Goal: Task Accomplishment & Management: Manage account settings

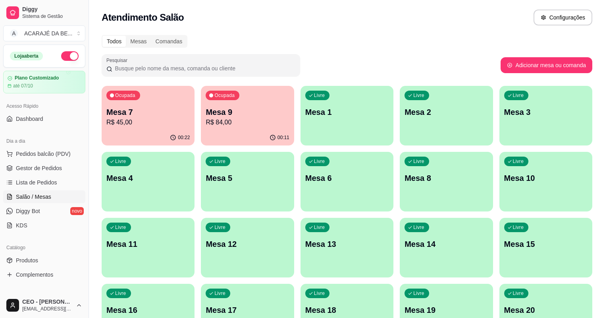
click at [155, 110] on p "Mesa 7" at bounding box center [147, 111] width 83 height 11
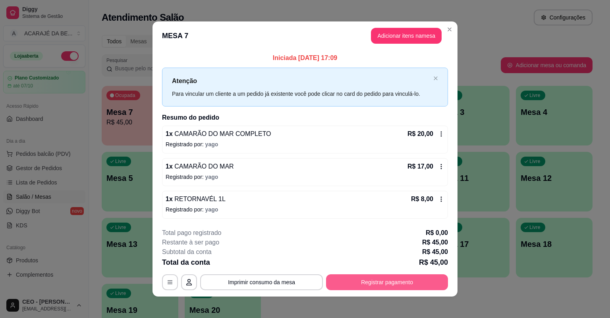
click at [429, 279] on button "Registrar pagamento" at bounding box center [387, 282] width 122 height 16
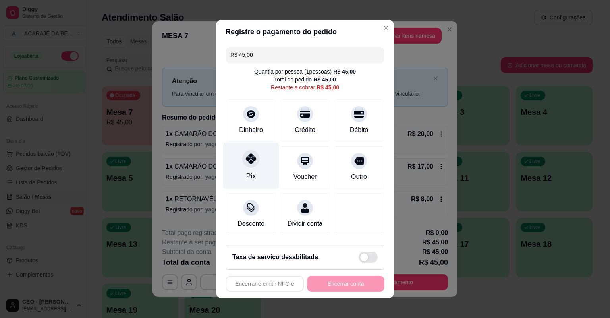
click at [250, 160] on icon at bounding box center [251, 158] width 10 height 10
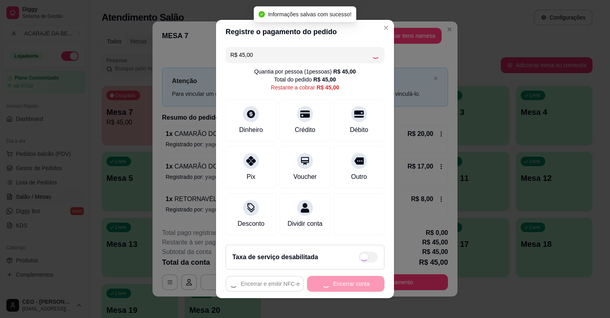
type input "R$ 0,00"
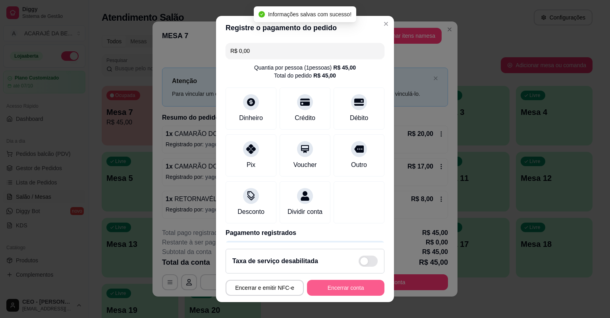
click at [323, 287] on button "Encerrar conta" at bounding box center [345, 288] width 77 height 16
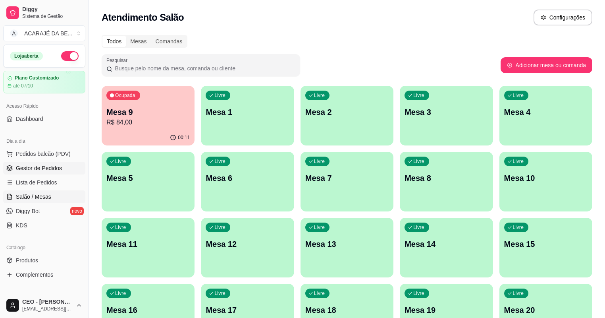
click at [68, 172] on link "Gestor de Pedidos" at bounding box center [44, 168] width 82 height 13
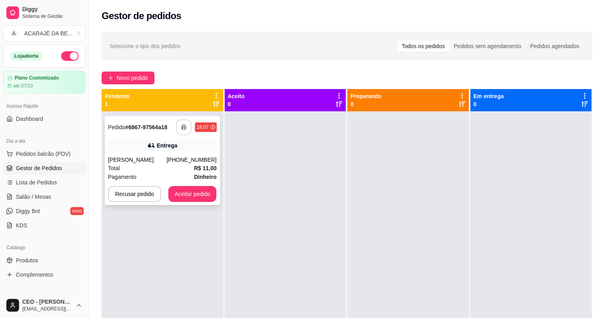
click at [187, 126] on button "button" at bounding box center [183, 127] width 15 height 15
click at [202, 191] on button "Aceitar pedido" at bounding box center [192, 193] width 47 height 15
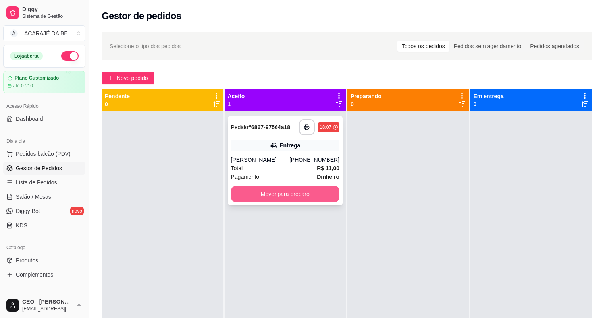
click at [294, 197] on button "Mover para preparo" at bounding box center [285, 194] width 109 height 16
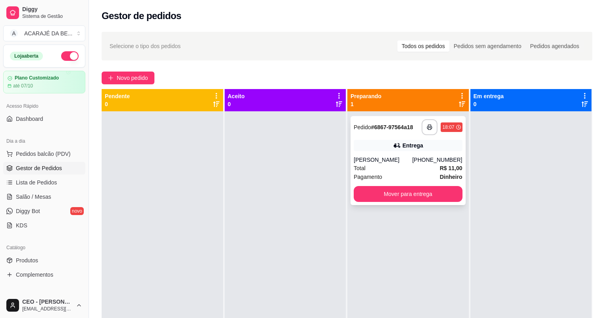
click at [435, 192] on button "Mover para entrega" at bounding box center [408, 194] width 109 height 16
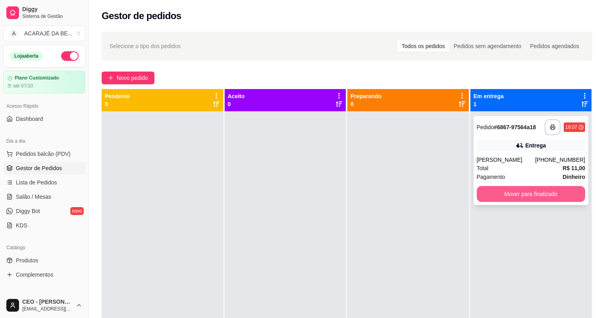
click at [520, 189] on button "Mover para finalizado" at bounding box center [531, 194] width 109 height 16
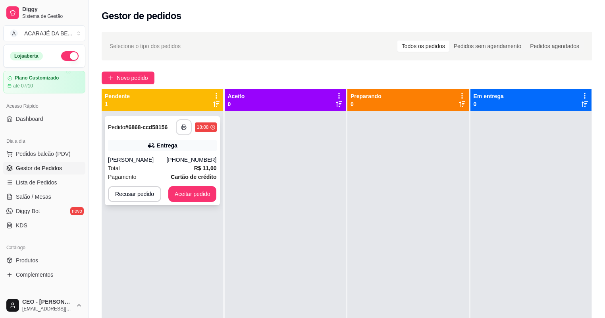
click at [187, 128] on button "button" at bounding box center [184, 127] width 16 height 16
click at [199, 191] on button "Aceitar pedido" at bounding box center [192, 194] width 48 height 16
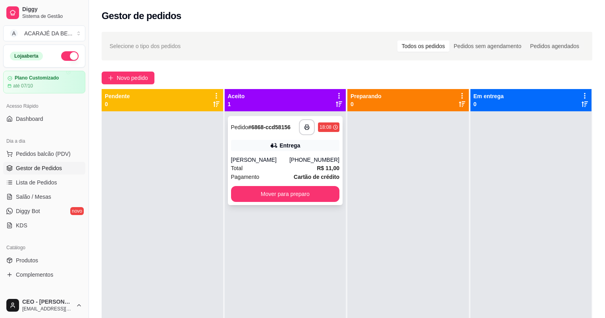
drag, startPoint x: 280, startPoint y: 205, endPoint x: 302, endPoint y: 201, distance: 22.9
click at [280, 204] on div "**********" at bounding box center [286, 270] width 122 height 318
click at [315, 197] on button "Mover para preparo" at bounding box center [285, 193] width 105 height 15
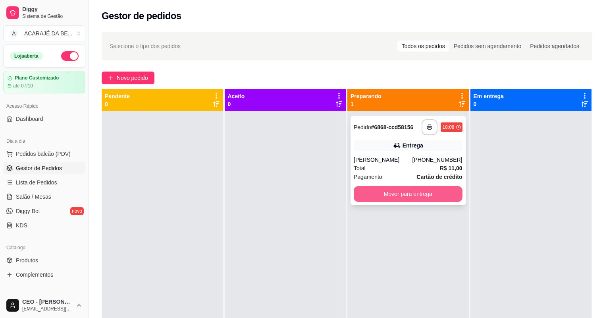
click at [434, 192] on button "Mover para entrega" at bounding box center [408, 194] width 109 height 16
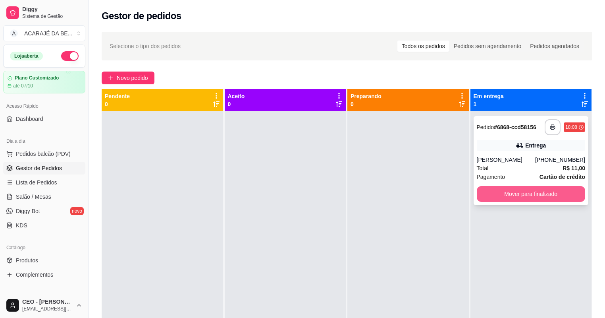
click at [514, 202] on div "**********" at bounding box center [531, 160] width 115 height 89
click at [507, 194] on button "Mover para finalizado" at bounding box center [531, 194] width 109 height 16
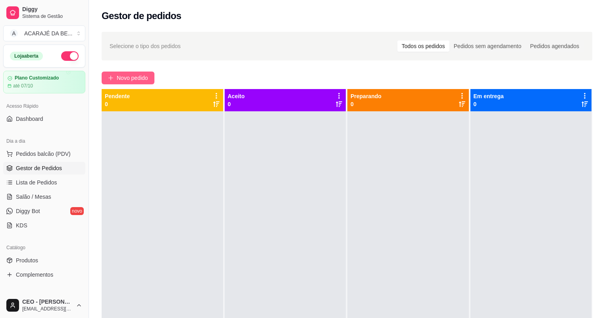
click at [132, 84] on button "Novo pedido" at bounding box center [128, 77] width 53 height 13
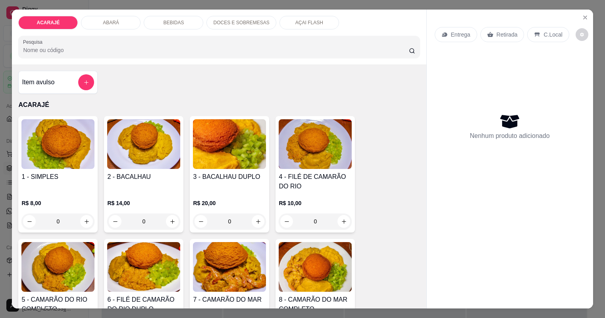
drag, startPoint x: 162, startPoint y: 114, endPoint x: 157, endPoint y: 115, distance: 5.2
click at [157, 172] on h4 "2 - BACALHAU" at bounding box center [143, 177] width 73 height 10
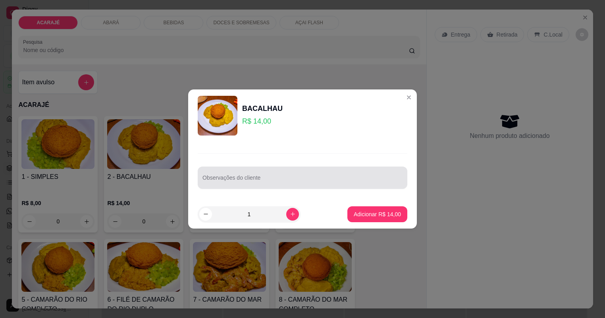
click at [273, 180] on input "Observações do cliente" at bounding box center [303, 181] width 200 height 8
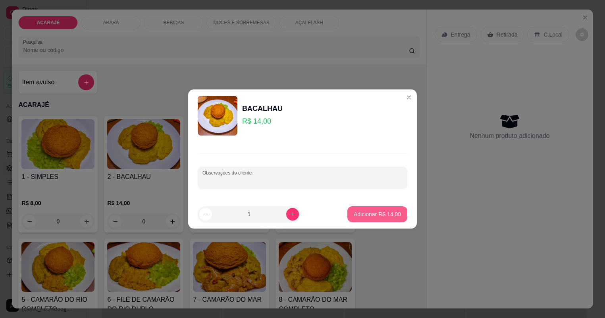
click at [384, 216] on p "Adicionar R$ 14,00" at bounding box center [377, 214] width 47 height 8
type input "1"
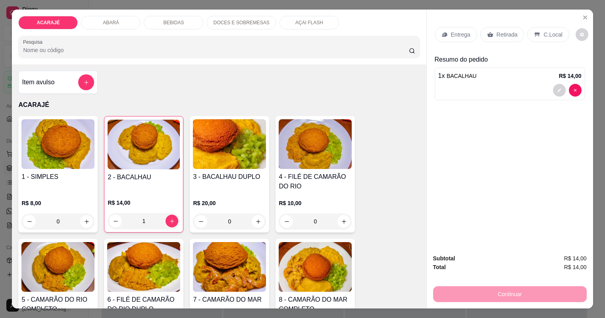
click at [510, 38] on p "Retirada" at bounding box center [507, 35] width 21 height 8
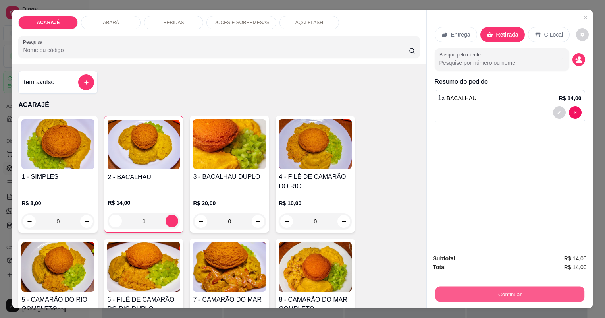
click at [523, 288] on button "Continuar" at bounding box center [509, 293] width 149 height 15
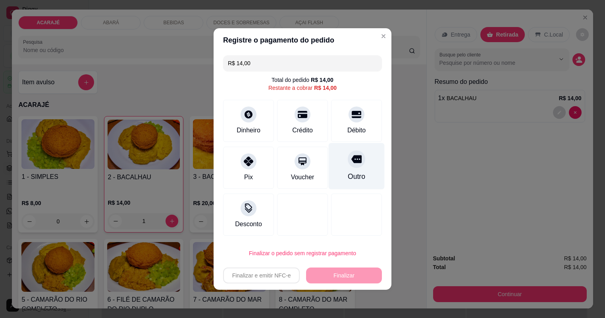
click at [373, 156] on div "Outro" at bounding box center [357, 166] width 56 height 46
type input "R$ 0,00"
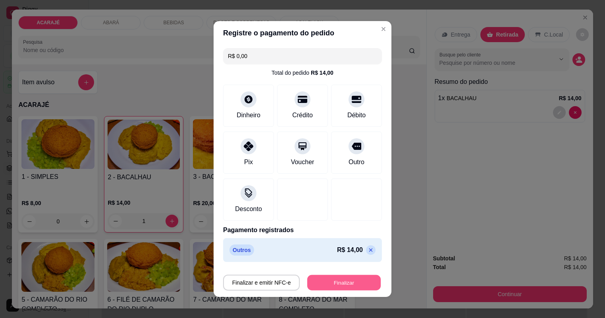
click at [353, 279] on button "Finalizar" at bounding box center [343, 282] width 73 height 15
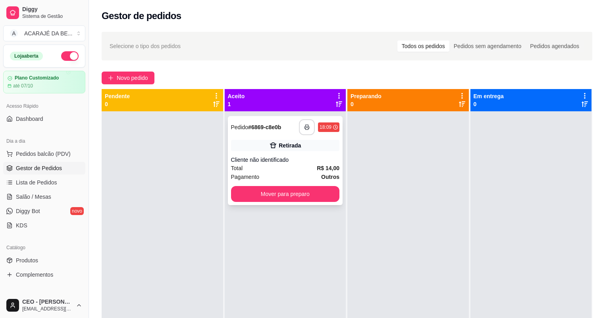
click at [310, 124] on button "button" at bounding box center [307, 127] width 16 height 16
click at [272, 184] on div "**********" at bounding box center [285, 160] width 115 height 89
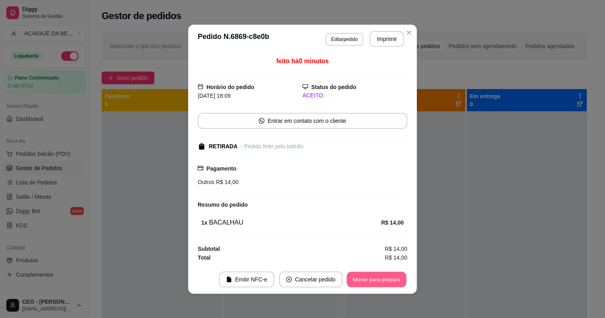
click at [390, 284] on button "Mover para preparo" at bounding box center [377, 278] width 60 height 15
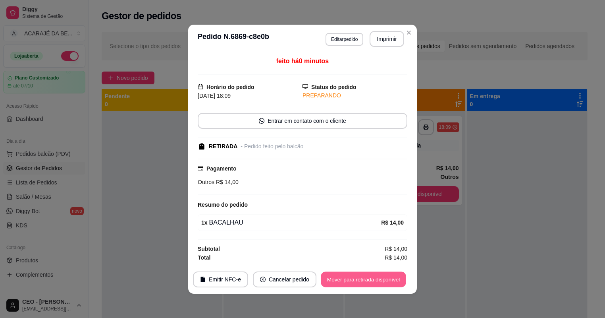
click at [390, 284] on button "Mover para retirada disponível" at bounding box center [363, 278] width 85 height 15
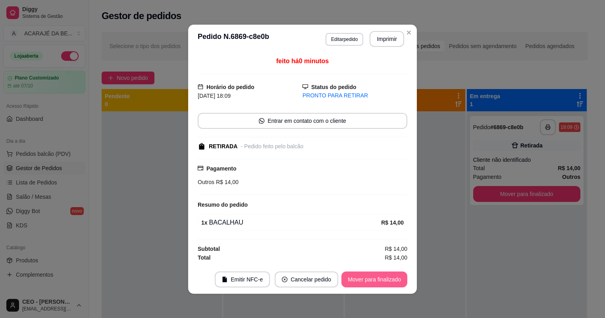
click at [389, 283] on button "Mover para finalizado" at bounding box center [375, 279] width 66 height 16
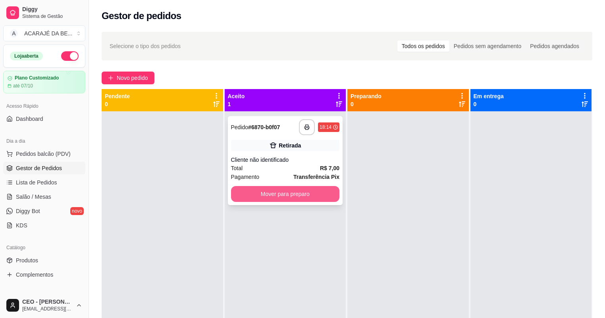
click at [289, 197] on button "Mover para preparo" at bounding box center [285, 194] width 109 height 16
click at [369, 194] on div at bounding box center [409, 270] width 122 height 318
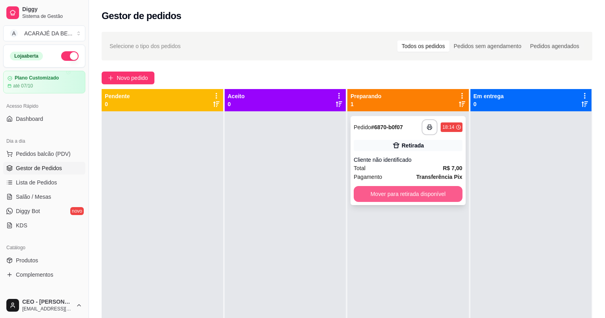
click at [375, 197] on button "Mover para retirada disponível" at bounding box center [408, 194] width 109 height 16
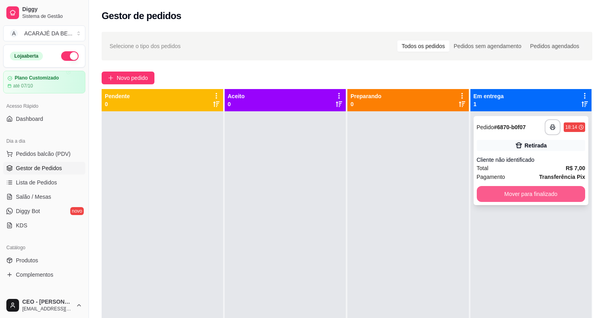
click at [504, 183] on div "**********" at bounding box center [531, 160] width 115 height 89
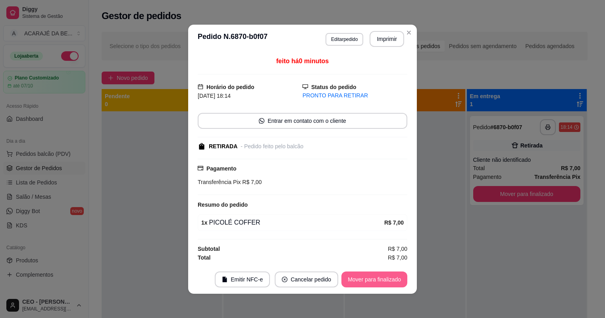
click at [378, 279] on button "Mover para finalizado" at bounding box center [375, 279] width 66 height 16
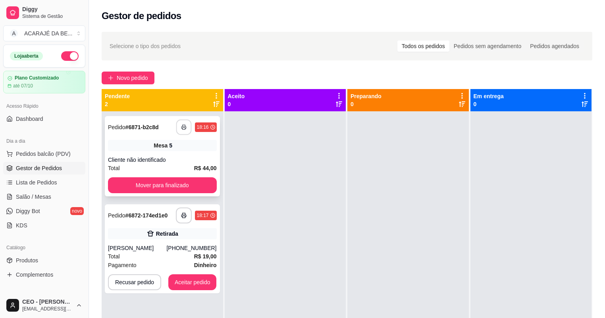
click at [178, 132] on button "button" at bounding box center [183, 127] width 15 height 15
click at [198, 183] on button "Mover para finalizado" at bounding box center [162, 185] width 109 height 16
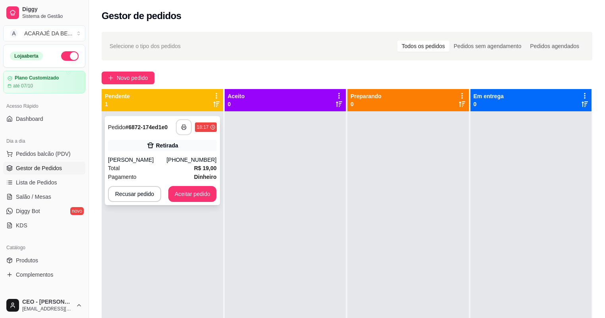
click at [187, 129] on button "button" at bounding box center [184, 127] width 16 height 16
click at [189, 199] on button "Aceitar pedido" at bounding box center [192, 194] width 48 height 16
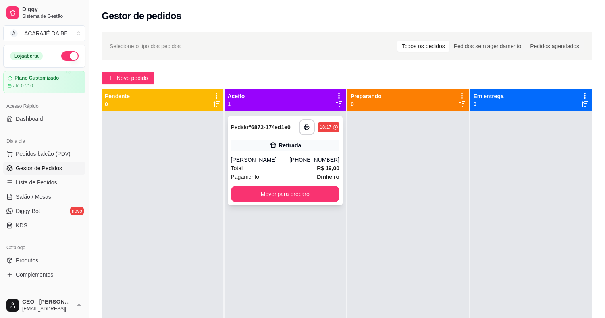
click at [284, 185] on div "**********" at bounding box center [285, 160] width 115 height 89
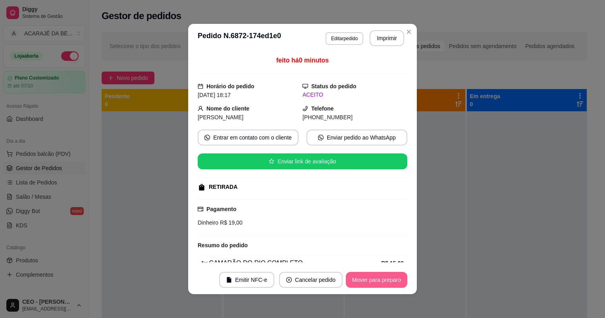
click at [385, 287] on button "Mover para preparo" at bounding box center [377, 280] width 62 height 16
click at [385, 287] on div "Mover para preparo" at bounding box center [371, 280] width 73 height 16
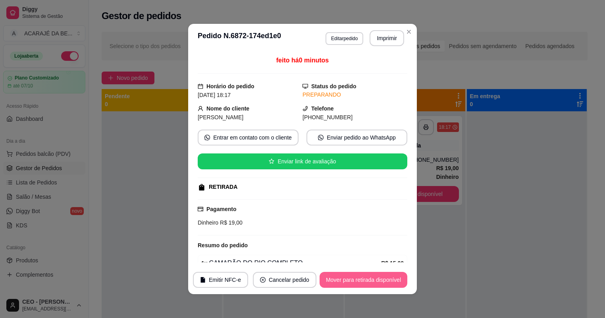
click at [385, 287] on button "Mover para retirada disponível" at bounding box center [364, 280] width 88 height 16
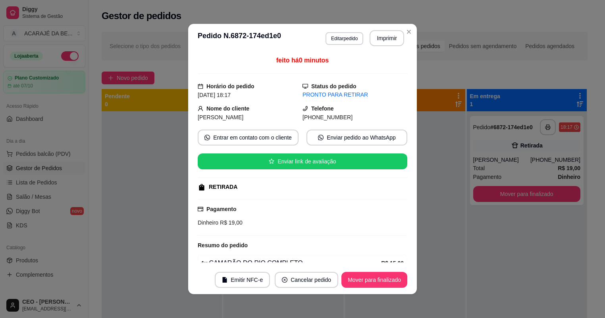
click at [385, 287] on button "Mover para finalizado" at bounding box center [375, 280] width 66 height 16
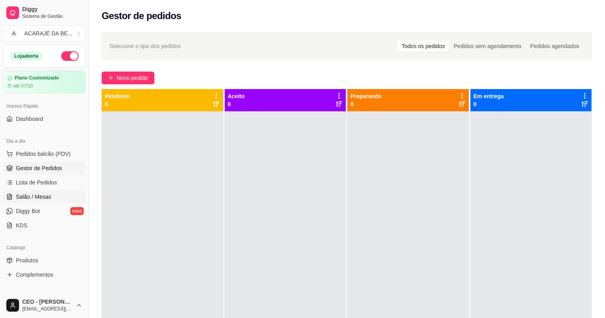
click at [52, 195] on link "Salão / Mesas" at bounding box center [44, 196] width 82 height 13
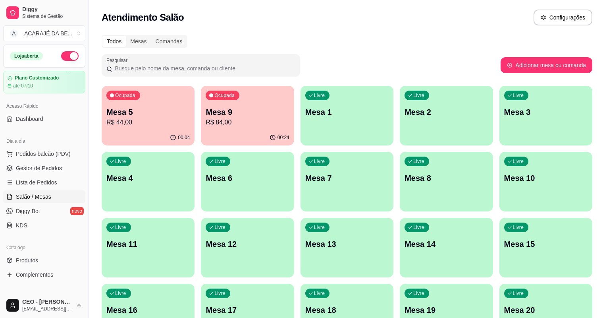
click at [206, 116] on p "Mesa 9" at bounding box center [247, 111] width 83 height 11
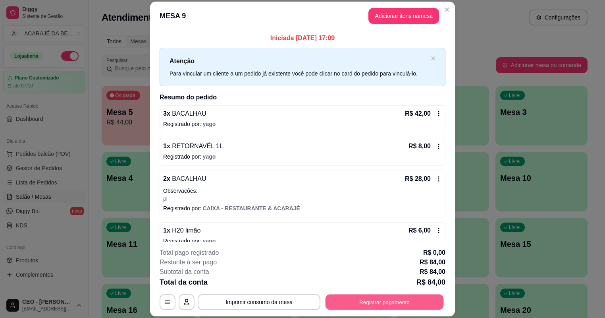
click at [367, 307] on button "Registrar pagamento" at bounding box center [385, 301] width 118 height 15
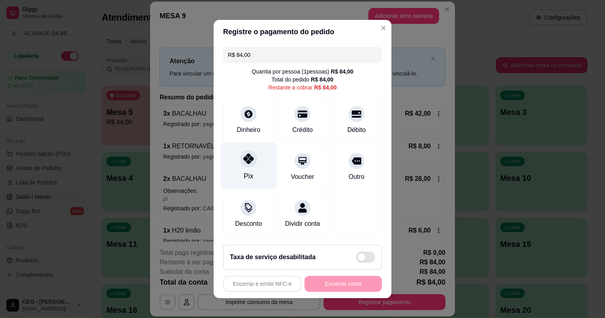
click at [245, 167] on div "Pix" at bounding box center [249, 166] width 56 height 46
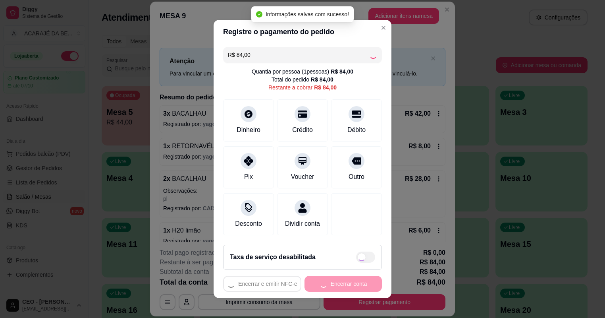
type input "R$ 0,00"
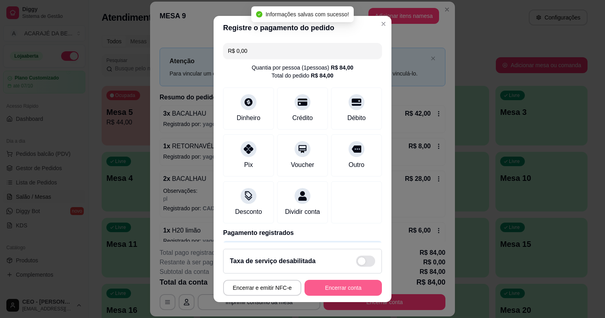
click at [355, 286] on button "Encerrar conta" at bounding box center [343, 288] width 77 height 16
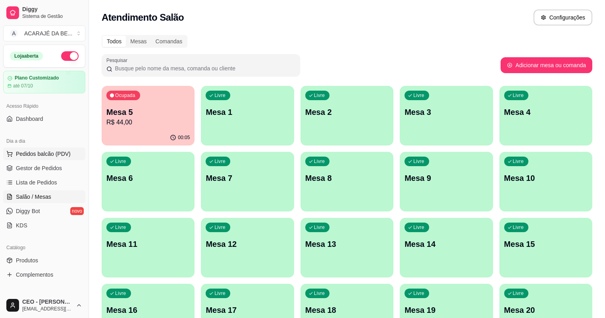
click at [24, 155] on span "Pedidos balcão (PDV)" at bounding box center [43, 154] width 55 height 8
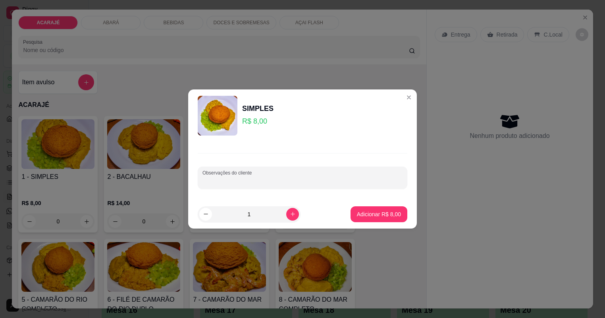
click at [319, 180] on input "Observações do cliente" at bounding box center [303, 181] width 200 height 8
type input "sem quiabo"
click at [359, 212] on p "Adicionar R$ 8,00" at bounding box center [379, 214] width 44 height 8
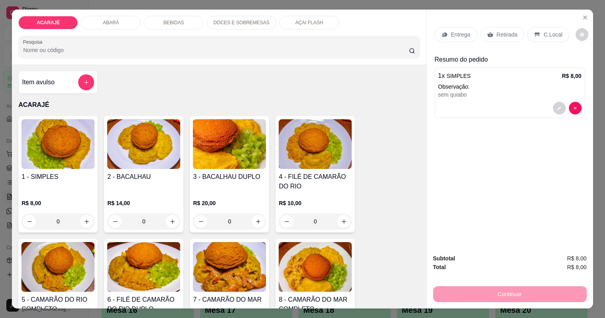
click at [510, 35] on p "Retirada" at bounding box center [507, 35] width 21 height 8
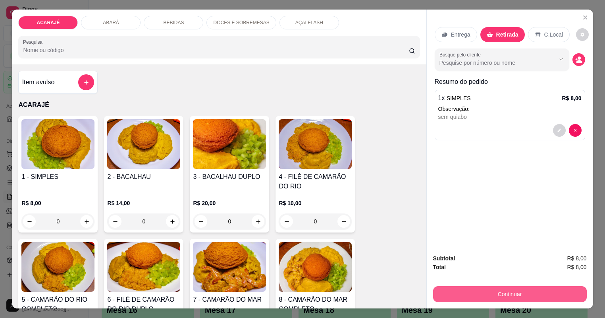
click at [508, 293] on button "Continuar" at bounding box center [510, 294] width 154 height 16
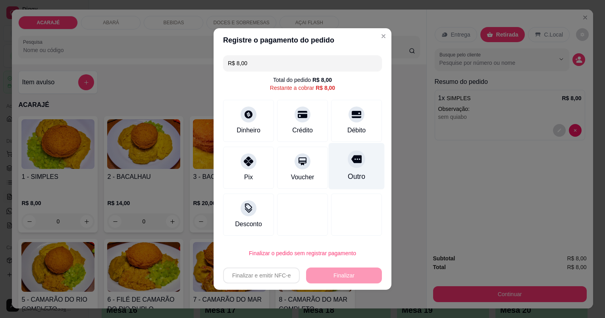
click at [351, 168] on div "Outro" at bounding box center [357, 166] width 56 height 46
type input "R$ 0,00"
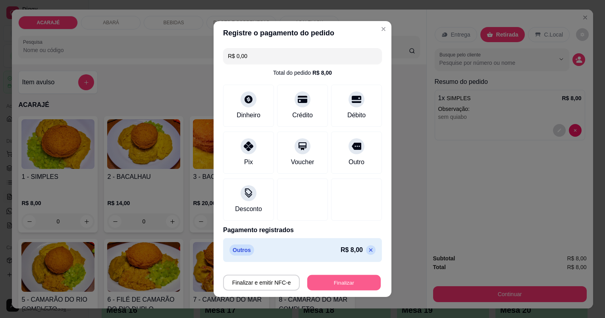
click at [335, 284] on button "Finalizar" at bounding box center [343, 282] width 73 height 15
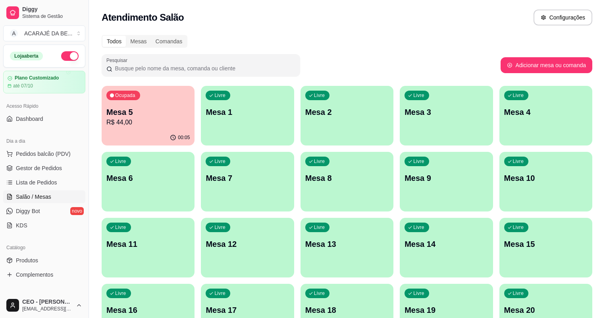
click at [46, 174] on ul "Pedidos balcão (PDV) Gestor de Pedidos Lista de Pedidos Salão / Mesas Diggy Bot…" at bounding box center [44, 189] width 82 height 84
click at [46, 170] on span "Gestor de Pedidos" at bounding box center [39, 168] width 46 height 8
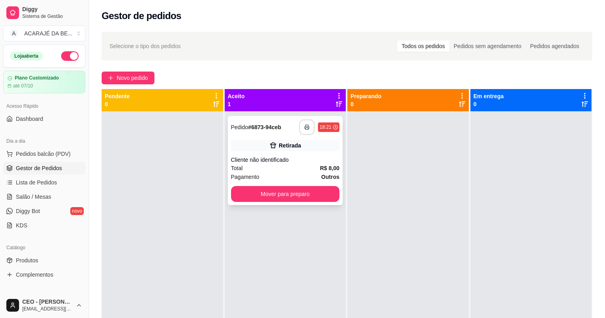
click at [300, 132] on button "button" at bounding box center [306, 127] width 15 height 15
click at [287, 187] on button "Mover para preparo" at bounding box center [285, 193] width 105 height 15
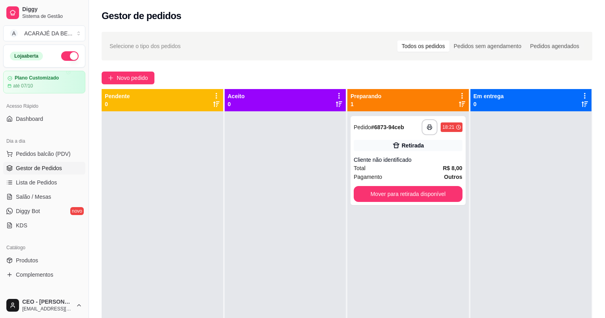
drag, startPoint x: 470, startPoint y: 188, endPoint x: 466, endPoint y: 189, distance: 4.3
click at [471, 188] on div at bounding box center [532, 270] width 122 height 318
click at [456, 189] on button "Mover para retirada disponível" at bounding box center [408, 194] width 109 height 16
click at [444, 191] on div "Mover para retirada disponível" at bounding box center [408, 194] width 109 height 16
click at [448, 195] on button "Mover para retirada disponível" at bounding box center [408, 194] width 109 height 16
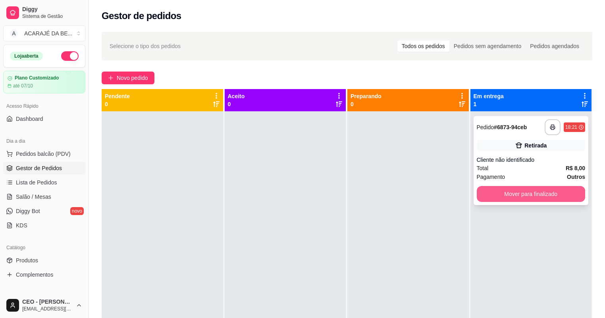
click at [497, 195] on button "Mover para finalizado" at bounding box center [531, 194] width 109 height 16
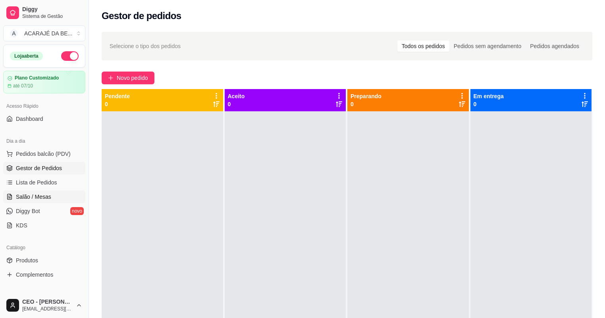
click at [28, 197] on span "Salão / Mesas" at bounding box center [33, 197] width 35 height 8
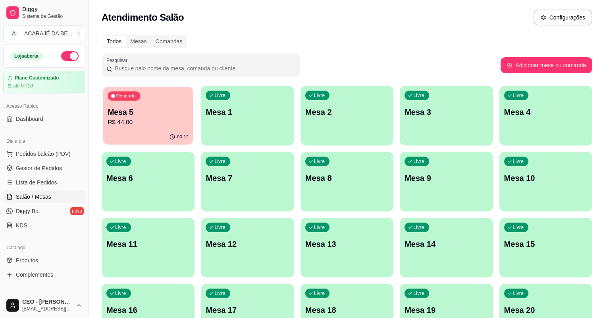
click at [140, 122] on p "R$ 44,00" at bounding box center [148, 122] width 81 height 9
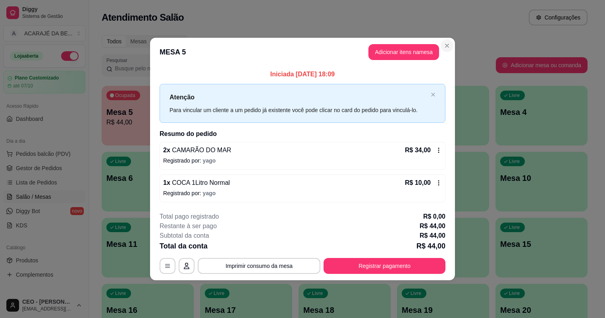
click at [450, 42] on div "Todos Mesas Comandas" at bounding box center [345, 41] width 486 height 13
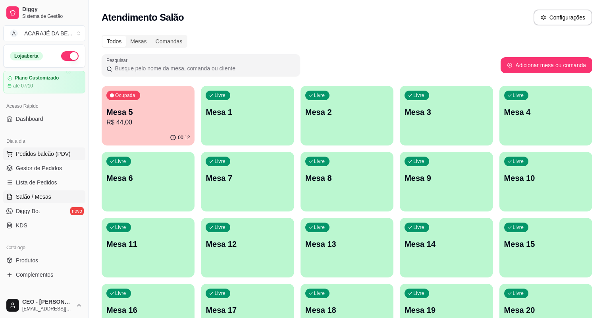
click at [30, 151] on span "Pedidos balcão (PDV)" at bounding box center [43, 154] width 55 height 8
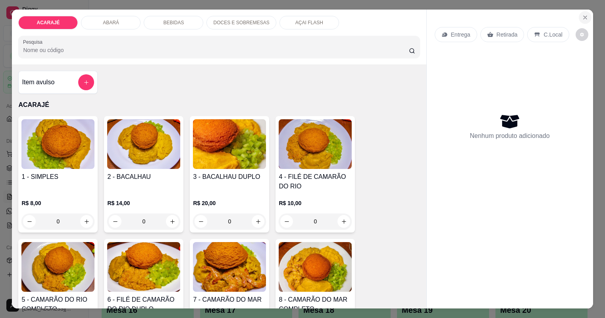
click at [585, 12] on button "Close" at bounding box center [585, 17] width 13 height 13
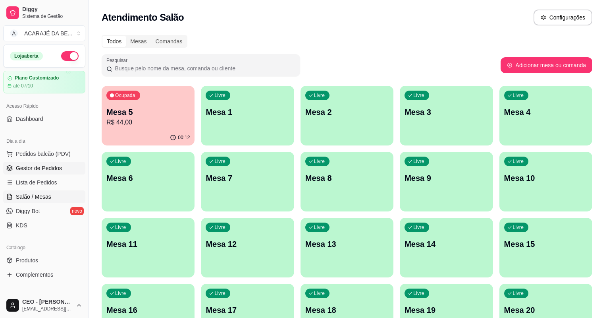
click at [71, 164] on link "Gestor de Pedidos" at bounding box center [44, 168] width 82 height 13
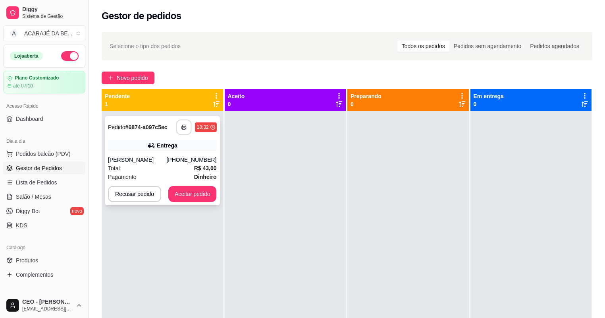
click at [184, 122] on button "button" at bounding box center [183, 127] width 15 height 15
click at [191, 193] on button "Aceitar pedido" at bounding box center [192, 193] width 47 height 15
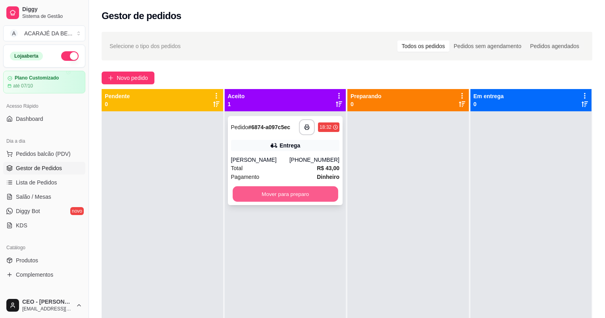
click at [257, 190] on button "Mover para preparo" at bounding box center [285, 193] width 105 height 15
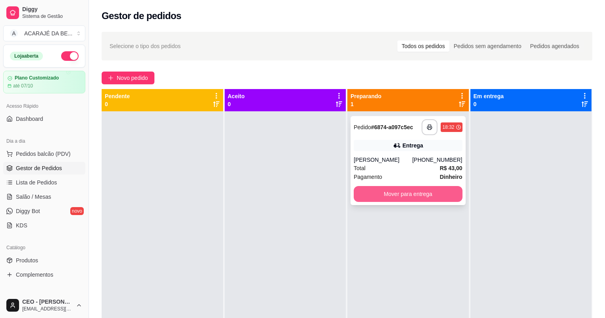
click at [411, 192] on button "Mover para entrega" at bounding box center [408, 194] width 109 height 16
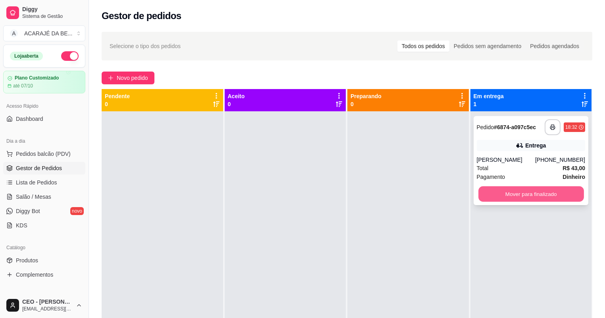
click at [556, 191] on button "Mover para finalizado" at bounding box center [531, 193] width 105 height 15
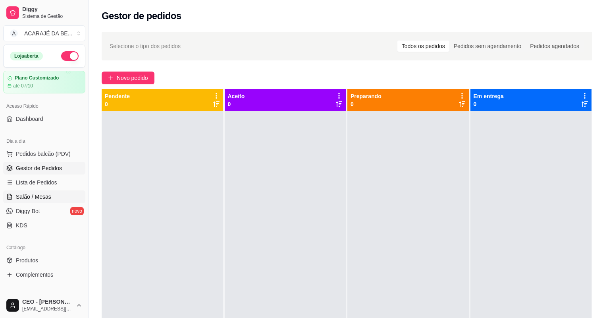
click at [35, 196] on span "Salão / Mesas" at bounding box center [33, 197] width 35 height 8
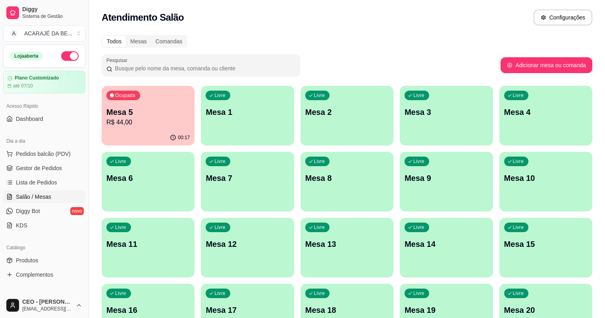
click at [126, 116] on p "Mesa 5" at bounding box center [147, 111] width 83 height 11
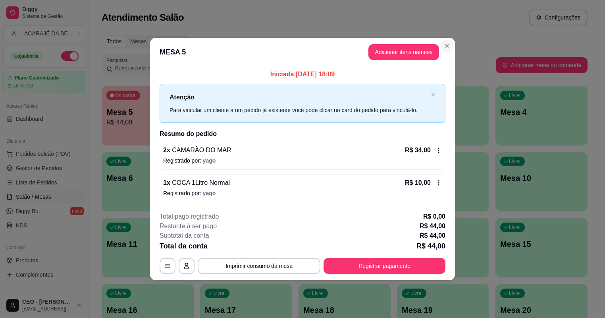
click at [446, 41] on div "Todos Mesas Comandas" at bounding box center [345, 41] width 486 height 13
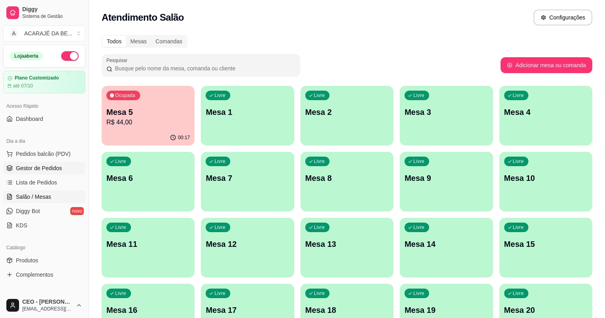
click at [58, 166] on span "Gestor de Pedidos" at bounding box center [39, 168] width 46 height 8
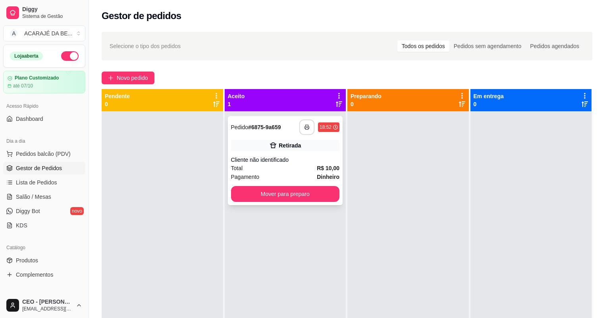
click at [311, 123] on button "button" at bounding box center [306, 127] width 15 height 15
click at [293, 192] on button "Mover para preparo" at bounding box center [285, 193] width 105 height 15
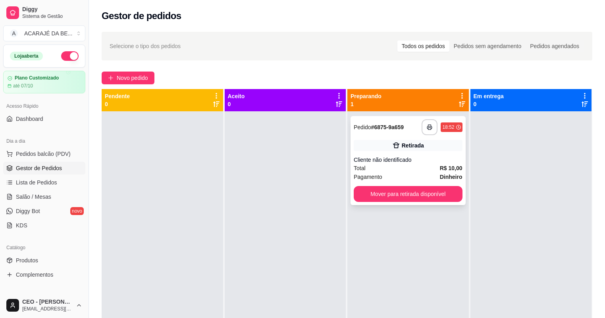
click at [405, 184] on div "**********" at bounding box center [408, 160] width 115 height 89
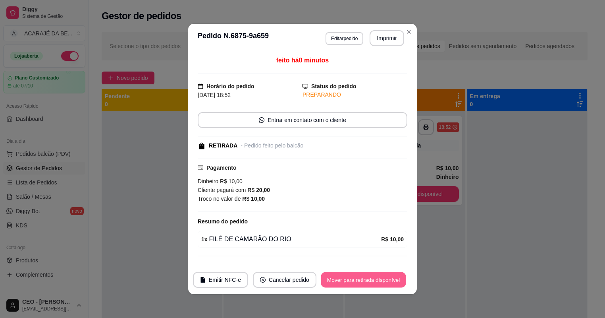
click at [363, 279] on button "Mover para retirada disponível" at bounding box center [363, 279] width 85 height 15
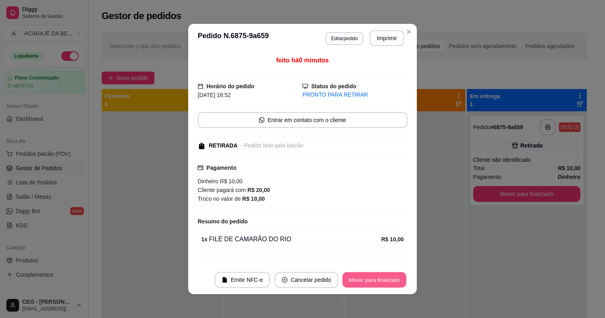
click at [364, 278] on button "Mover para finalizado" at bounding box center [375, 279] width 64 height 15
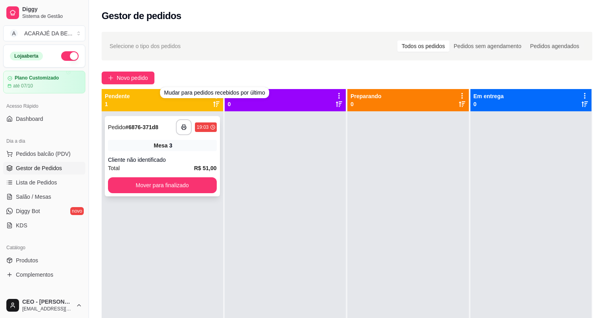
click at [174, 143] on div "Mesa 3" at bounding box center [162, 145] width 109 height 11
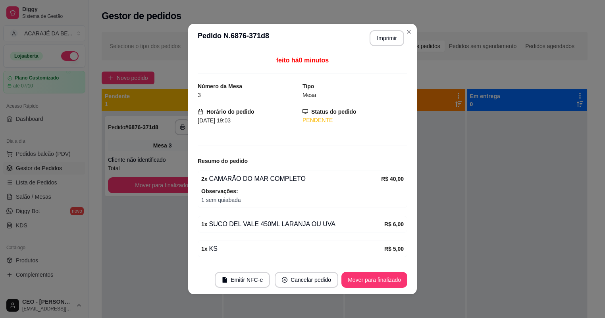
click at [393, 39] on button "Imprimir" at bounding box center [387, 38] width 35 height 16
click at [383, 279] on button "Mover para finalizado" at bounding box center [375, 279] width 64 height 15
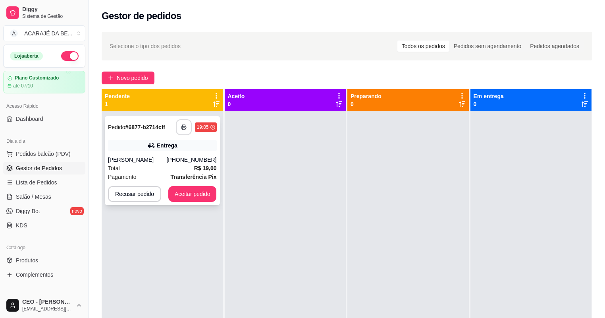
click at [182, 129] on icon "button" at bounding box center [184, 127] width 6 height 6
click at [202, 190] on button "Aceitar pedido" at bounding box center [192, 193] width 47 height 15
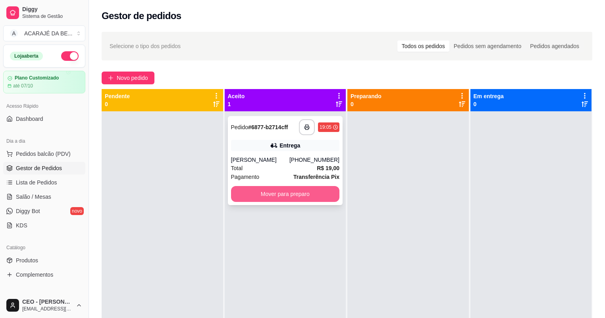
click at [306, 193] on button "Mover para preparo" at bounding box center [285, 194] width 109 height 16
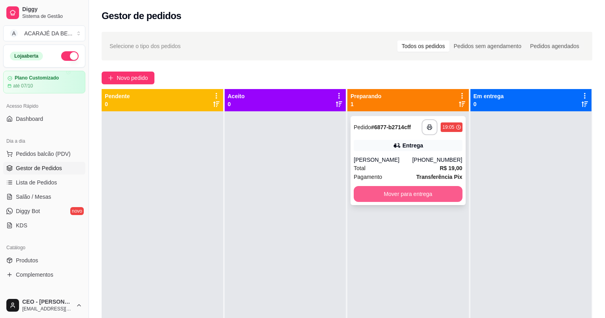
click at [448, 193] on button "Mover para entrega" at bounding box center [408, 194] width 109 height 16
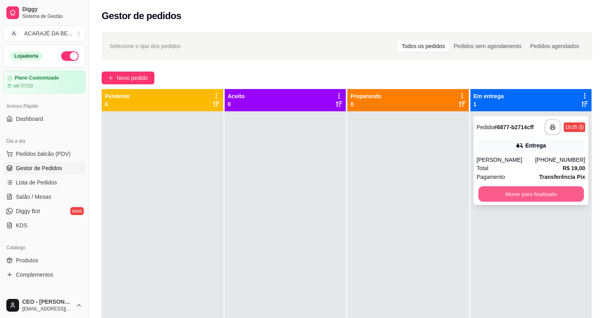
click at [485, 190] on button "Mover para finalizado" at bounding box center [531, 193] width 105 height 15
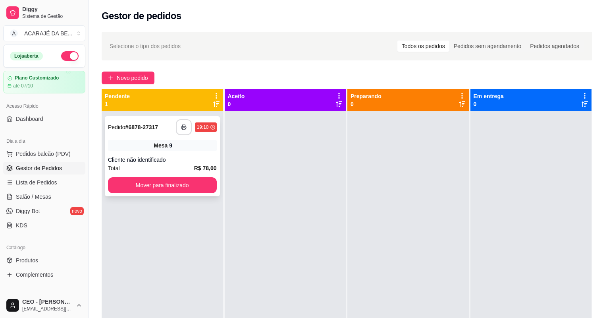
click at [184, 129] on button "button" at bounding box center [184, 127] width 16 height 16
click at [203, 185] on button "Mover para finalizado" at bounding box center [162, 185] width 109 height 16
click at [203, 185] on button "Mover para finalizado" at bounding box center [162, 185] width 105 height 15
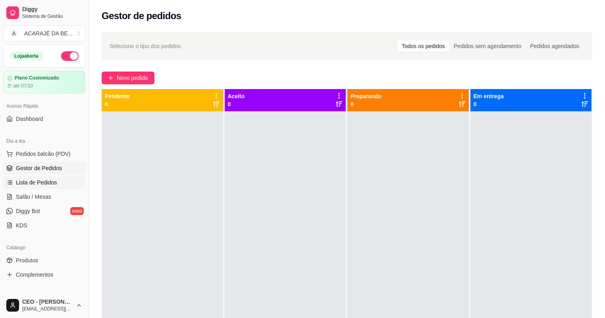
click at [38, 188] on link "Lista de Pedidos" at bounding box center [44, 182] width 82 height 13
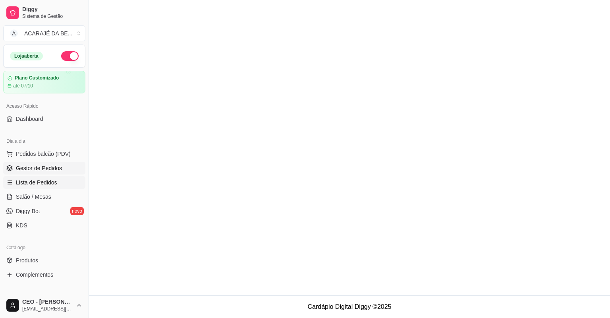
click at [49, 170] on span "Gestor de Pedidos" at bounding box center [39, 168] width 46 height 8
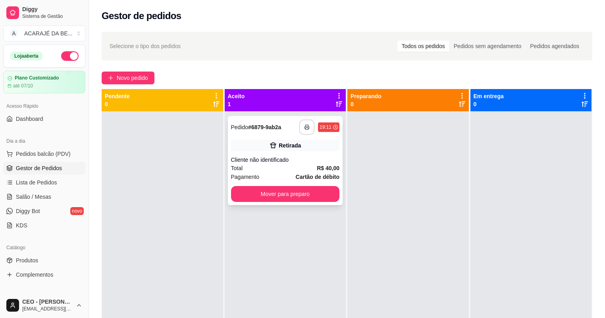
click at [304, 131] on button "button" at bounding box center [306, 127] width 15 height 15
click at [329, 195] on button "Mover para preparo" at bounding box center [285, 193] width 105 height 15
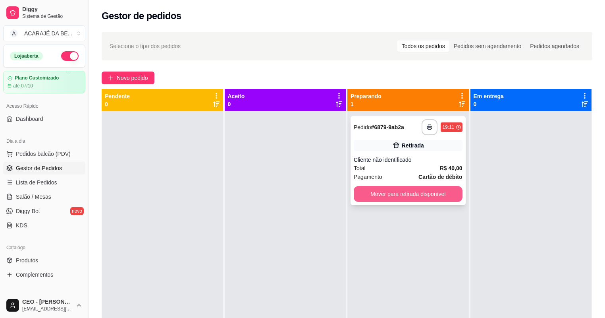
click at [439, 189] on button "Mover para retirada disponível" at bounding box center [408, 194] width 109 height 16
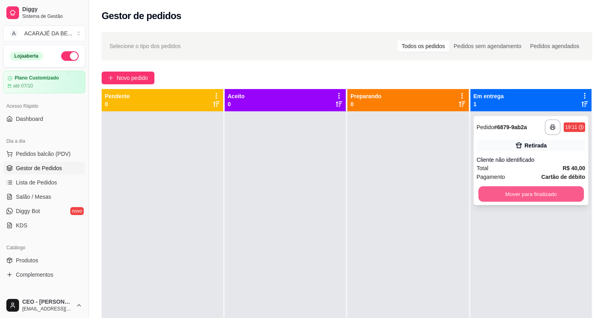
click at [528, 195] on button "Mover para finalizado" at bounding box center [531, 193] width 105 height 15
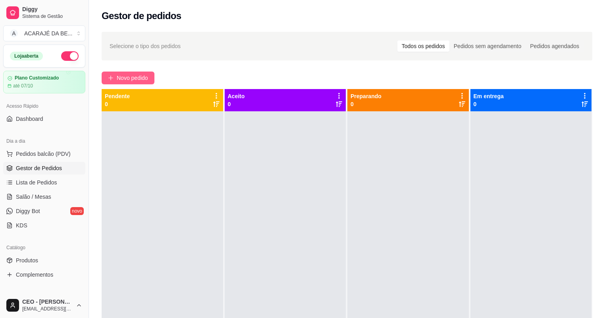
click at [129, 78] on span "Novo pedido" at bounding box center [132, 77] width 31 height 9
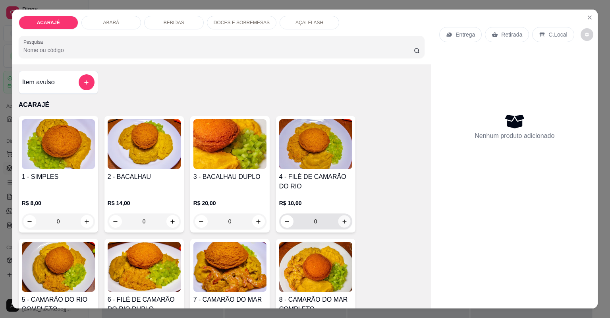
click at [341, 218] on icon "increase-product-quantity" at bounding box center [344, 221] width 6 height 6
type input "1"
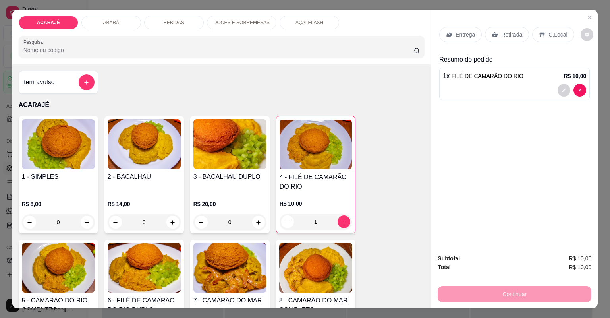
click at [461, 37] on p "Entrega" at bounding box center [465, 35] width 19 height 8
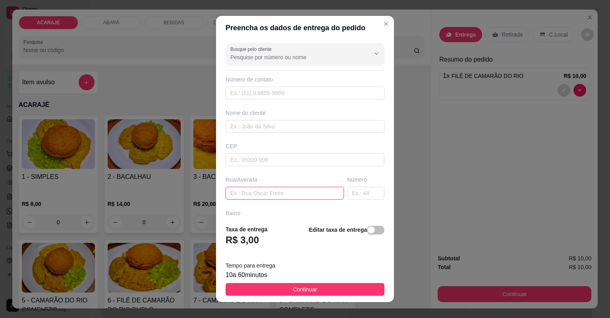
paste input "En frete a utragaz no prédio azul sô buzina"
type input "En frete a utragaz no prédio azul sô buzina"
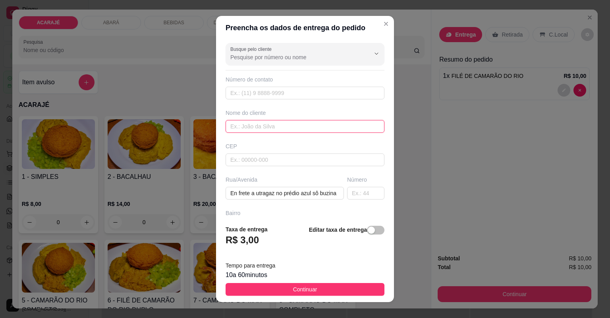
click at [265, 126] on input "text" at bounding box center [305, 126] width 159 height 13
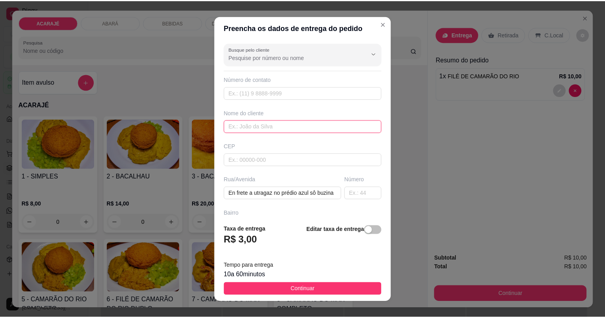
scroll to position [0, 0]
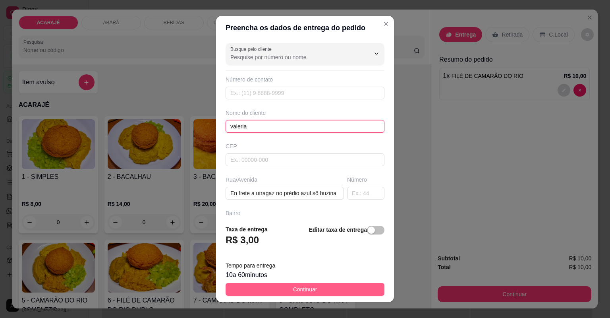
type input "valeria"
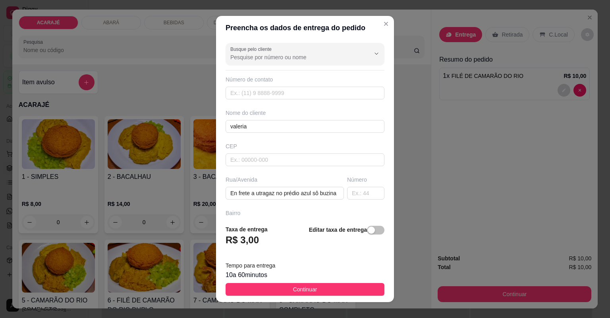
click at [275, 284] on button "Continuar" at bounding box center [305, 289] width 159 height 13
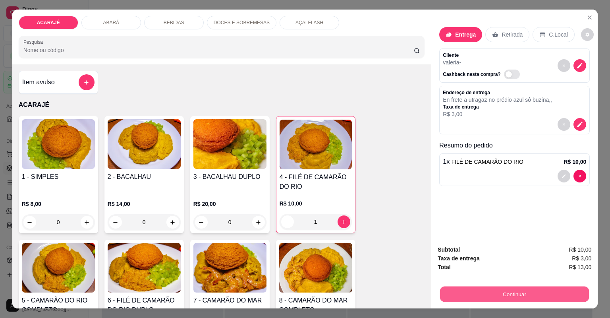
click at [489, 298] on button "Continuar" at bounding box center [514, 293] width 149 height 15
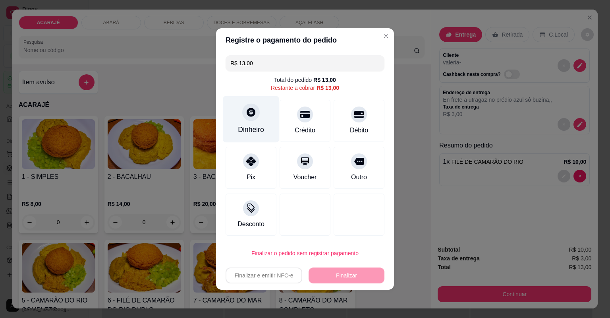
click at [248, 130] on div "Dinheiro" at bounding box center [251, 129] width 26 height 10
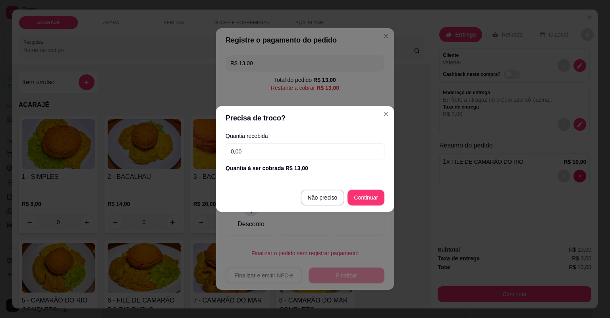
click at [247, 142] on div "Quantia recebida 0,00 Quantia à ser cobrada R$ 13,00" at bounding box center [305, 152] width 178 height 45
click at [245, 149] on input "0,00" at bounding box center [305, 151] width 159 height 16
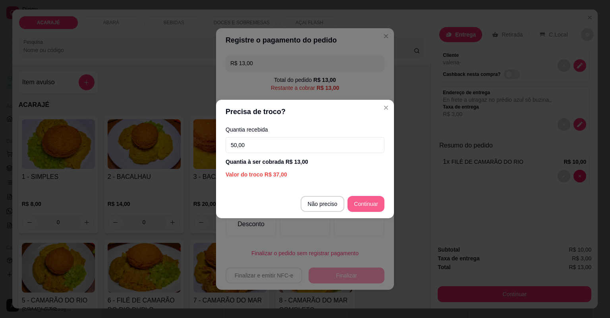
type input "50,00"
type input "R$ 0,00"
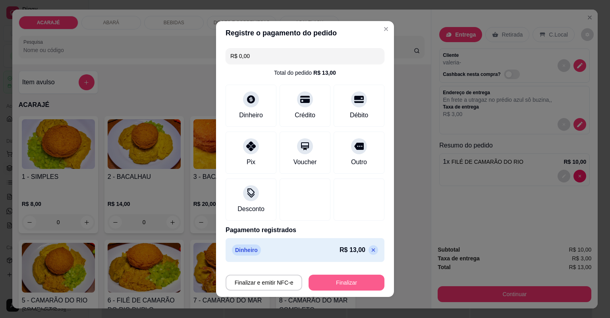
click at [338, 280] on button "Finalizar" at bounding box center [347, 282] width 76 height 16
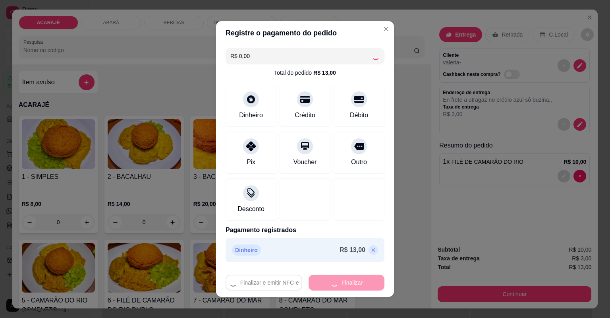
type input "0"
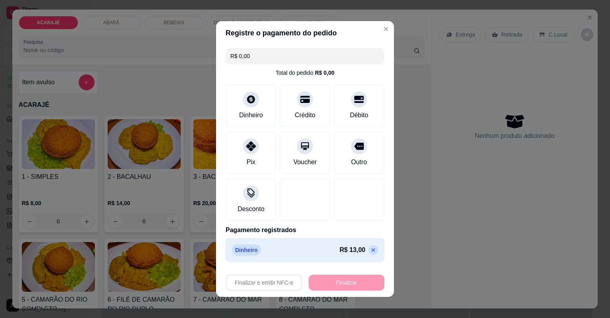
type input "-R$ 13,00"
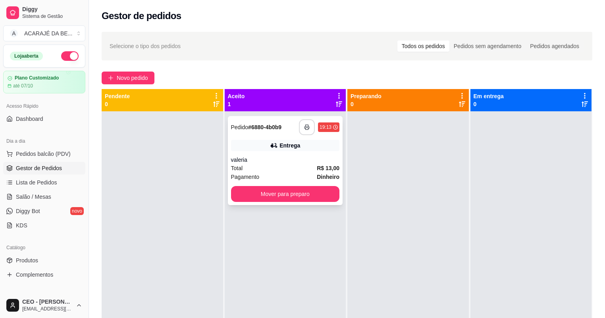
click at [307, 125] on icon "button" at bounding box center [307, 127] width 6 height 6
click at [275, 197] on button "Mover para preparo" at bounding box center [285, 194] width 109 height 16
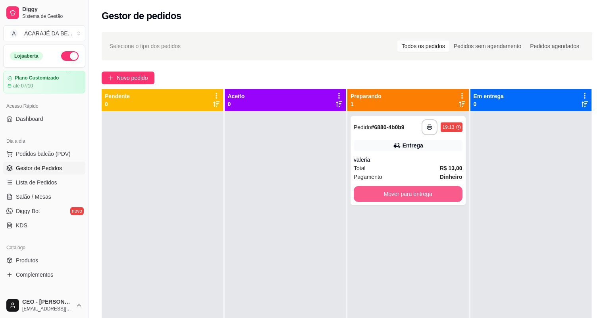
click at [400, 194] on button "Mover para entrega" at bounding box center [408, 194] width 109 height 16
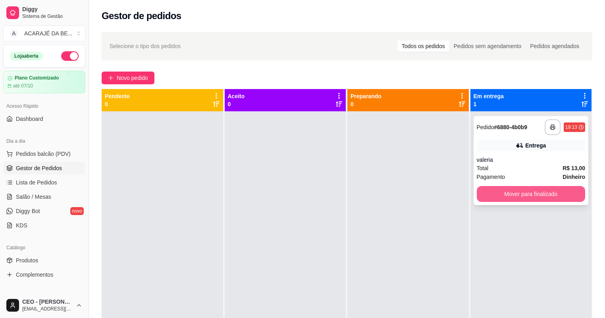
click at [500, 189] on button "Mover para finalizado" at bounding box center [531, 194] width 109 height 16
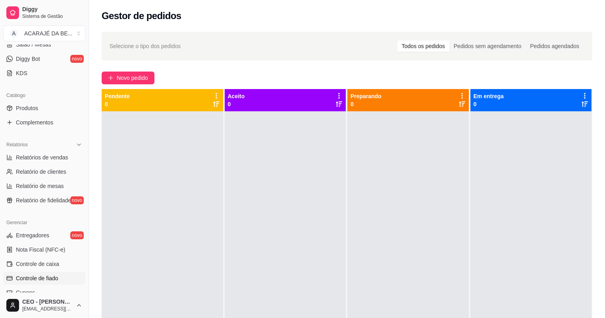
scroll to position [159, 0]
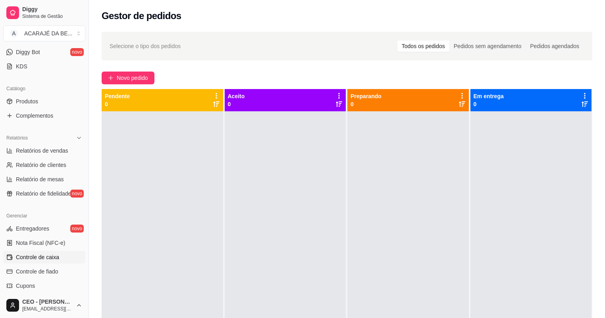
click at [56, 256] on span "Controle de caixa" at bounding box center [37, 257] width 43 height 8
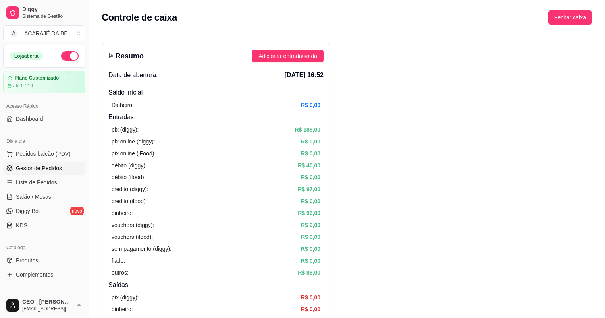
click at [27, 168] on span "Gestor de Pedidos" at bounding box center [39, 168] width 46 height 8
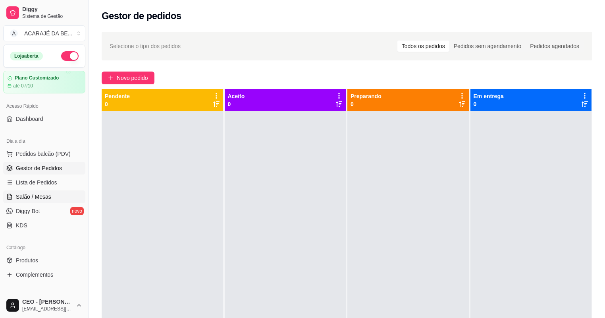
click at [45, 194] on span "Salão / Mesas" at bounding box center [33, 197] width 35 height 8
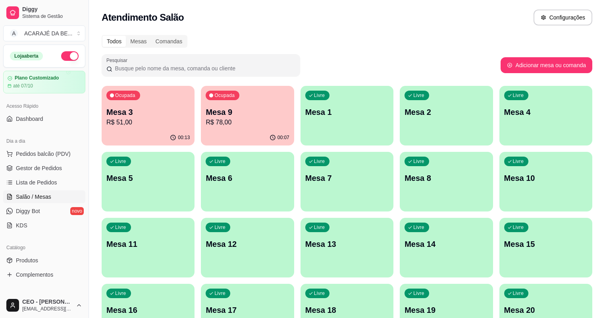
click at [164, 107] on p "Mesa 3" at bounding box center [147, 111] width 83 height 11
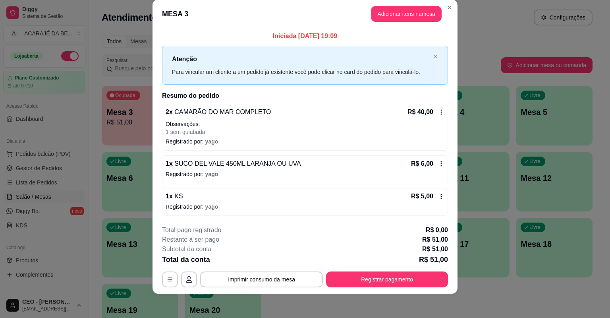
scroll to position [13, 0]
click at [291, 275] on button "Imprimir consumo da mesa" at bounding box center [261, 279] width 123 height 16
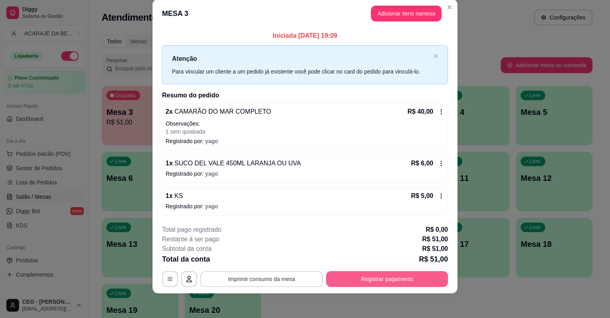
click at [359, 276] on button "Registrar pagamento" at bounding box center [387, 279] width 122 height 16
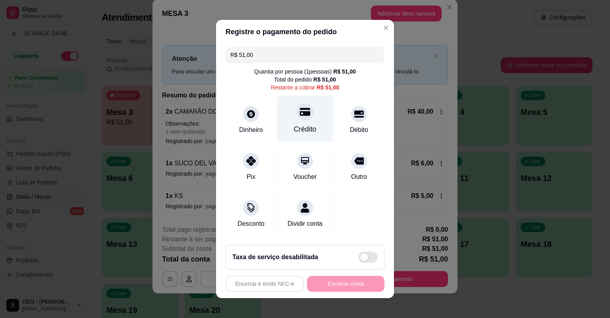
click at [316, 124] on div "Crédito" at bounding box center [305, 119] width 56 height 46
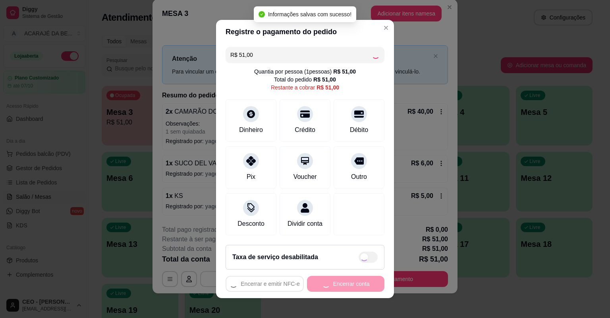
type input "R$ 0,00"
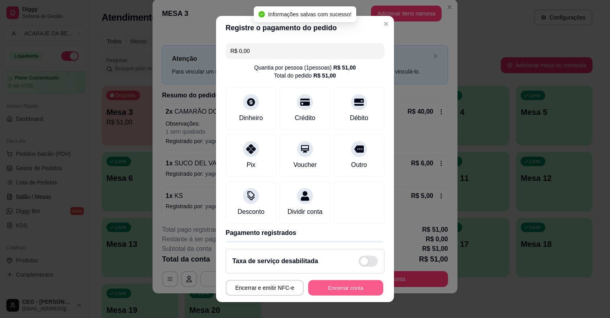
click at [353, 290] on button "Encerrar conta" at bounding box center [345, 287] width 75 height 15
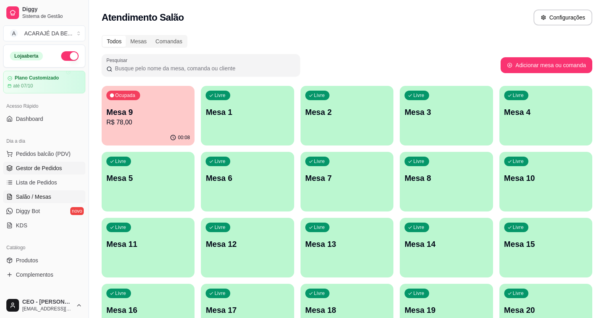
click at [68, 172] on link "Gestor de Pedidos" at bounding box center [44, 168] width 82 height 13
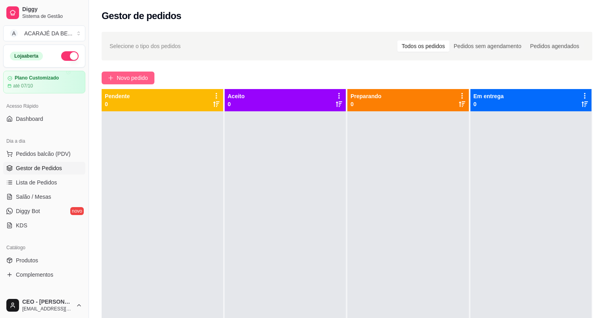
click at [128, 81] on span "Novo pedido" at bounding box center [132, 77] width 31 height 9
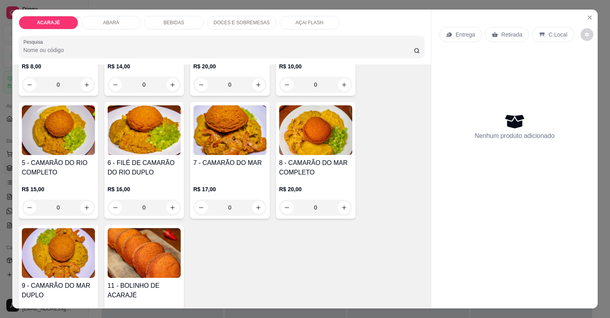
scroll to position [191, 0]
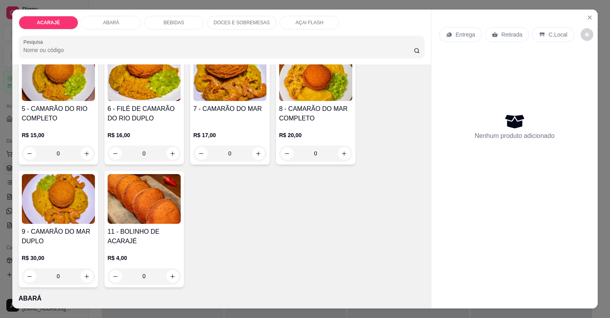
click at [292, 108] on h4 "8 - CAMARÃO DO MAR COMPLETO" at bounding box center [315, 113] width 73 height 19
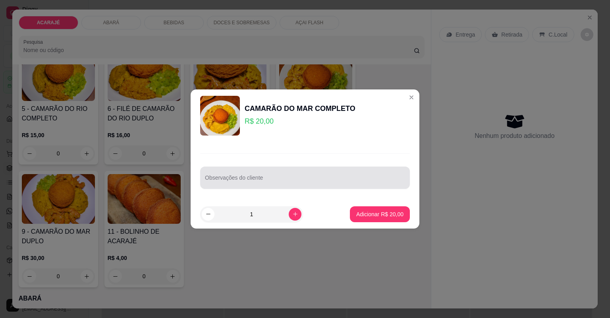
click at [286, 170] on div at bounding box center [305, 178] width 200 height 16
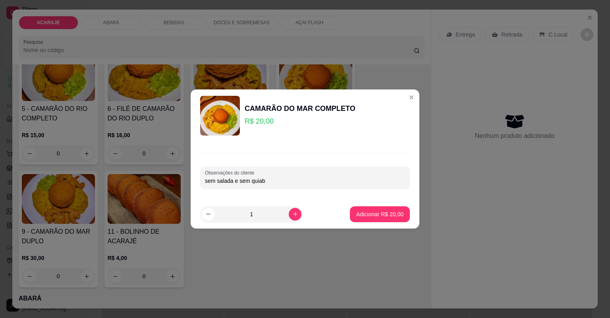
type input "sem salada e sem quiabo"
click at [379, 216] on p "Adicionar R$ 20,00" at bounding box center [379, 214] width 47 height 8
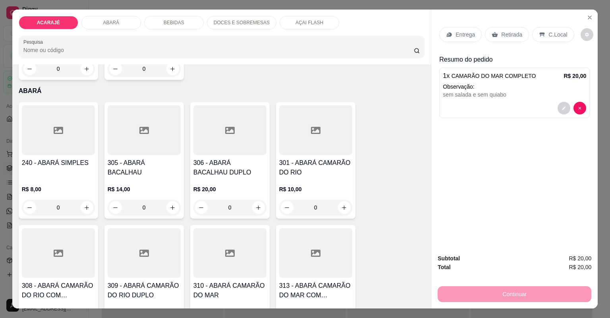
scroll to position [413, 0]
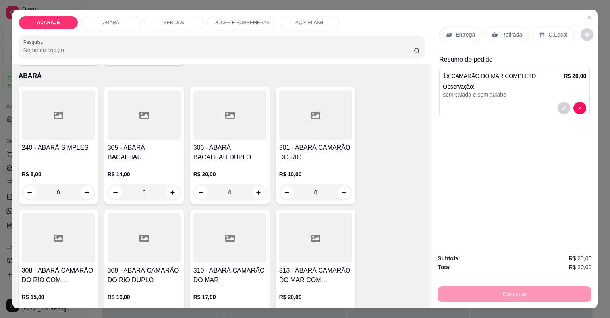
drag, startPoint x: 520, startPoint y: 30, endPoint x: 525, endPoint y: 27, distance: 6.4
click at [525, 27] on div "Entrega Retirada C.Local" at bounding box center [506, 34] width 135 height 15
click at [507, 41] on div "Retirada" at bounding box center [507, 34] width 44 height 15
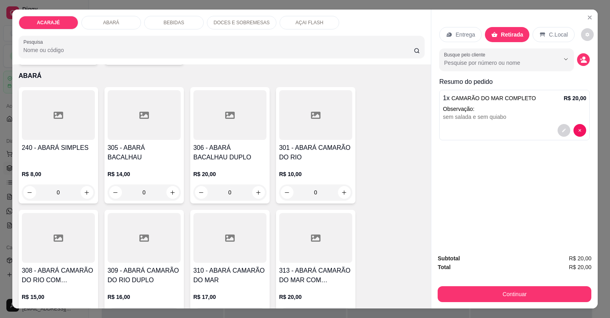
click at [523, 284] on div "Continuar" at bounding box center [515, 293] width 154 height 18
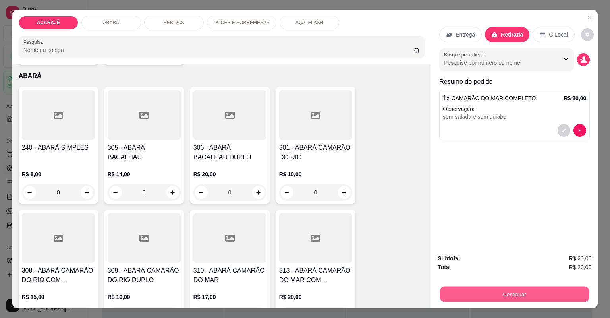
click at [524, 288] on button "Continuar" at bounding box center [514, 293] width 149 height 15
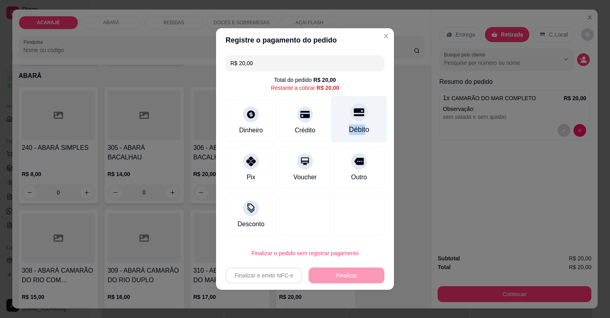
drag, startPoint x: 363, startPoint y: 126, endPoint x: 365, endPoint y: 119, distance: 7.5
click at [365, 119] on div "Débito" at bounding box center [359, 119] width 56 height 46
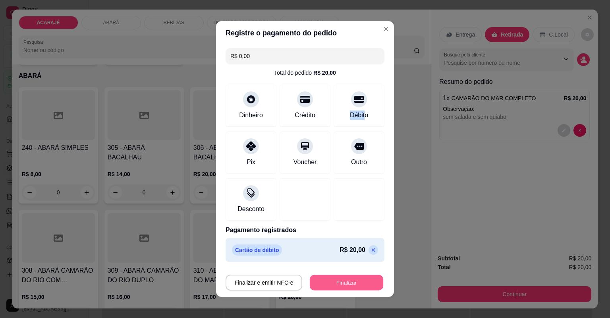
click at [342, 278] on button "Finalizar" at bounding box center [346, 282] width 73 height 15
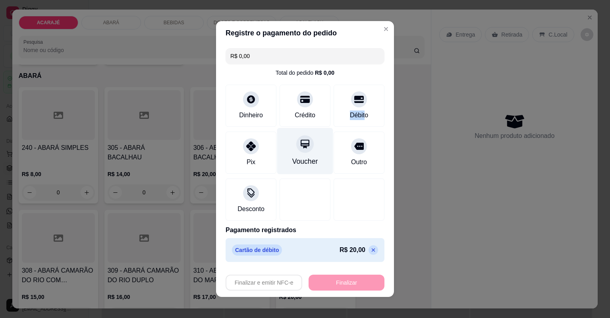
type input "-R$ 20,00"
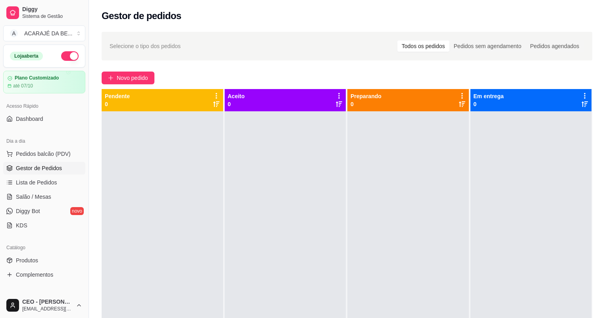
drag, startPoint x: 298, startPoint y: 110, endPoint x: 295, endPoint y: 99, distance: 11.2
drag, startPoint x: 295, startPoint y: 99, endPoint x: 227, endPoint y: 169, distance: 97.2
click at [227, 169] on div at bounding box center [286, 270] width 122 height 318
click at [66, 186] on link "Lista de Pedidos" at bounding box center [44, 182] width 82 height 13
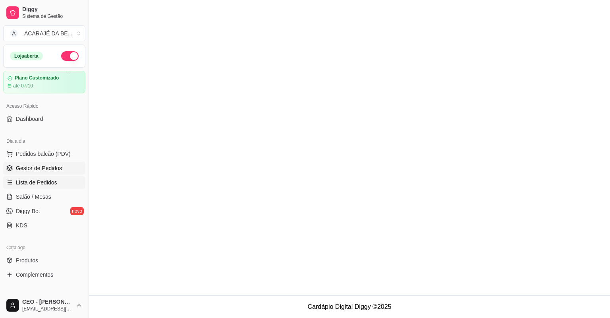
click at [68, 163] on link "Gestor de Pedidos" at bounding box center [44, 168] width 82 height 13
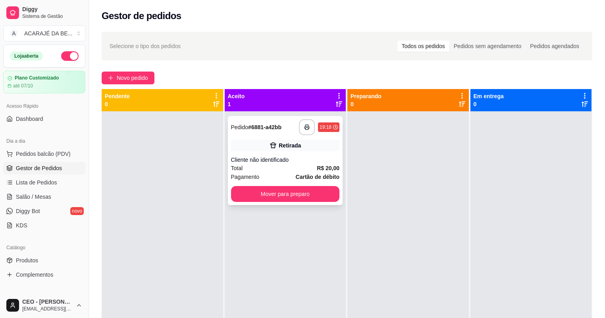
click at [257, 143] on div "Retirada" at bounding box center [285, 145] width 109 height 11
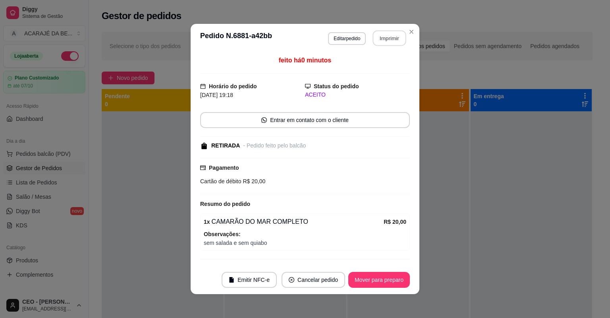
click at [376, 33] on button "Imprimir" at bounding box center [389, 38] width 33 height 15
click at [377, 276] on button "Mover para preparo" at bounding box center [379, 280] width 62 height 16
click at [377, 275] on button "Mover para preparo" at bounding box center [379, 279] width 60 height 15
click at [377, 274] on div "Mover para preparo" at bounding box center [373, 280] width 73 height 16
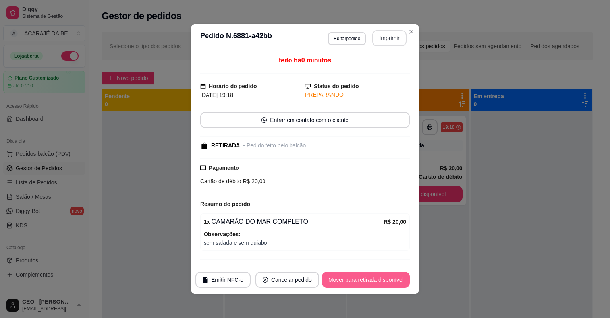
click at [377, 274] on button "Mover para retirada disponível" at bounding box center [366, 280] width 88 height 16
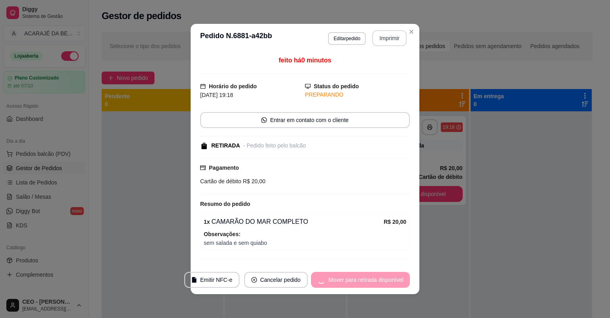
click at [378, 275] on div "Mover para retirada disponível" at bounding box center [360, 280] width 99 height 16
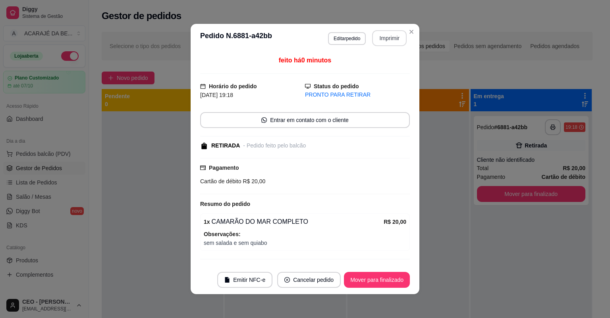
click at [379, 276] on button "Mover para finalizado" at bounding box center [377, 280] width 66 height 16
click at [383, 280] on div "Mover para finalizado" at bounding box center [371, 280] width 77 height 16
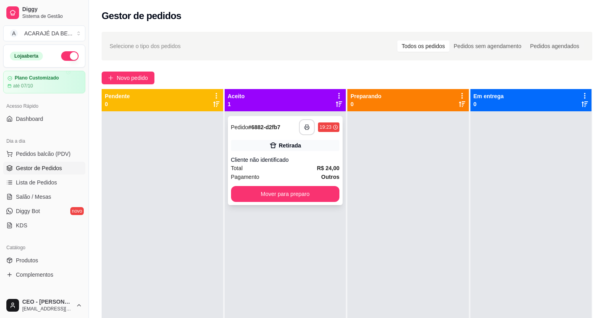
click at [306, 128] on rect "button" at bounding box center [306, 129] width 3 height 2
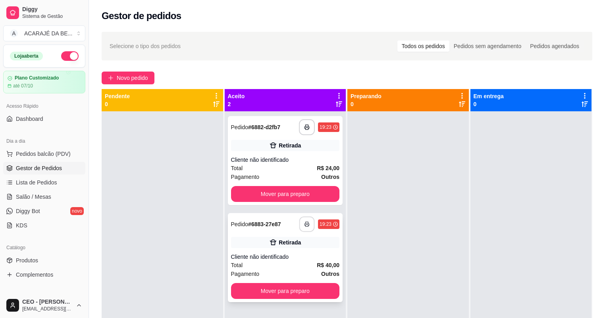
click at [305, 221] on icon "button" at bounding box center [307, 224] width 6 height 6
click at [323, 200] on button "Mover para preparo" at bounding box center [285, 194] width 109 height 16
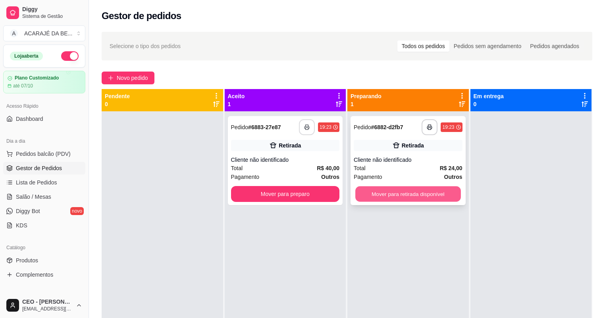
click at [397, 194] on button "Mover para retirada disponível" at bounding box center [407, 193] width 105 height 15
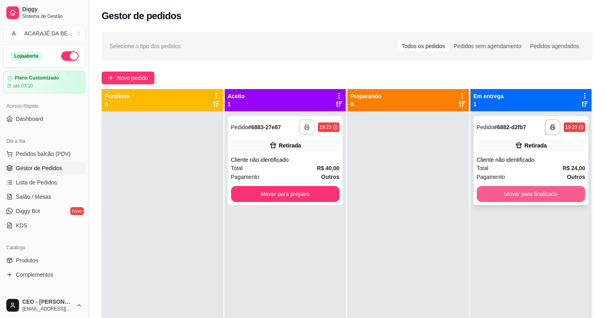
click at [505, 189] on button "Mover para finalizado" at bounding box center [531, 194] width 109 height 16
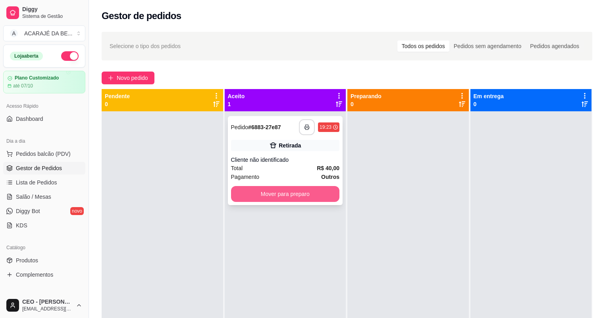
click at [305, 193] on button "Mover para preparo" at bounding box center [285, 194] width 109 height 16
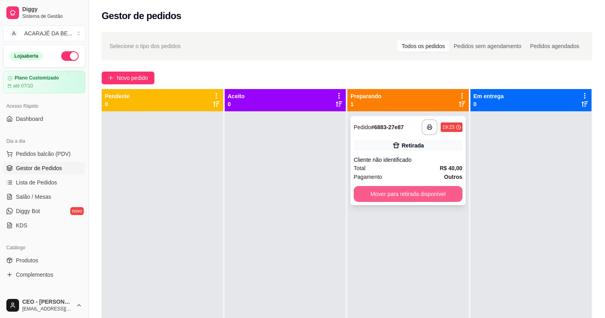
click at [445, 196] on button "Mover para retirada disponível" at bounding box center [408, 194] width 109 height 16
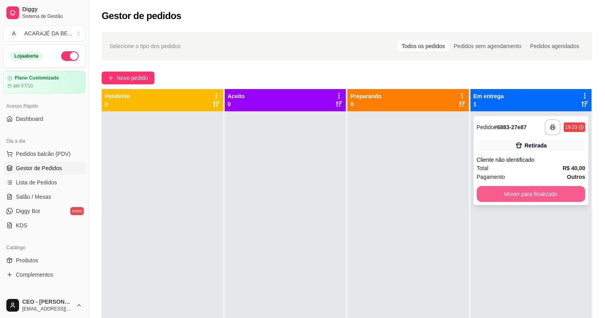
click at [509, 191] on button "Mover para finalizado" at bounding box center [531, 194] width 109 height 16
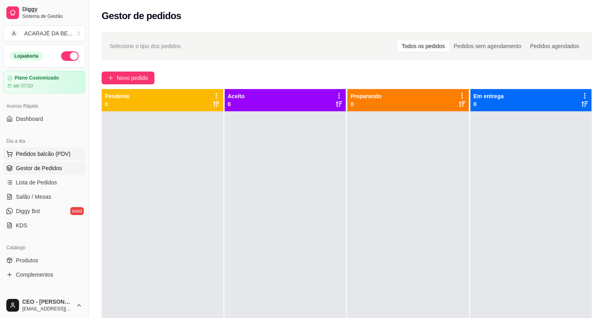
click at [46, 153] on span "Pedidos balcão (PDV)" at bounding box center [43, 154] width 55 height 8
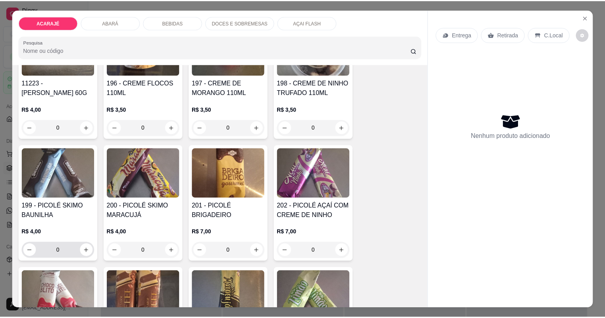
scroll to position [2129, 0]
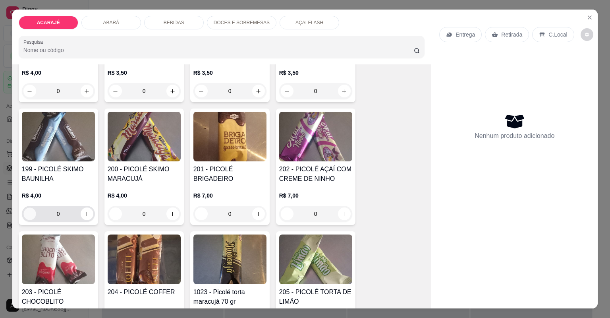
click at [28, 211] on icon "decrease-product-quantity" at bounding box center [30, 214] width 6 height 6
click at [85, 212] on icon "increase-product-quantity" at bounding box center [87, 214] width 4 height 4
type input "1"
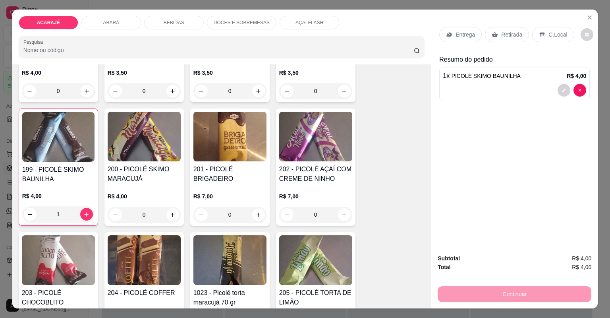
click at [501, 32] on p "Retirada" at bounding box center [511, 35] width 21 height 8
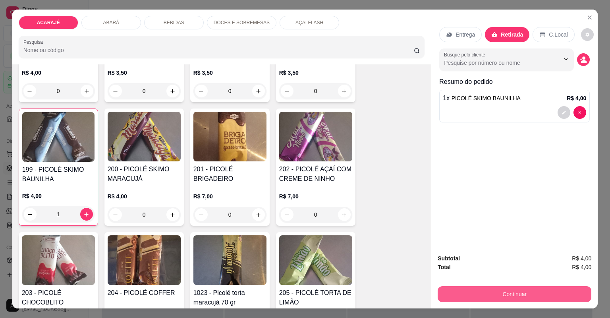
click at [463, 290] on button "Continuar" at bounding box center [515, 294] width 154 height 16
click at [462, 287] on button "Continuar" at bounding box center [515, 294] width 154 height 16
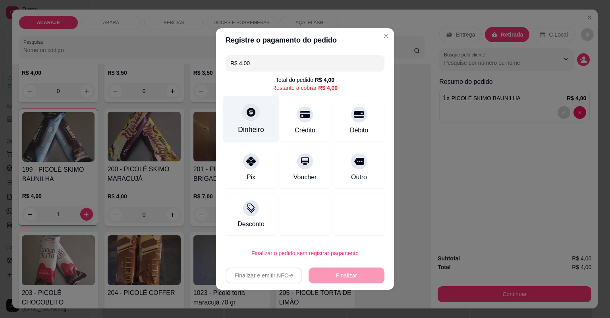
click at [262, 128] on div "Dinheiro" at bounding box center [251, 129] width 26 height 10
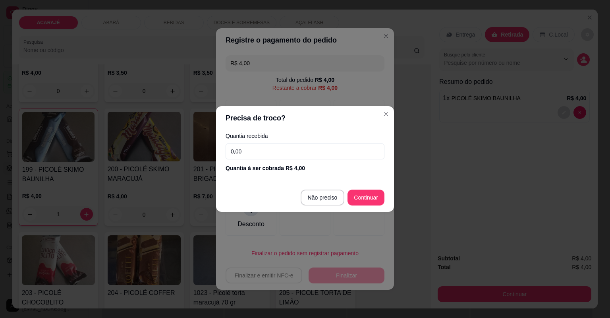
click at [255, 152] on input "0,00" at bounding box center [305, 151] width 159 height 16
type input "R$ 0,00"
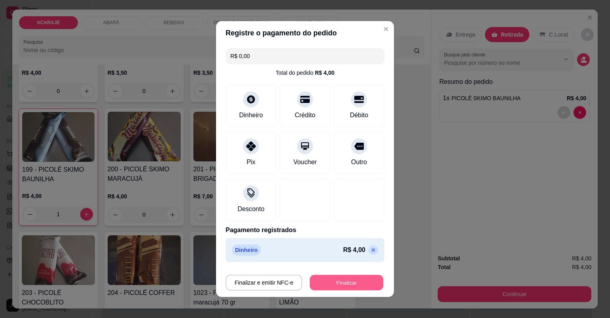
click at [342, 280] on button "Finalizar" at bounding box center [346, 282] width 73 height 15
type input "0"
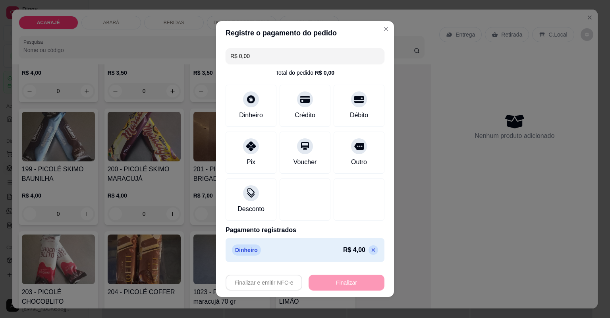
type input "-R$ 4,00"
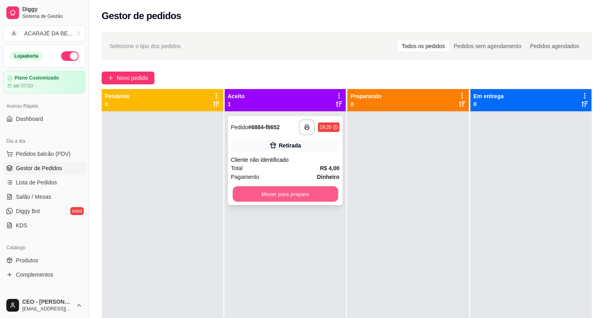
click at [290, 195] on button "Mover para preparo" at bounding box center [285, 193] width 105 height 15
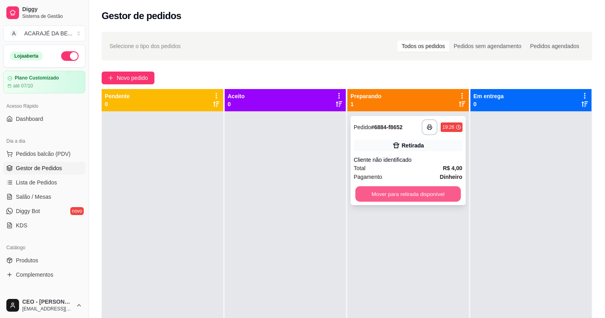
click at [367, 188] on button "Mover para retirada disponível" at bounding box center [407, 193] width 105 height 15
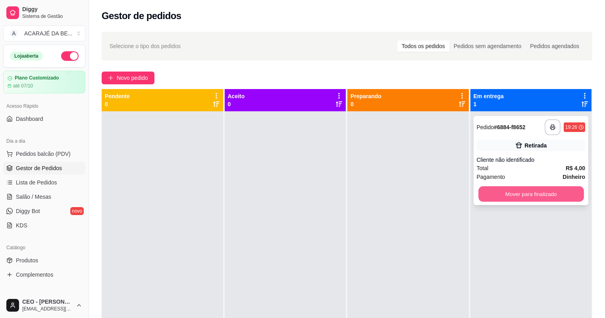
click at [559, 187] on button "Mover para finalizado" at bounding box center [531, 193] width 105 height 15
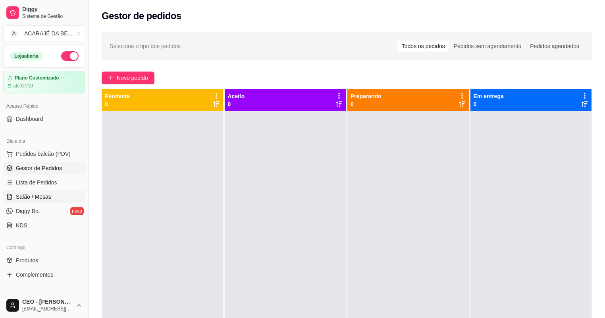
click at [44, 199] on span "Salão / Mesas" at bounding box center [33, 197] width 35 height 8
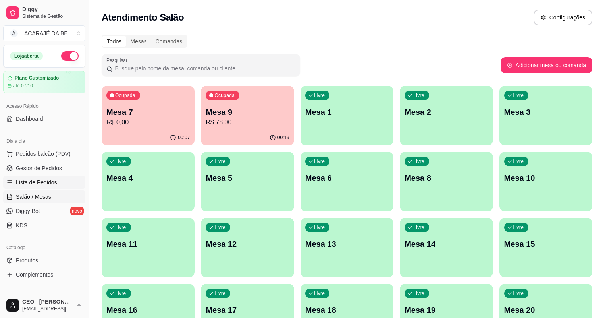
click at [47, 184] on span "Lista de Pedidos" at bounding box center [36, 182] width 41 height 8
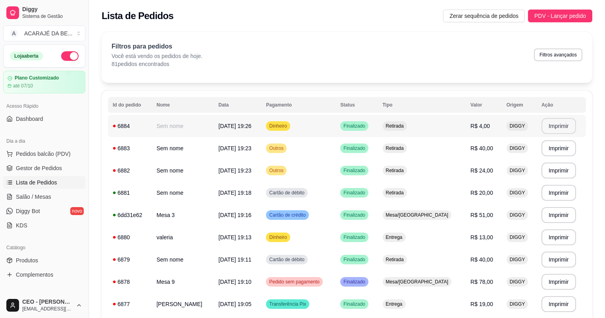
click at [556, 126] on button "Imprimir" at bounding box center [559, 126] width 35 height 16
click at [35, 164] on span "Gestor de Pedidos" at bounding box center [39, 168] width 46 height 8
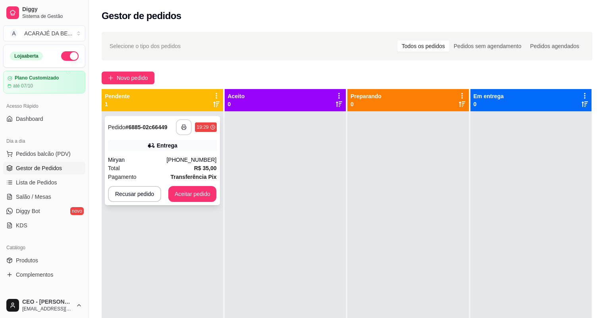
click at [182, 120] on button "button" at bounding box center [184, 127] width 16 height 16
click at [180, 195] on button "Aceitar pedido" at bounding box center [192, 193] width 47 height 15
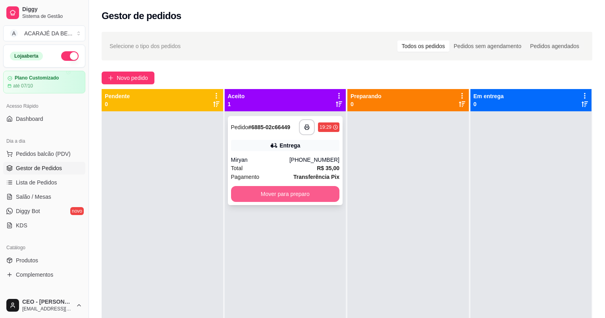
click at [258, 194] on button "Mover para preparo" at bounding box center [285, 194] width 109 height 16
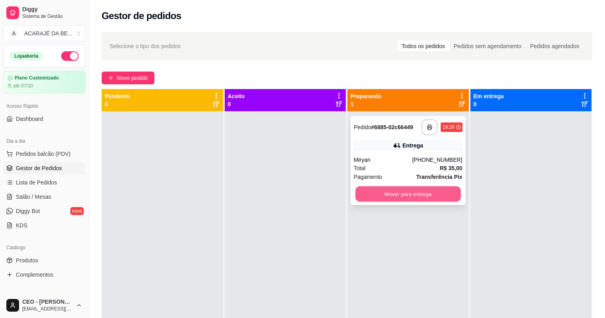
click at [390, 197] on button "Mover para entrega" at bounding box center [407, 193] width 105 height 15
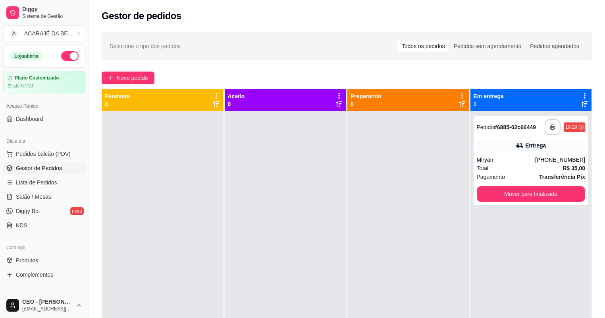
click at [520, 205] on div "**********" at bounding box center [532, 270] width 122 height 318
click at [521, 198] on button "Mover para finalizado" at bounding box center [531, 194] width 109 height 16
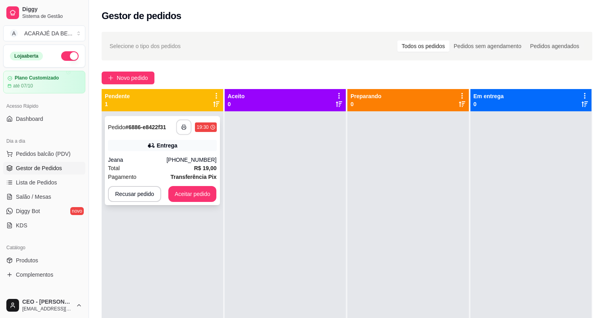
click at [185, 124] on button "button" at bounding box center [183, 127] width 15 height 15
click at [174, 194] on button "Aceitar pedido" at bounding box center [192, 194] width 48 height 16
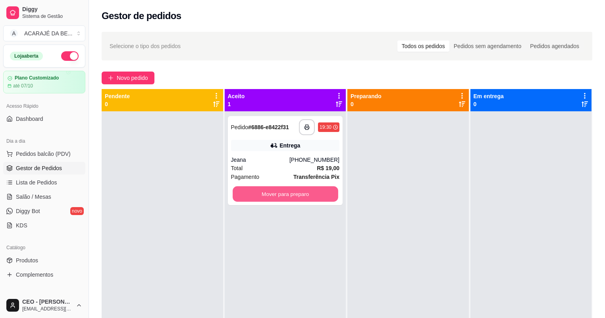
click at [323, 193] on button "Mover para preparo" at bounding box center [285, 193] width 105 height 15
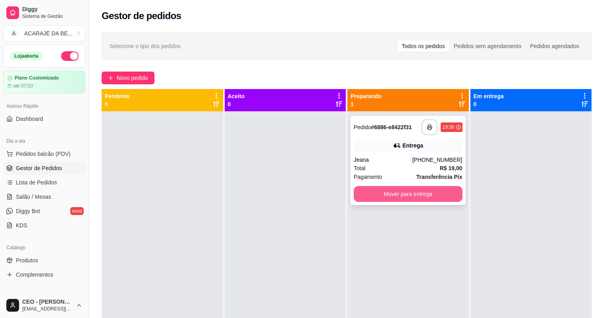
click at [396, 194] on button "Mover para entrega" at bounding box center [408, 194] width 109 height 16
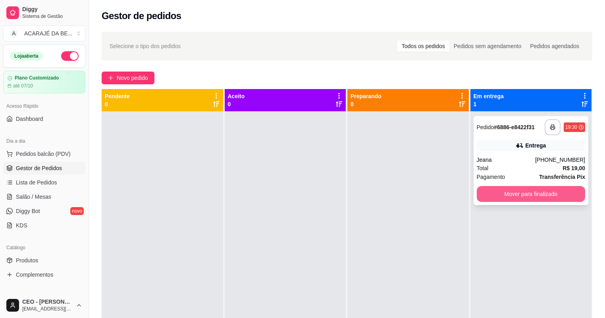
click at [530, 198] on button "Mover para finalizado" at bounding box center [531, 194] width 109 height 16
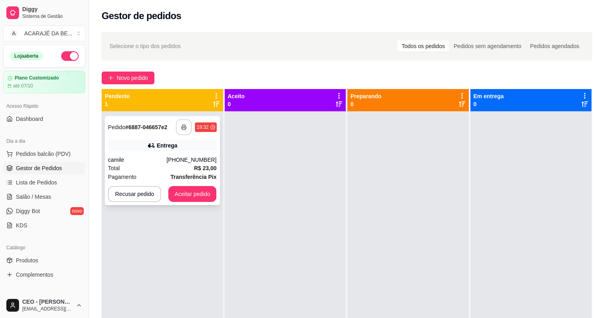
click at [190, 126] on button "button" at bounding box center [184, 127] width 16 height 16
click at [187, 197] on button "Aceitar pedido" at bounding box center [192, 194] width 48 height 16
click at [193, 199] on button "Aceitar pedido" at bounding box center [192, 194] width 48 height 16
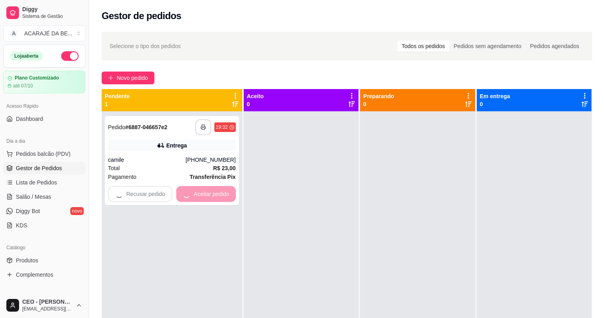
click at [295, 193] on div at bounding box center [301, 270] width 115 height 318
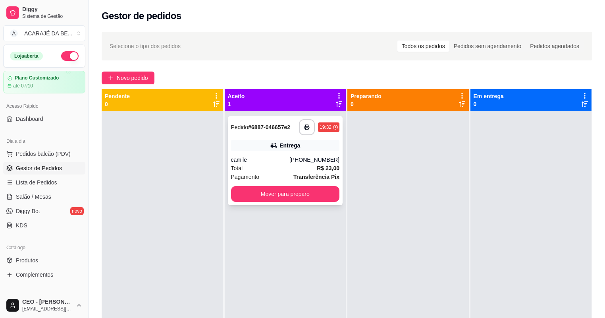
click at [292, 184] on div "**********" at bounding box center [285, 160] width 115 height 89
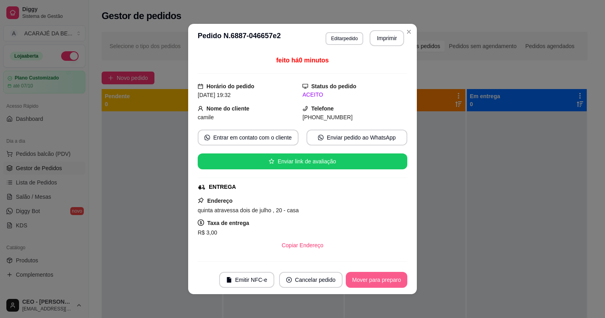
click at [369, 278] on button "Mover para preparo" at bounding box center [377, 280] width 62 height 16
click at [369, 278] on div "Mover para preparo" at bounding box center [377, 280] width 62 height 16
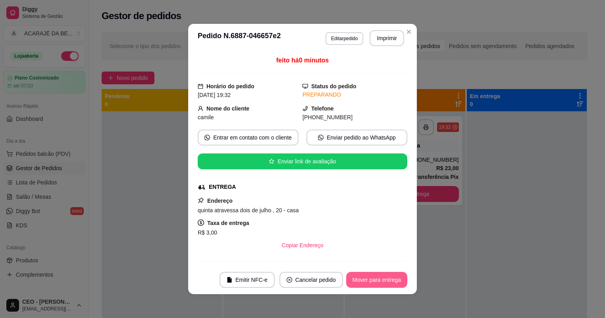
click at [370, 278] on button "Mover para entrega" at bounding box center [376, 280] width 61 height 16
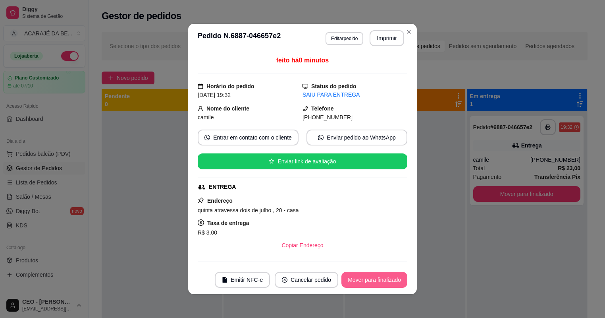
click at [371, 277] on button "Mover para finalizado" at bounding box center [375, 280] width 66 height 16
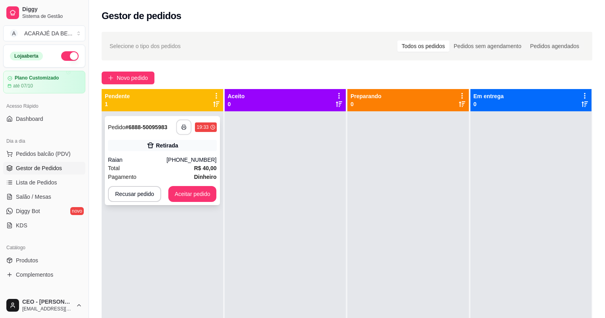
click at [186, 129] on button "button" at bounding box center [183, 127] width 15 height 15
click at [207, 194] on button "Aceitar pedido" at bounding box center [192, 194] width 48 height 16
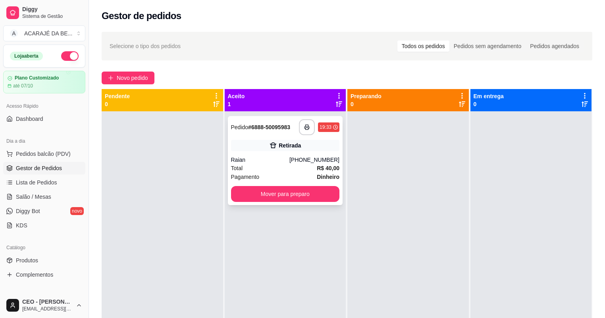
drag, startPoint x: 321, startPoint y: 184, endPoint x: 335, endPoint y: 180, distance: 15.0
click at [335, 180] on div "**********" at bounding box center [285, 160] width 115 height 89
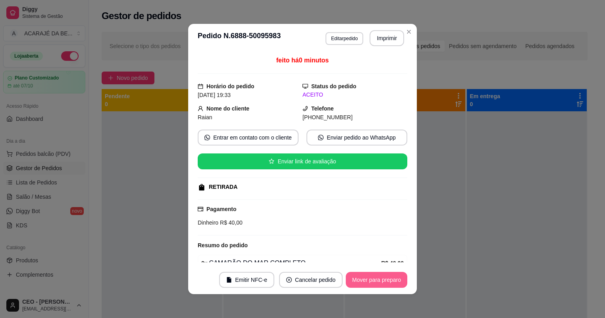
click at [361, 276] on button "Mover para preparo" at bounding box center [377, 280] width 62 height 16
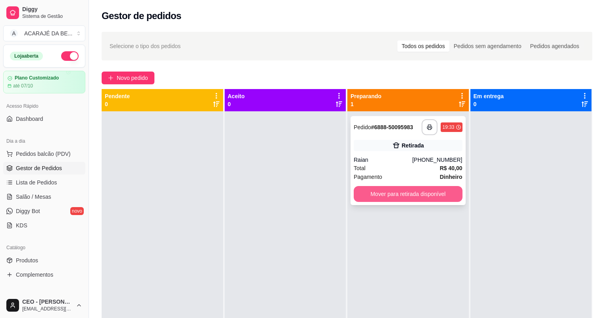
click at [394, 192] on button "Mover para retirada disponível" at bounding box center [408, 194] width 109 height 16
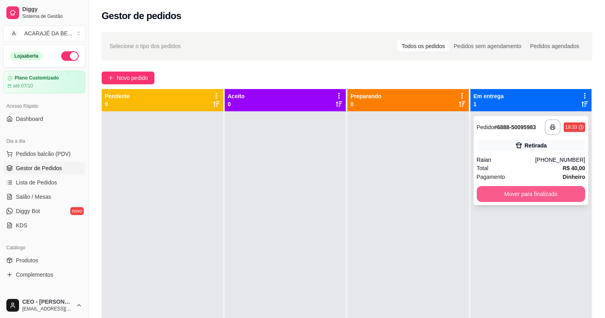
click at [526, 198] on button "Mover para finalizado" at bounding box center [531, 194] width 109 height 16
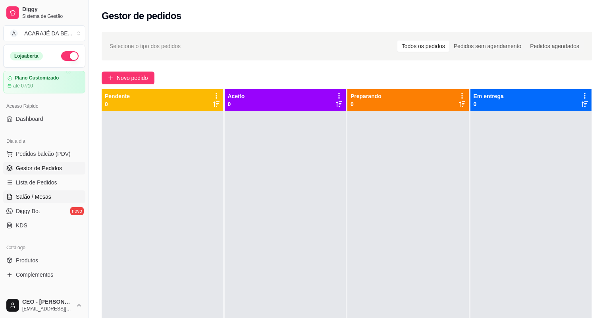
click at [38, 195] on span "Salão / Mesas" at bounding box center [33, 197] width 35 height 8
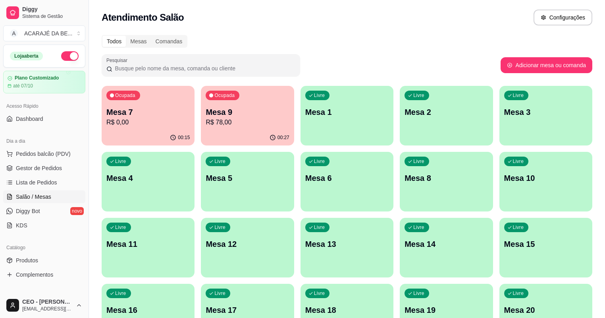
click at [222, 115] on p "Mesa 9" at bounding box center [247, 111] width 83 height 11
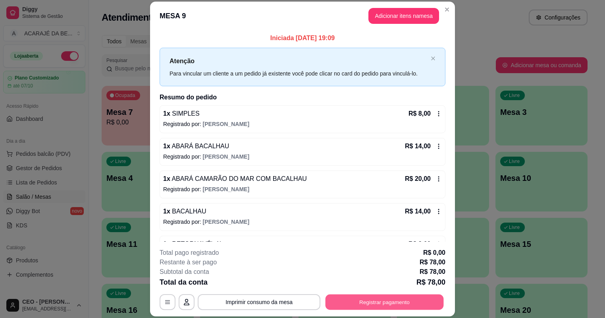
click at [383, 303] on button "Registrar pagamento" at bounding box center [385, 301] width 118 height 15
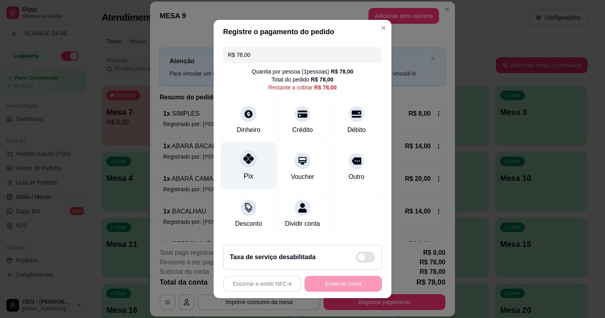
click at [242, 174] on div "Pix" at bounding box center [249, 166] width 56 height 46
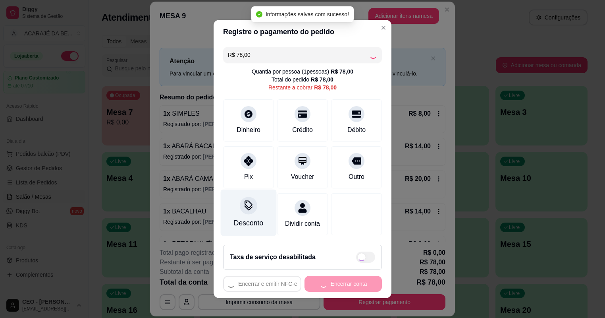
type input "R$ 0,00"
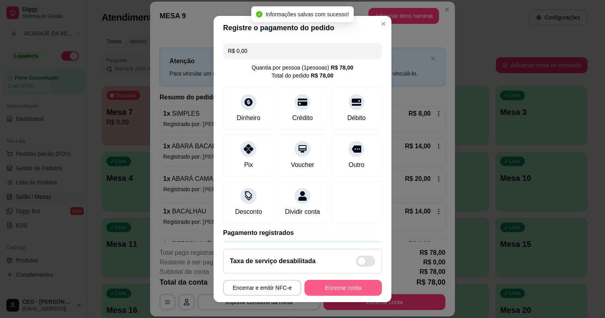
click at [339, 291] on button "Encerrar conta" at bounding box center [343, 288] width 77 height 16
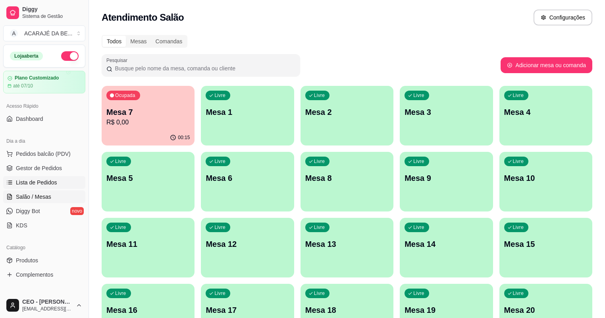
click at [40, 187] on link "Lista de Pedidos" at bounding box center [44, 182] width 82 height 13
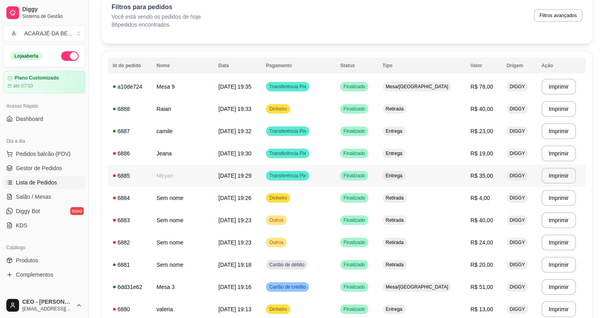
scroll to position [64, 0]
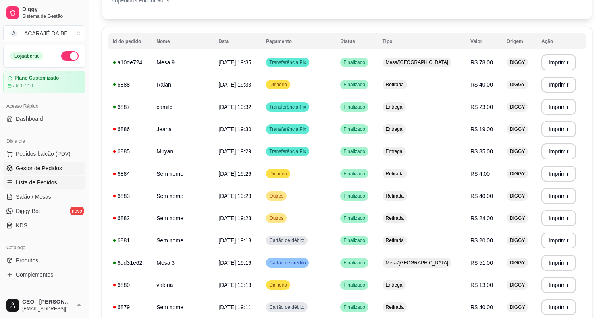
click at [44, 164] on span "Gestor de Pedidos" at bounding box center [39, 168] width 46 height 8
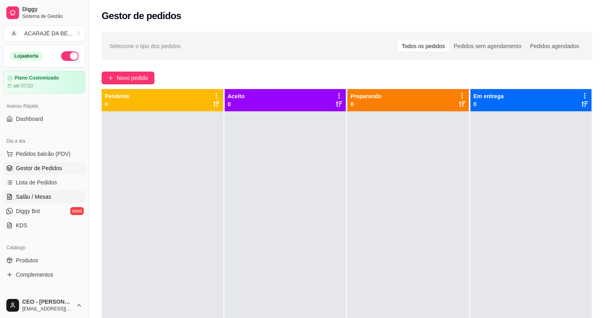
click at [43, 196] on span "Salão / Mesas" at bounding box center [33, 197] width 35 height 8
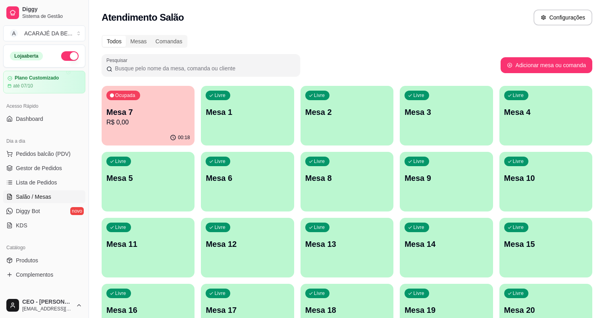
click at [94, 124] on div "Todos Mesas Comandas Pesquisar Adicionar mesa ou comanda Ocupada Mesa 7 R$ 0,00…" at bounding box center [347, 191] width 516 height 323
click at [114, 125] on p "R$ 0,00" at bounding box center [147, 123] width 83 height 10
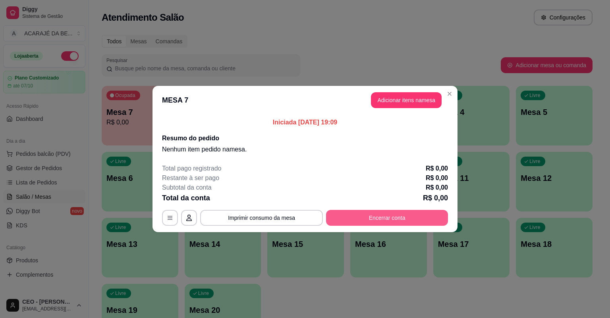
click at [391, 212] on button "Encerrar conta" at bounding box center [387, 218] width 122 height 16
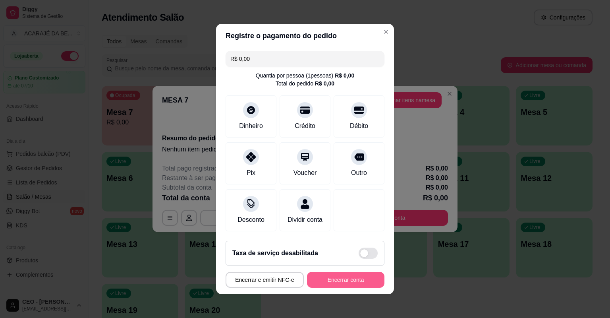
click at [324, 276] on button "Encerrar conta" at bounding box center [345, 280] width 77 height 16
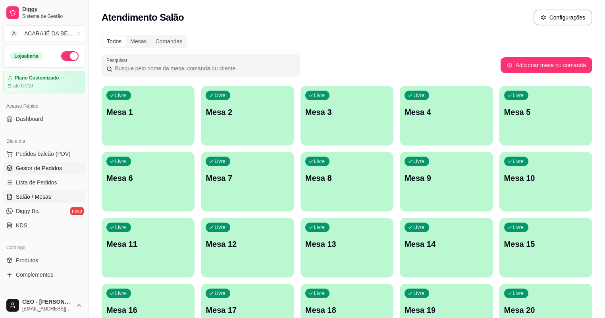
click at [63, 168] on link "Gestor de Pedidos" at bounding box center [44, 168] width 82 height 13
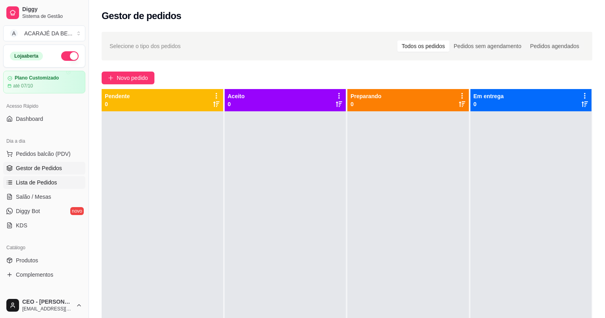
click at [46, 185] on span "Lista de Pedidos" at bounding box center [36, 182] width 41 height 8
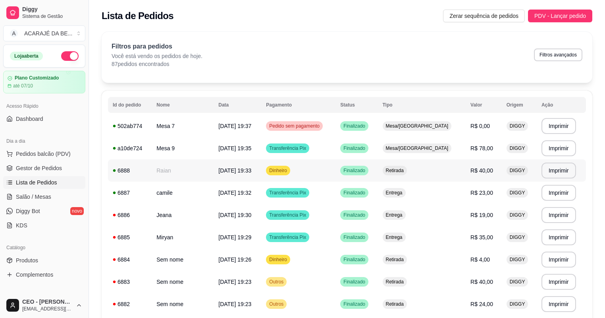
click at [234, 167] on span "09/09/25 às 19:33" at bounding box center [234, 170] width 33 height 6
click at [38, 166] on span "Gestor de Pedidos" at bounding box center [39, 168] width 46 height 8
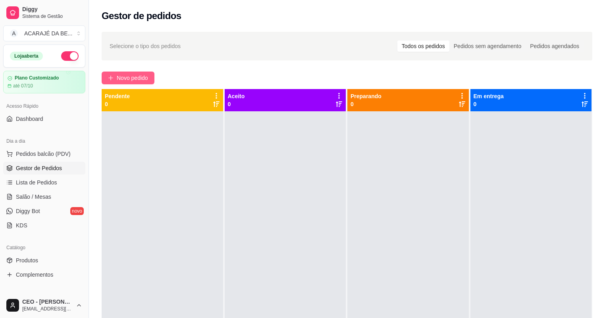
click at [118, 77] on span "Novo pedido" at bounding box center [132, 77] width 31 height 9
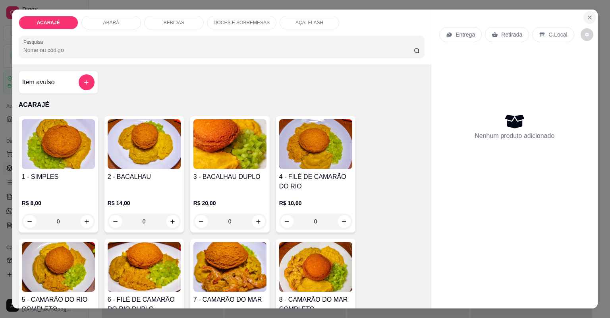
click at [584, 14] on button "Close" at bounding box center [589, 17] width 13 height 13
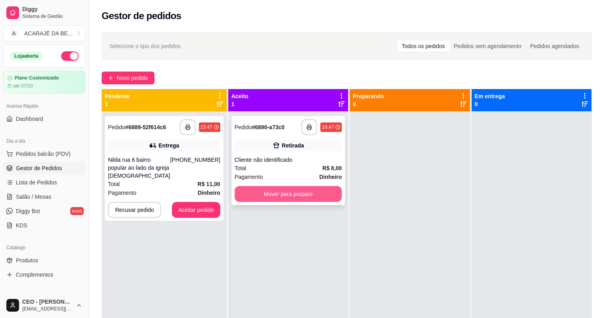
click at [316, 199] on button "Mover para preparo" at bounding box center [288, 194] width 107 height 16
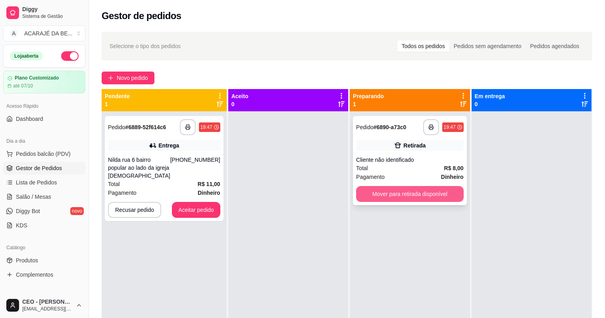
click at [381, 191] on button "Mover para retirada disponível" at bounding box center [409, 194] width 107 height 16
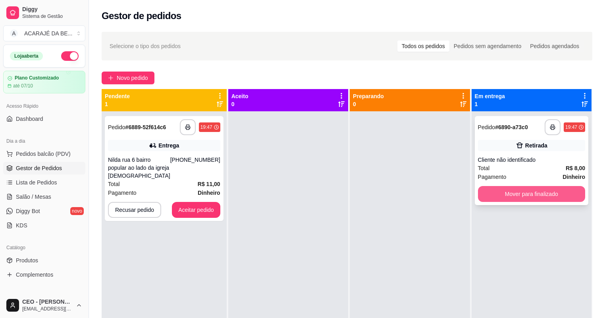
click at [491, 195] on button "Mover para finalizado" at bounding box center [531, 194] width 107 height 16
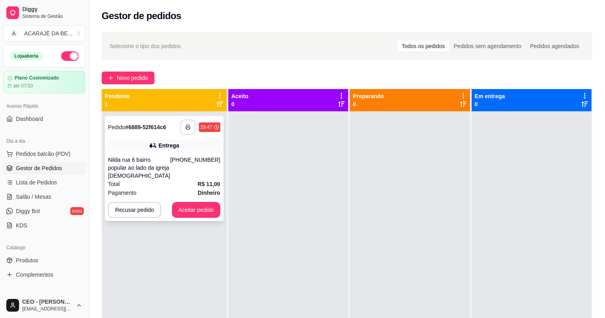
click at [187, 124] on button "button" at bounding box center [187, 127] width 15 height 15
click at [194, 205] on button "Aceitar pedido" at bounding box center [196, 209] width 47 height 15
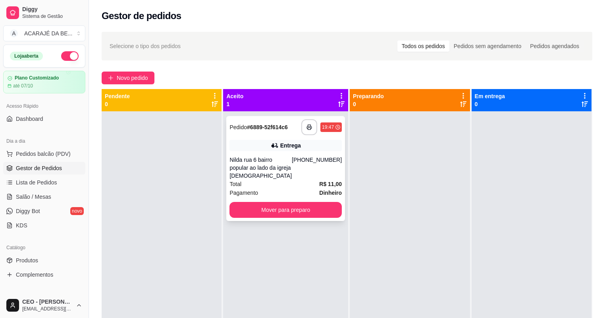
click at [266, 200] on div "**********" at bounding box center [285, 168] width 119 height 105
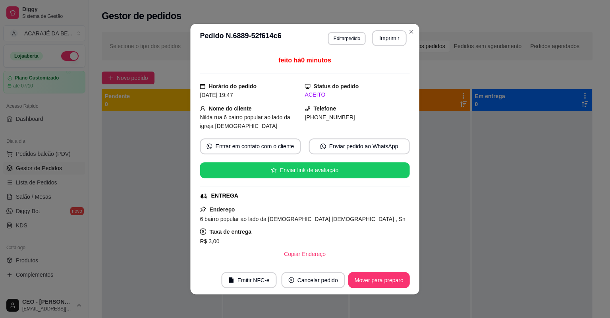
click at [292, 213] on div "Endereço 6 bairro popular ao lado da igreja adventista , Sn Taxa de entrega R$ …" at bounding box center [305, 233] width 210 height 57
click at [384, 273] on button "Mover para preparo" at bounding box center [379, 279] width 60 height 15
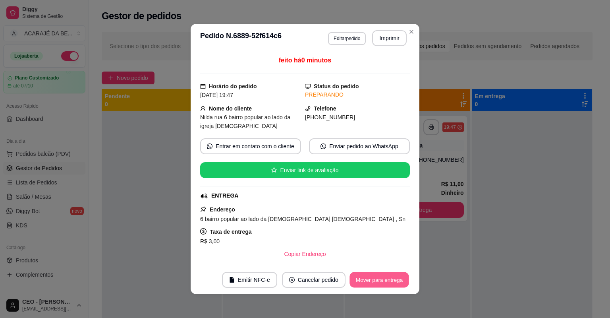
click at [383, 278] on button "Mover para entrega" at bounding box center [380, 279] width 60 height 15
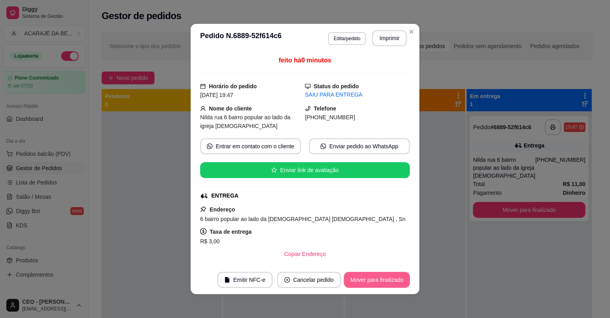
click at [383, 280] on button "Mover para finalizado" at bounding box center [377, 280] width 66 height 16
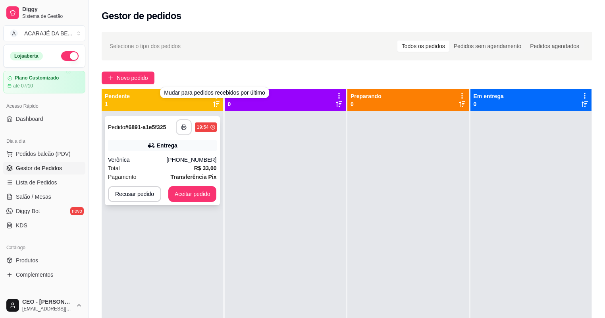
click at [181, 122] on button "button" at bounding box center [184, 127] width 16 height 16
click at [202, 192] on button "Aceitar pedido" at bounding box center [192, 194] width 48 height 16
click at [200, 191] on button "Aceitar pedido" at bounding box center [192, 194] width 48 height 16
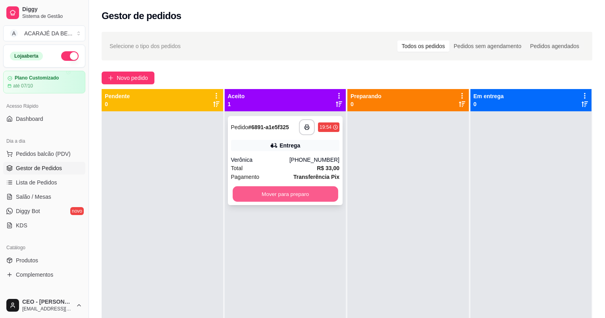
click at [310, 189] on button "Mover para preparo" at bounding box center [285, 193] width 105 height 15
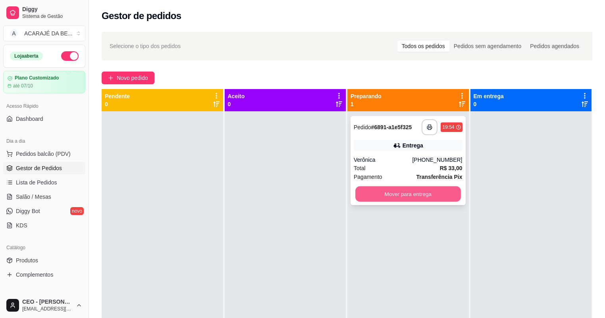
click at [430, 199] on button "Mover para entrega" at bounding box center [407, 193] width 105 height 15
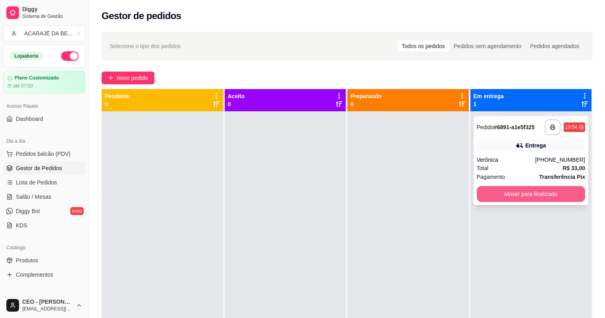
click at [543, 197] on button "Mover para finalizado" at bounding box center [531, 194] width 109 height 16
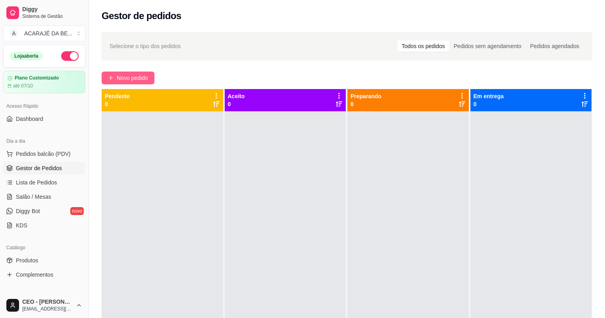
click at [124, 79] on span "Novo pedido" at bounding box center [132, 77] width 31 height 9
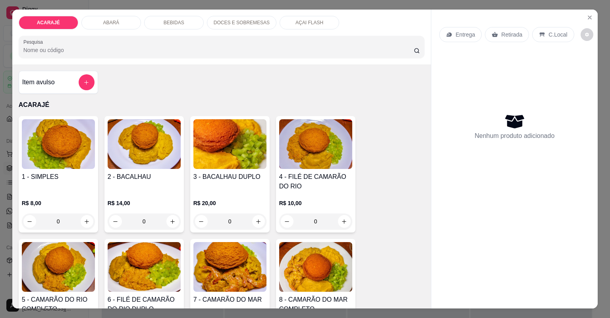
drag, startPoint x: 233, startPoint y: 27, endPoint x: 243, endPoint y: 27, distance: 9.9
click at [233, 26] on div "DOCES E SOBREMESAS" at bounding box center [242, 23] width 70 height 14
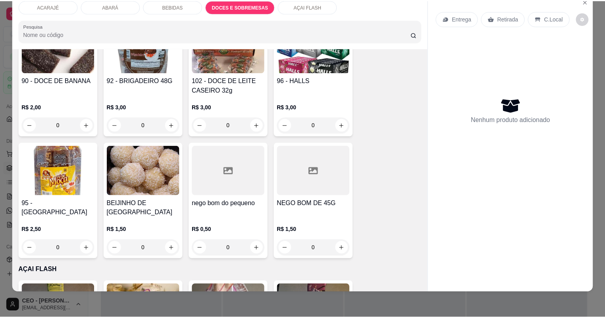
scroll to position [1591, 0]
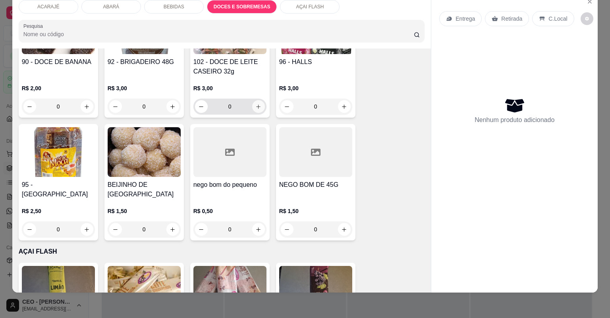
click at [255, 106] on icon "increase-product-quantity" at bounding box center [258, 107] width 6 height 6
type input "1"
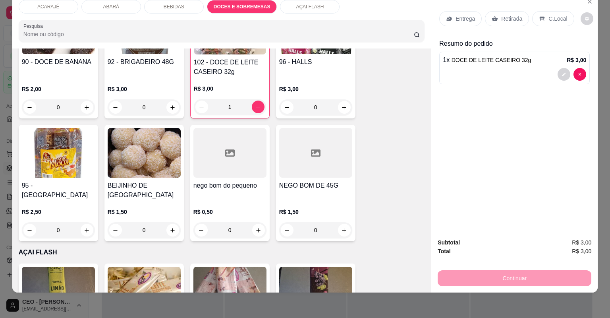
click at [501, 22] on p "Retirada" at bounding box center [511, 19] width 21 height 8
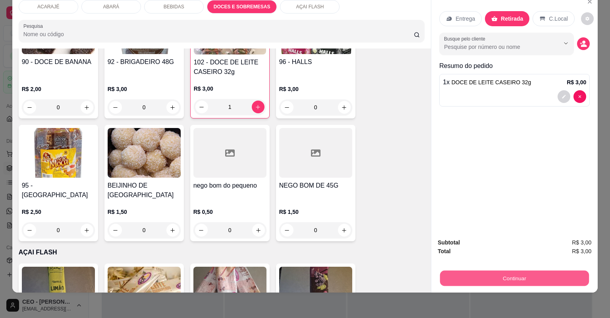
click at [524, 275] on button "Continuar" at bounding box center [514, 277] width 149 height 15
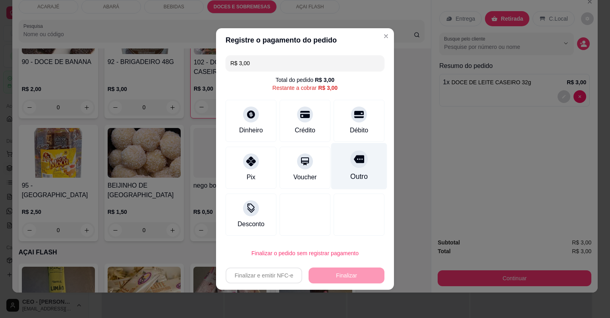
click at [371, 170] on div "Outro" at bounding box center [359, 166] width 56 height 46
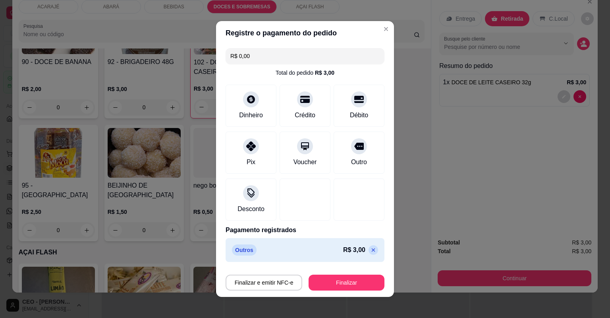
click at [370, 249] on icon at bounding box center [373, 250] width 6 height 6
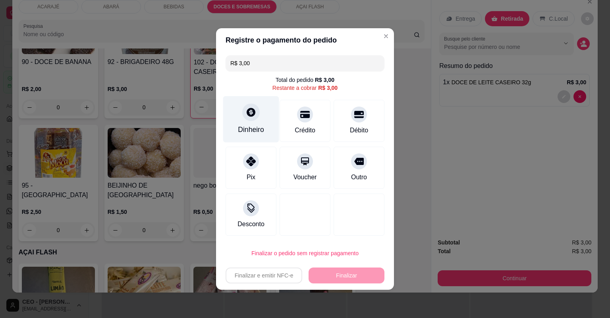
drag, startPoint x: 241, startPoint y: 120, endPoint x: 244, endPoint y: 116, distance: 4.5
click at [244, 116] on div "Dinheiro" at bounding box center [251, 119] width 56 height 46
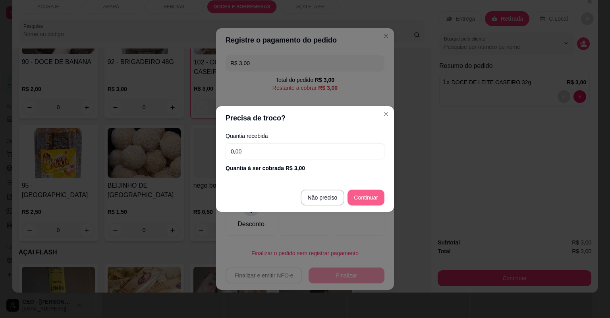
type input "R$ 0,00"
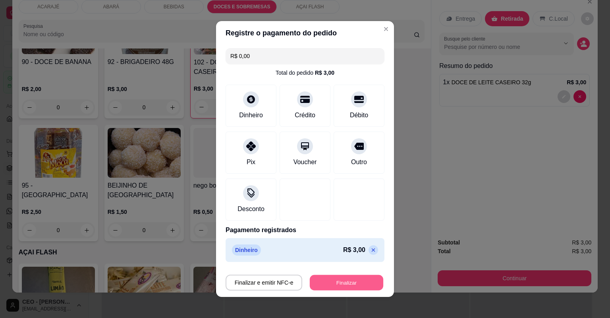
click at [348, 280] on button "Finalizar" at bounding box center [346, 282] width 73 height 15
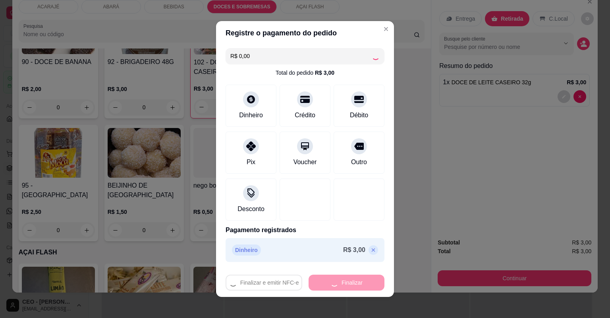
type input "0"
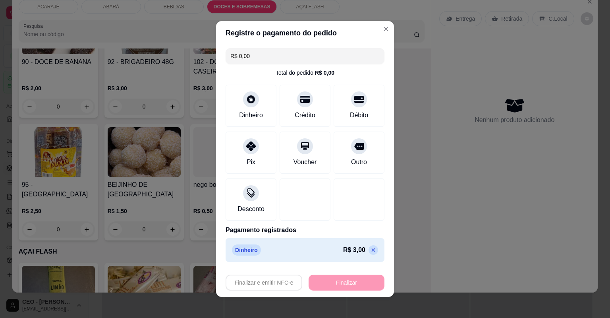
type input "-R$ 3,00"
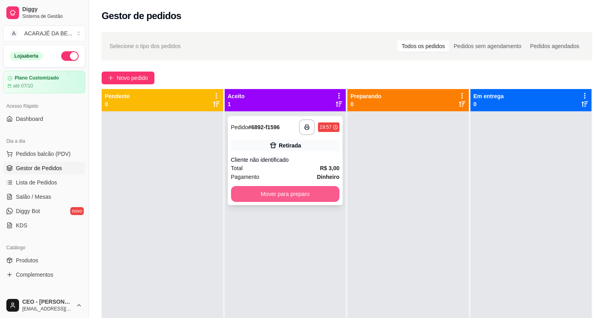
click at [324, 197] on button "Mover para preparo" at bounding box center [285, 194] width 109 height 16
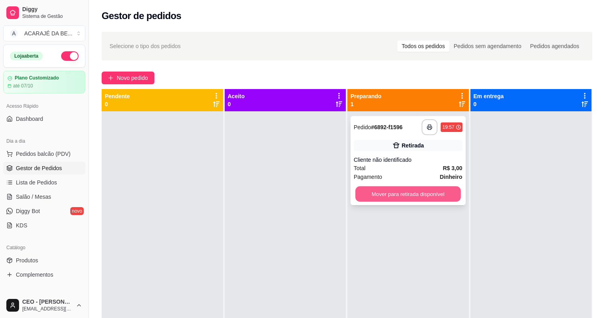
click at [377, 201] on button "Mover para retirada disponível" at bounding box center [407, 193] width 105 height 15
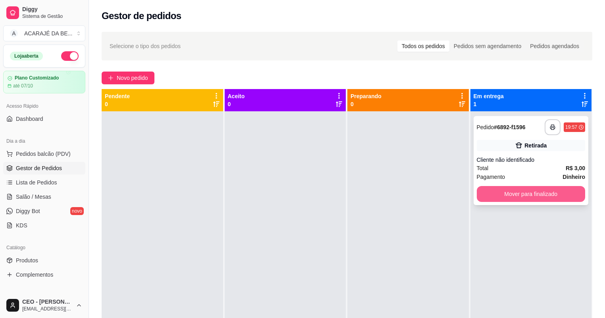
click at [522, 199] on button "Mover para finalizado" at bounding box center [531, 194] width 109 height 16
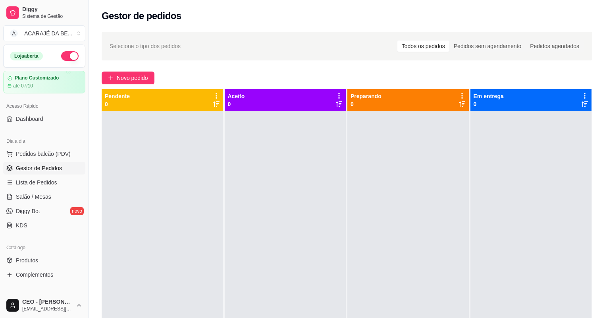
click at [31, 189] on ul "Pedidos balcão (PDV) Gestor de Pedidos Lista de Pedidos Salão / Mesas Diggy Bot…" at bounding box center [44, 189] width 82 height 84
click at [28, 183] on span "Lista de Pedidos" at bounding box center [36, 182] width 41 height 8
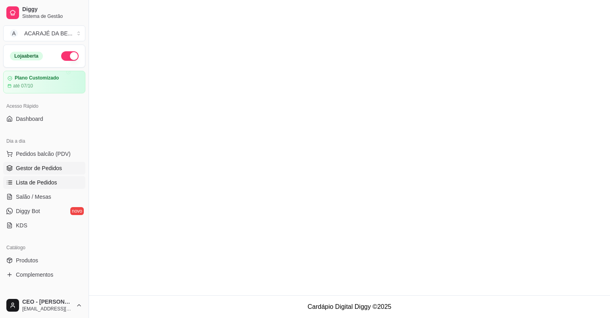
click at [26, 170] on span "Gestor de Pedidos" at bounding box center [39, 168] width 46 height 8
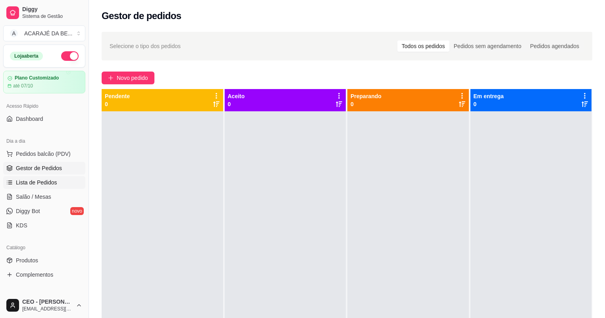
click at [25, 182] on span "Lista de Pedidos" at bounding box center [36, 182] width 41 height 8
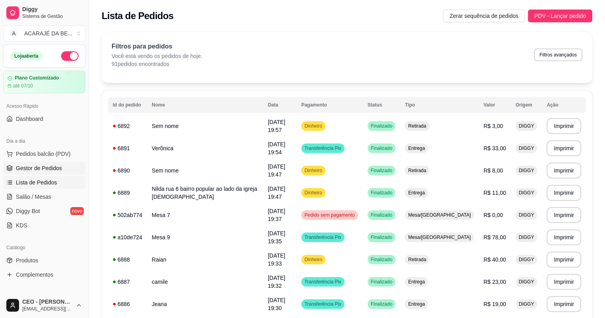
click at [31, 167] on span "Gestor de Pedidos" at bounding box center [39, 168] width 46 height 8
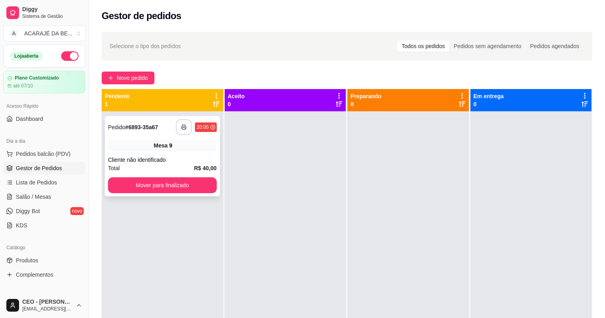
click at [186, 127] on icon "button" at bounding box center [184, 127] width 6 height 6
click at [191, 186] on button "Mover para finalizado" at bounding box center [162, 185] width 109 height 16
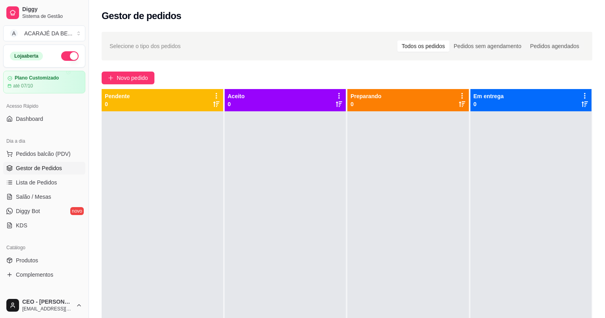
click at [389, 149] on div at bounding box center [409, 270] width 122 height 318
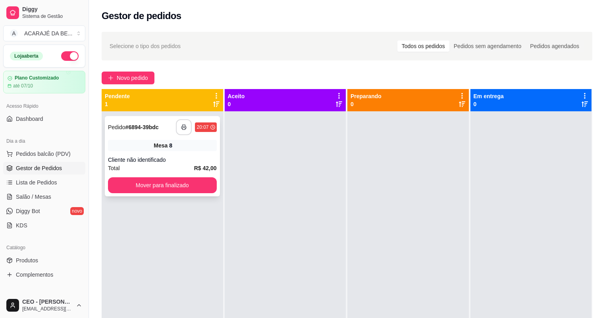
click at [187, 128] on button "button" at bounding box center [184, 127] width 16 height 16
click at [208, 183] on button "Mover para finalizado" at bounding box center [162, 185] width 109 height 16
click at [185, 127] on icon "button" at bounding box center [184, 127] width 6 height 6
click at [172, 183] on button "Mover para finalizado" at bounding box center [162, 185] width 109 height 16
click at [211, 185] on button "Mover para finalizado" at bounding box center [162, 185] width 105 height 15
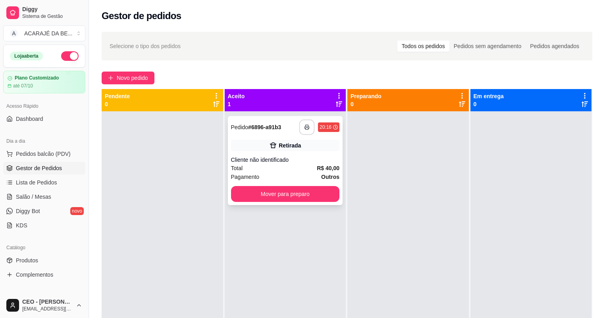
click at [307, 126] on icon "button" at bounding box center [307, 127] width 6 height 6
click at [281, 190] on button "Mover para preparo" at bounding box center [285, 194] width 109 height 16
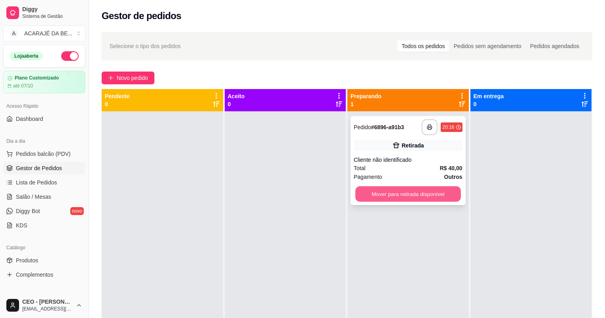
click at [417, 193] on button "Mover para retirada disponível" at bounding box center [407, 193] width 105 height 15
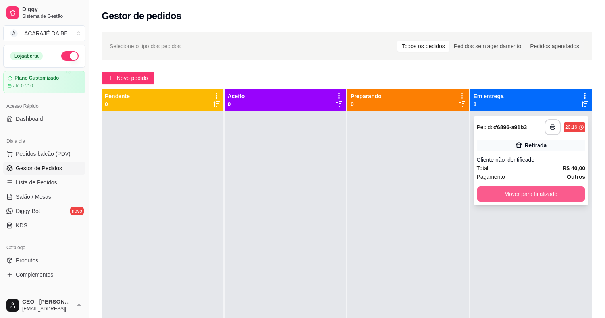
click at [495, 191] on button "Mover para finalizado" at bounding box center [531, 194] width 109 height 16
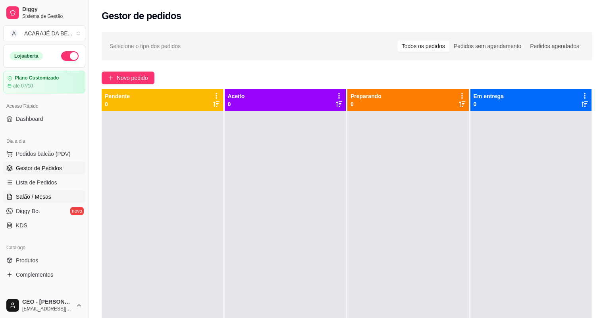
click at [30, 198] on span "Salão / Mesas" at bounding box center [33, 197] width 35 height 8
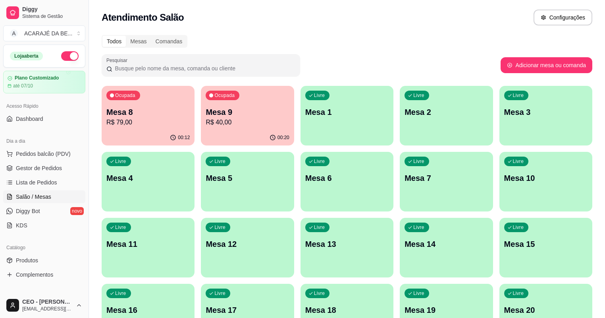
click at [246, 132] on div "00:20" at bounding box center [247, 137] width 93 height 15
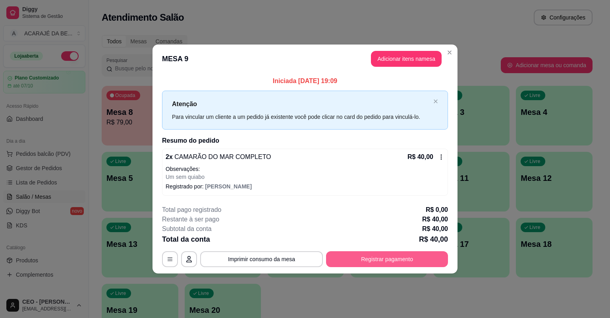
click at [359, 253] on button "Registrar pagamento" at bounding box center [387, 259] width 122 height 16
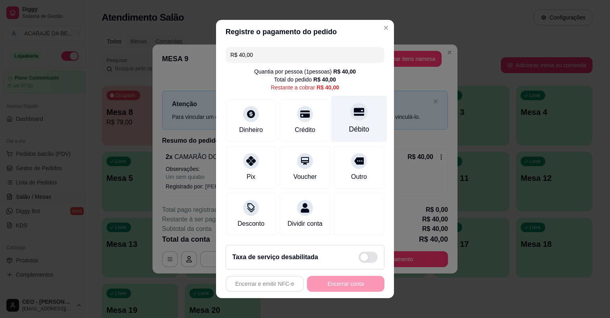
click at [346, 122] on div "Débito" at bounding box center [359, 119] width 56 height 46
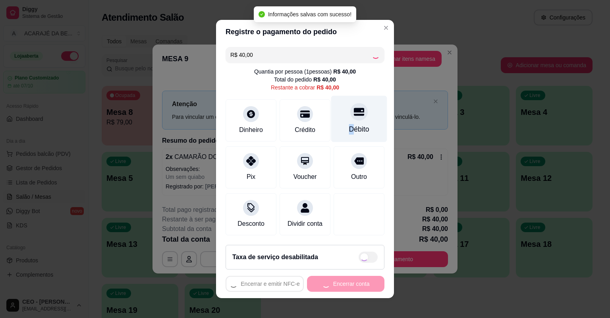
type input "R$ 0,00"
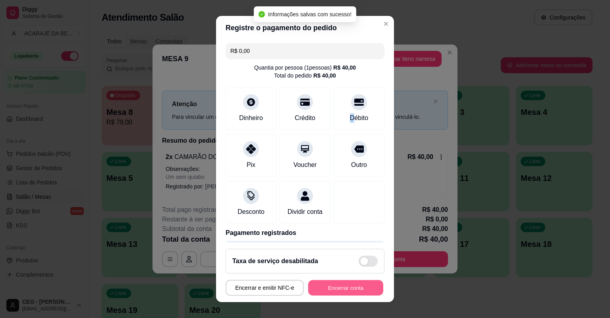
click at [319, 293] on button "Encerrar conta" at bounding box center [345, 287] width 75 height 15
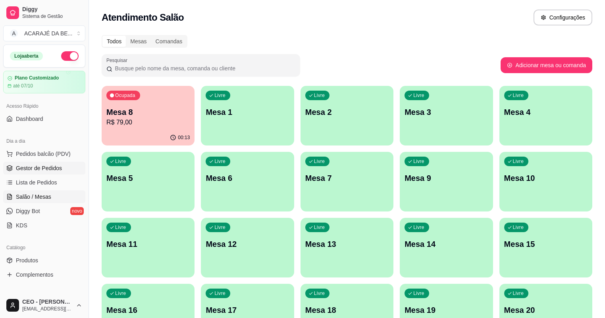
click at [34, 163] on link "Gestor de Pedidos" at bounding box center [44, 168] width 82 height 13
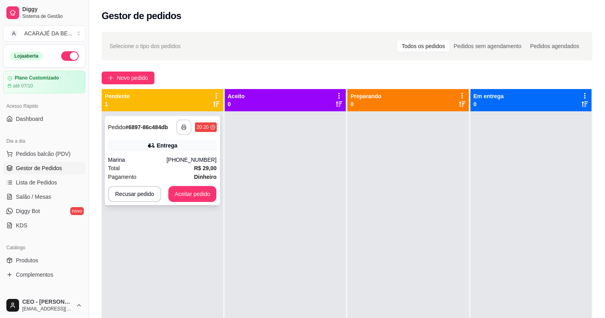
click at [185, 126] on icon "button" at bounding box center [185, 127] width 6 height 6
click at [182, 200] on button "Aceitar pedido" at bounding box center [192, 194] width 48 height 16
click at [180, 197] on button "Aceitar pedido" at bounding box center [192, 194] width 48 height 16
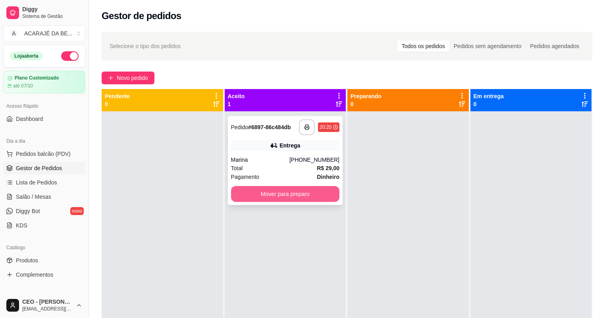
click at [321, 187] on button "Mover para preparo" at bounding box center [285, 194] width 109 height 16
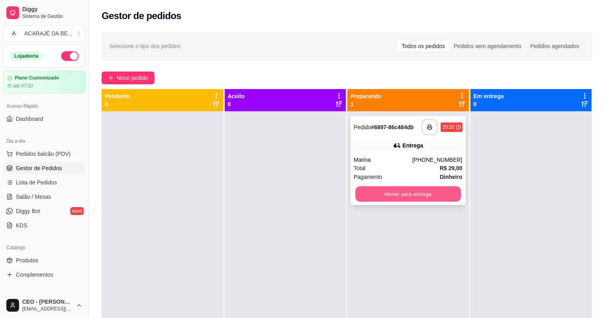
click at [425, 189] on button "Mover para entrega" at bounding box center [407, 193] width 105 height 15
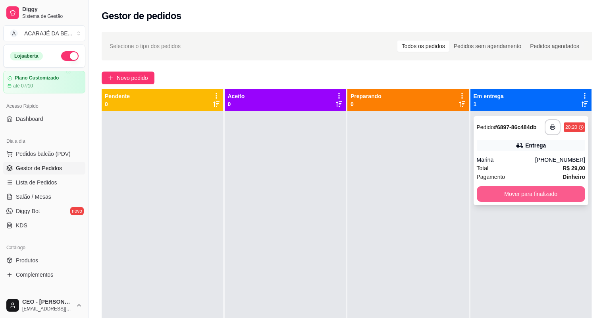
click at [508, 199] on button "Mover para finalizado" at bounding box center [531, 194] width 109 height 16
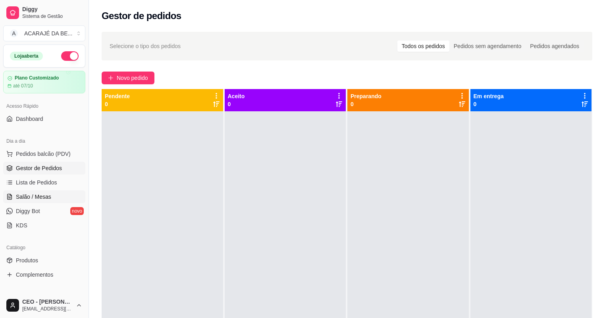
click at [29, 197] on span "Salão / Mesas" at bounding box center [33, 197] width 35 height 8
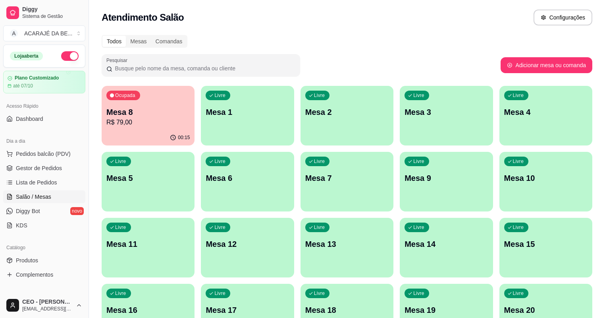
click at [125, 114] on p "Mesa 8" at bounding box center [147, 111] width 83 height 11
click at [135, 133] on div "00:15" at bounding box center [148, 137] width 93 height 15
click at [51, 182] on span "Lista de Pedidos" at bounding box center [36, 182] width 41 height 8
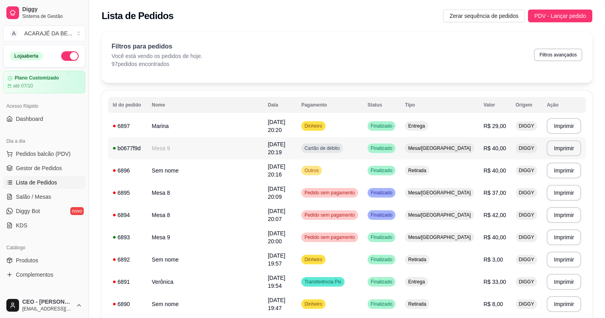
click at [432, 148] on td "Mesa/Comanda" at bounding box center [439, 148] width 79 height 22
click at [321, 172] on span "Outros" at bounding box center [311, 170] width 17 height 6
click at [38, 170] on span "Gestor de Pedidos" at bounding box center [39, 168] width 46 height 8
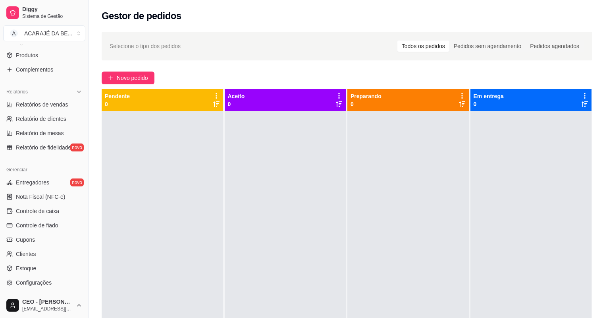
scroll to position [222, 0]
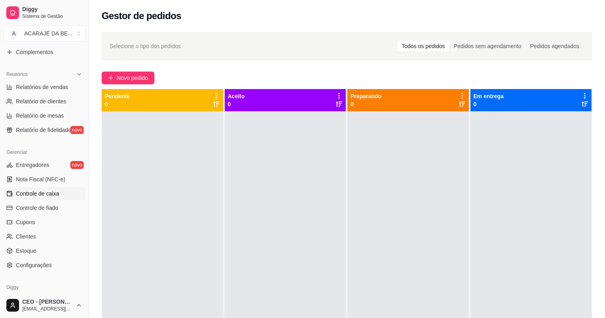
click at [54, 192] on span "Controle de caixa" at bounding box center [37, 193] width 43 height 8
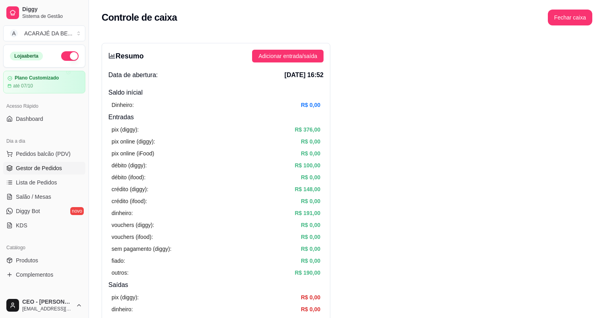
click at [49, 167] on span "Gestor de Pedidos" at bounding box center [39, 168] width 46 height 8
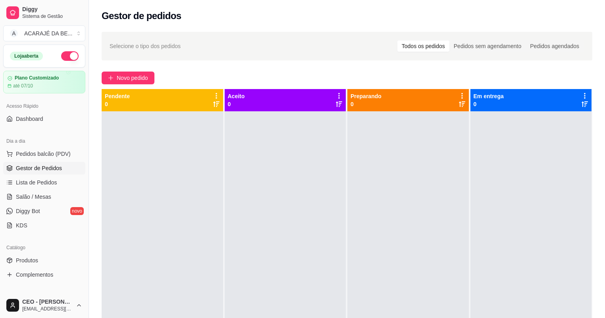
click at [52, 175] on ul "Pedidos balcão (PDV) Gestor de Pedidos Lista de Pedidos Salão / Mesas Diggy Bot…" at bounding box center [44, 189] width 82 height 84
click at [51, 179] on span "Lista de Pedidos" at bounding box center [36, 182] width 41 height 8
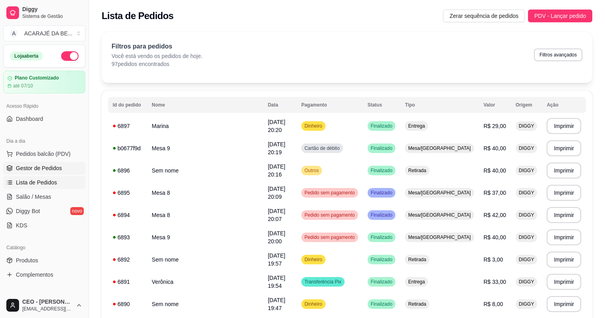
click at [55, 166] on span "Gestor de Pedidos" at bounding box center [39, 168] width 46 height 8
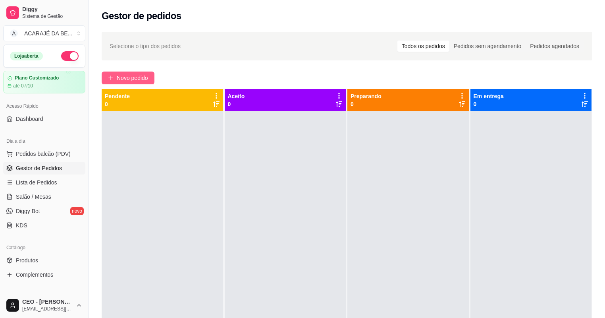
click at [131, 78] on span "Novo pedido" at bounding box center [132, 77] width 31 height 9
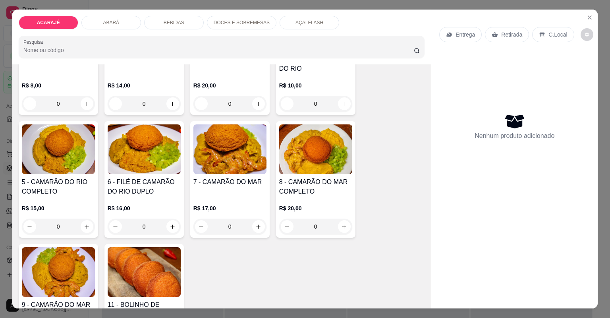
scroll to position [127, 0]
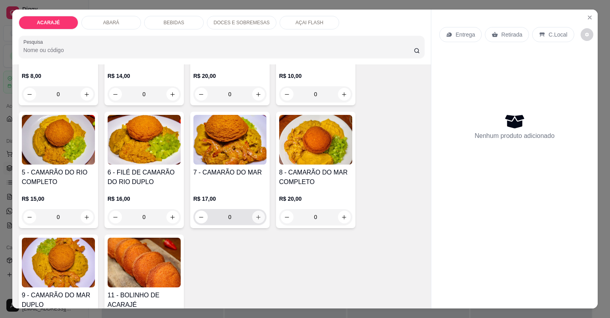
click at [255, 220] on button "increase-product-quantity" at bounding box center [258, 217] width 13 height 13
type input "1"
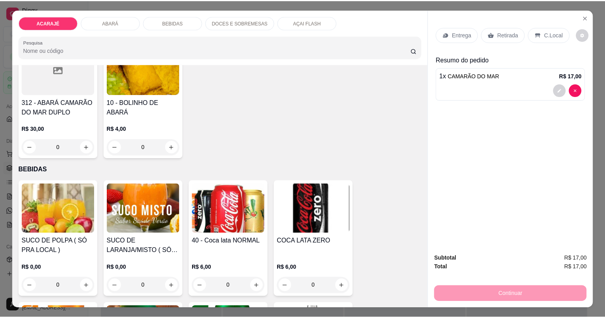
scroll to position [731, 0]
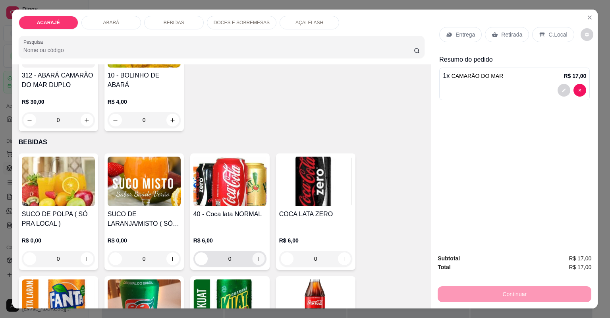
click at [254, 261] on button "increase-product-quantity" at bounding box center [258, 258] width 12 height 12
type input "1"
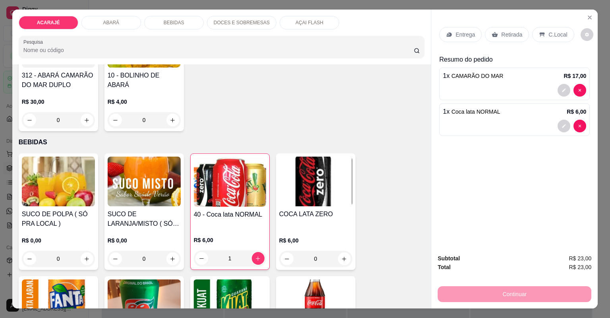
click at [458, 37] on p "Entrega" at bounding box center [465, 35] width 19 height 8
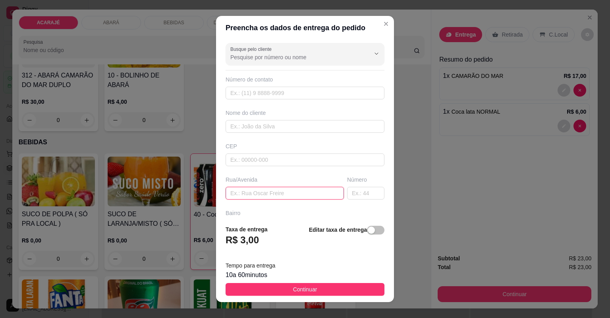
paste input "Na [STREET_ADDRESS]"
type input "Na [STREET_ADDRESS]"
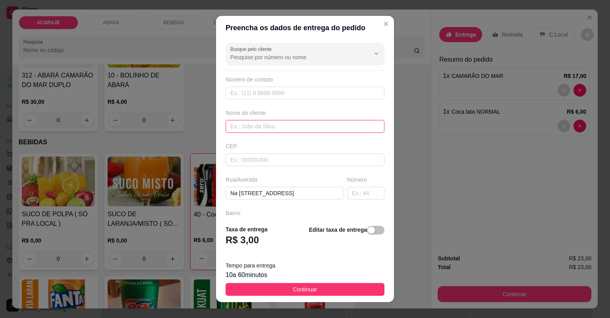
click at [280, 129] on input "text" at bounding box center [305, 126] width 159 height 13
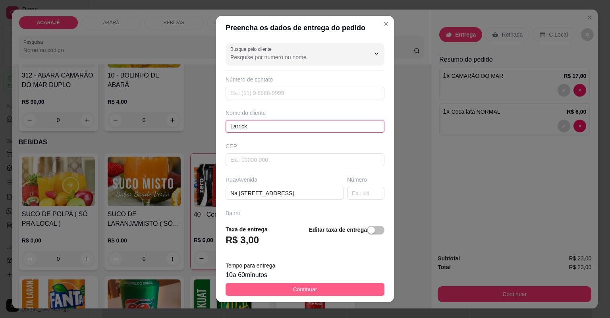
type input "Larrick"
click at [285, 291] on button "Continuar" at bounding box center [305, 289] width 159 height 13
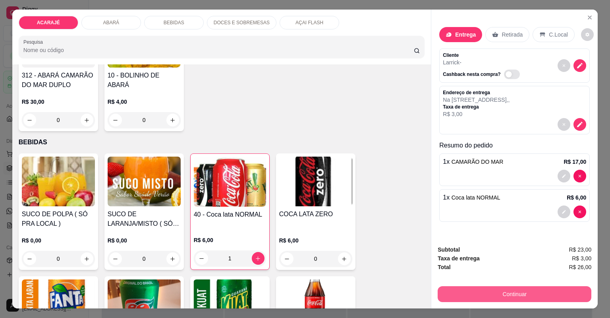
click at [456, 298] on button "Continuar" at bounding box center [515, 294] width 154 height 16
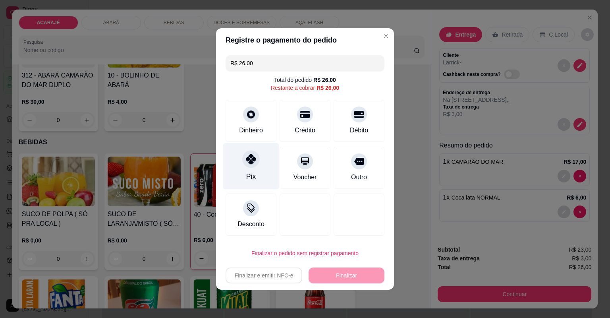
click at [259, 171] on div "Pix" at bounding box center [251, 166] width 56 height 46
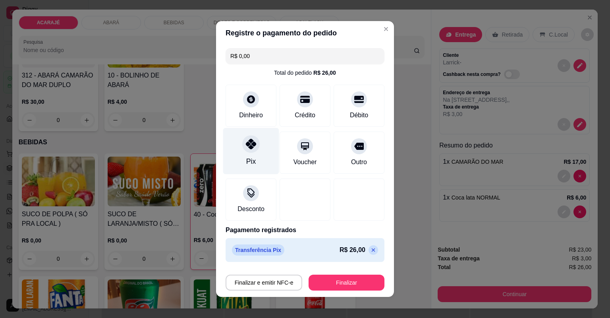
type input "R$ 0,00"
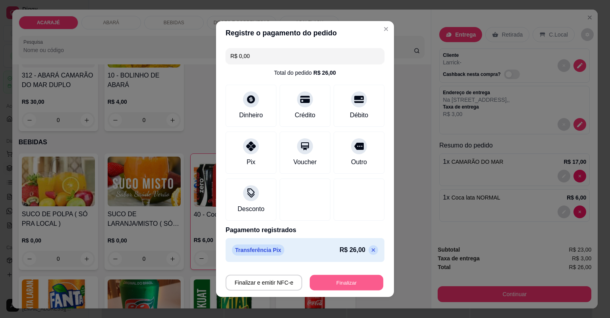
click at [352, 279] on button "Finalizar" at bounding box center [346, 282] width 73 height 15
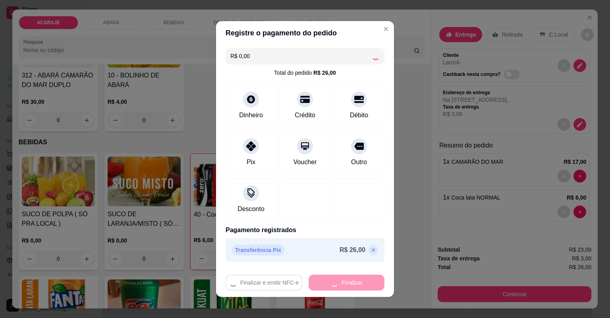
type input "0"
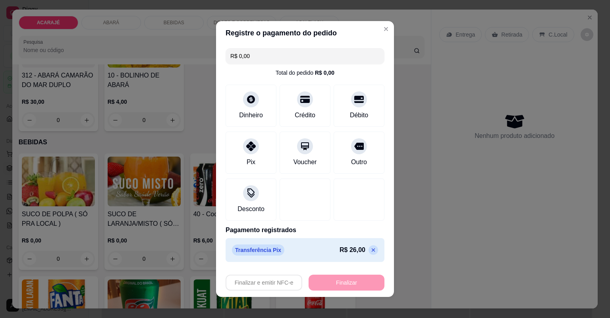
type input "-R$ 26,00"
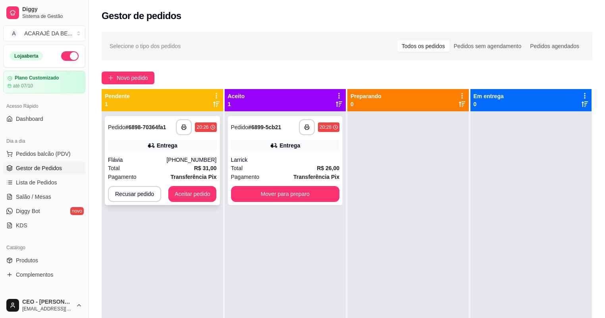
click at [200, 127] on div "20:26" at bounding box center [203, 127] width 12 height 6
click at [186, 127] on icon "button" at bounding box center [184, 127] width 6 height 6
click at [306, 124] on button "button" at bounding box center [306, 127] width 15 height 15
click at [191, 201] on div "**********" at bounding box center [162, 160] width 115 height 89
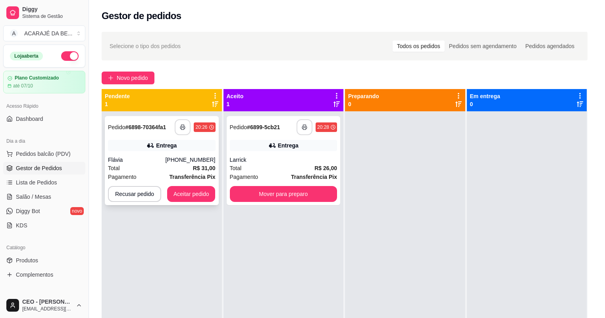
click at [191, 192] on div "feito há 2 minutos Horário do pedido [DATE] 20:26 Status do pedido ESPERANDO AC…" at bounding box center [302, 158] width 233 height 217
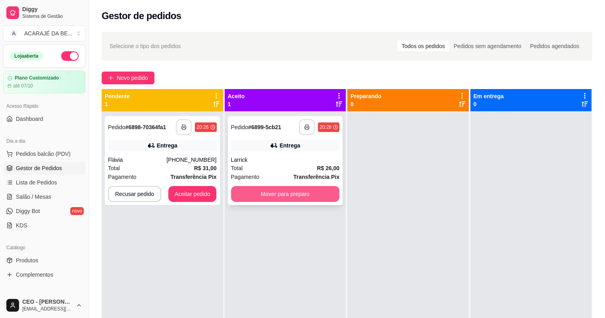
click at [320, 193] on button "Mover para preparo" at bounding box center [285, 194] width 109 height 16
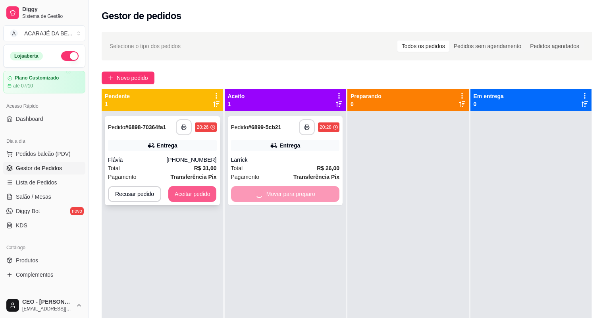
click at [179, 190] on button "Aceitar pedido" at bounding box center [192, 194] width 48 height 16
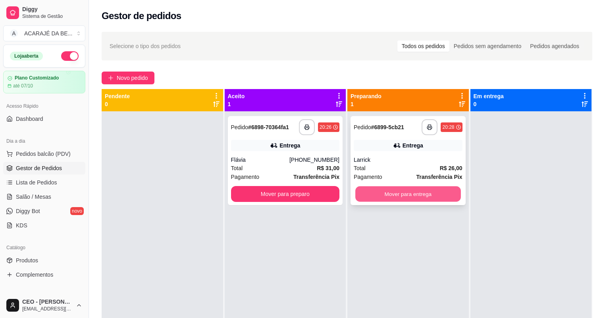
click at [404, 197] on button "Mover para entrega" at bounding box center [407, 193] width 105 height 15
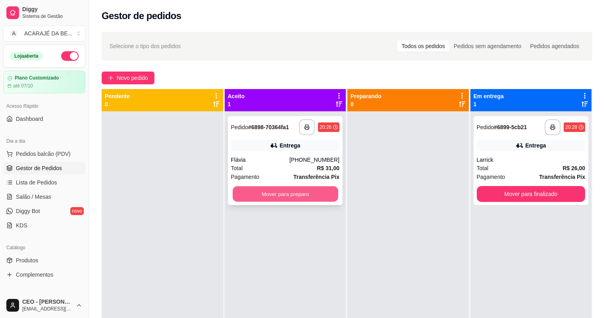
click at [307, 194] on button "Mover para preparo" at bounding box center [285, 193] width 105 height 15
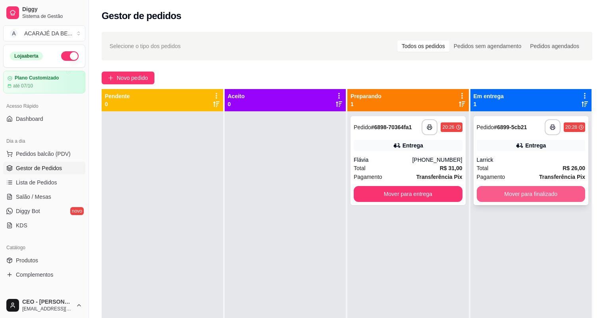
click at [511, 194] on button "Mover para finalizado" at bounding box center [531, 194] width 109 height 16
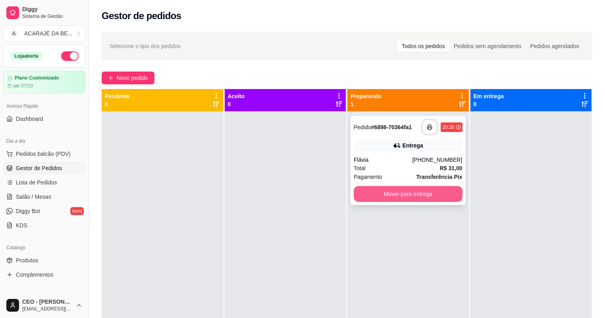
click at [414, 197] on button "Mover para entrega" at bounding box center [408, 194] width 109 height 16
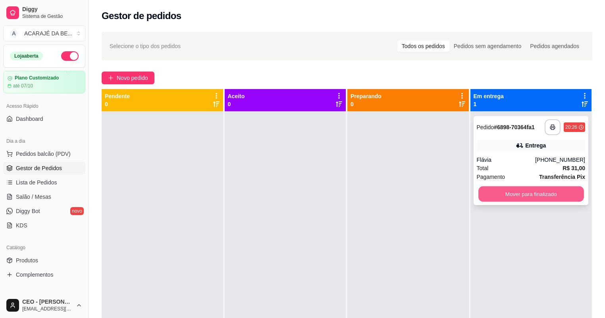
click at [479, 199] on button "Mover para finalizado" at bounding box center [531, 193] width 105 height 15
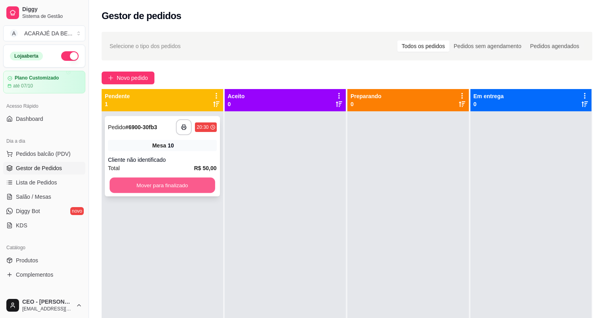
click at [182, 184] on button "Mover para finalizado" at bounding box center [162, 185] width 105 height 15
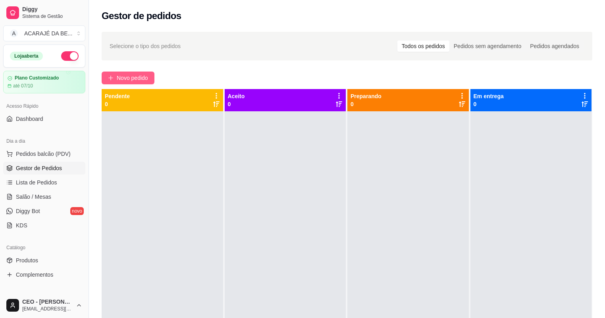
click at [139, 82] on span "Novo pedido" at bounding box center [132, 77] width 31 height 9
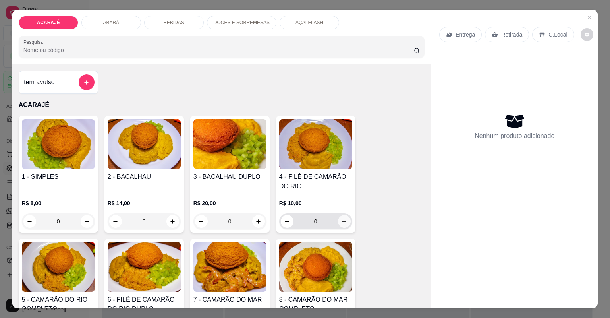
click at [342, 219] on icon "increase-product-quantity" at bounding box center [344, 221] width 6 height 6
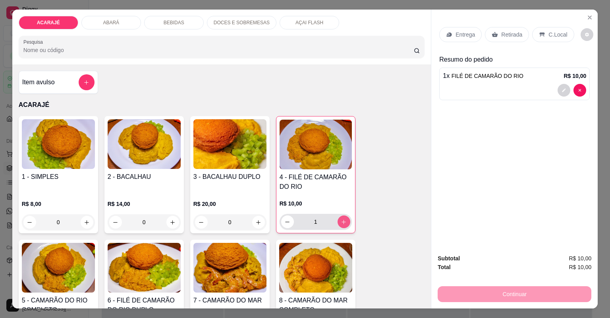
type input "1"
click at [562, 90] on icon "decrease-product-quantity" at bounding box center [564, 90] width 5 height 5
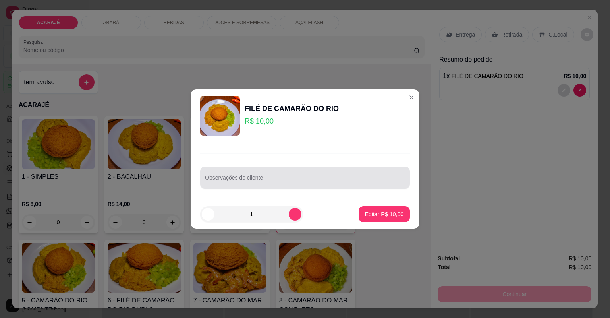
click at [257, 181] on input "Observações do cliente" at bounding box center [305, 181] width 200 height 8
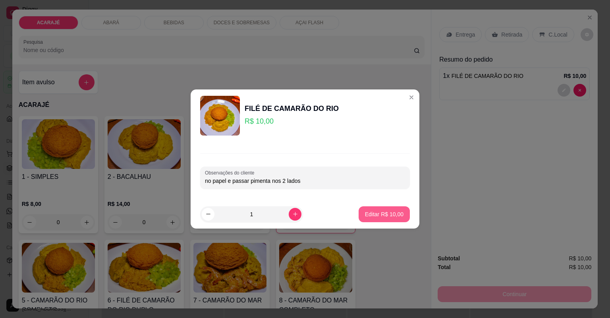
type input "no papel e passar pimenta nos 2 lados"
click at [388, 214] on p "Editar R$ 10,00" at bounding box center [383, 214] width 37 height 8
type input "0"
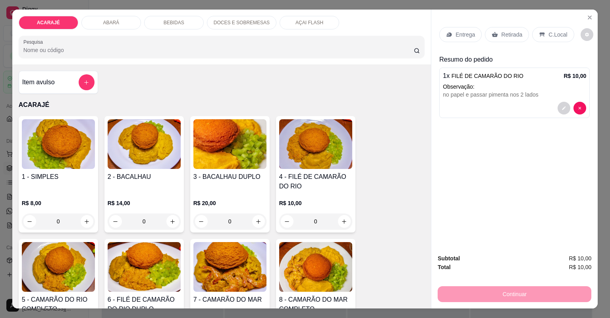
click at [501, 35] on p "Retirada" at bounding box center [511, 35] width 21 height 8
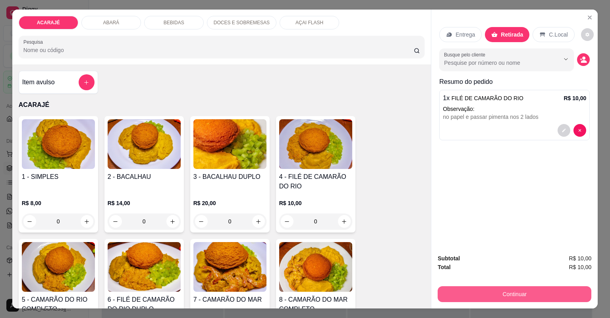
click at [487, 289] on button "Continuar" at bounding box center [515, 294] width 154 height 16
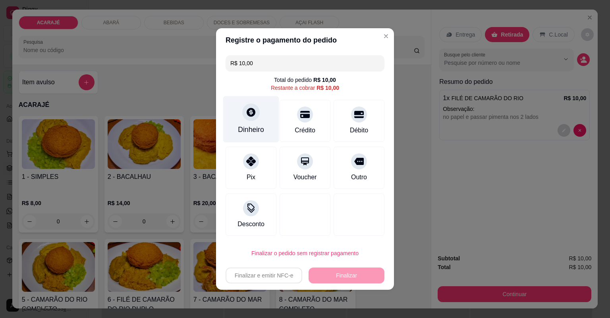
click at [259, 130] on div "Dinheiro" at bounding box center [251, 129] width 26 height 10
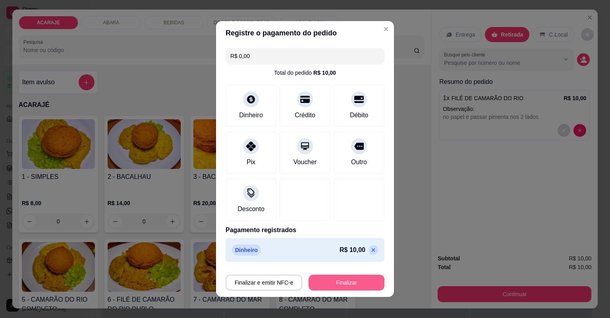
click at [340, 283] on button "Finalizar" at bounding box center [347, 282] width 76 height 16
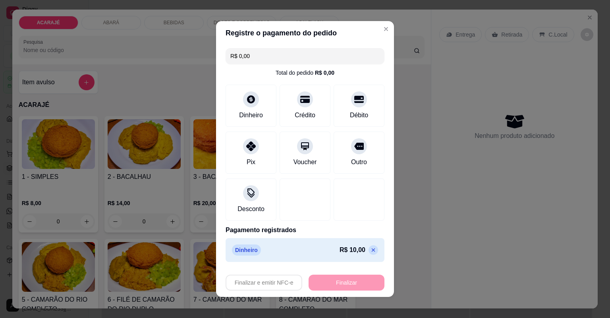
type input "-R$ 10,00"
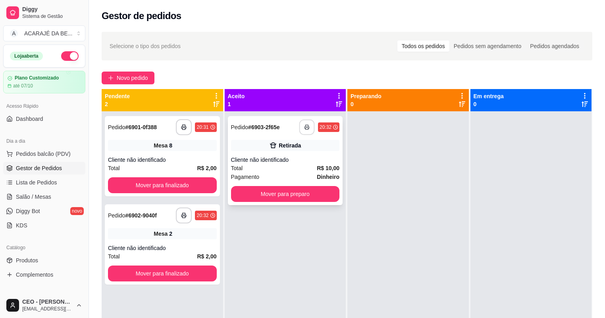
click at [307, 127] on icon "button" at bounding box center [307, 127] width 6 height 6
click at [290, 196] on button "Mover para preparo" at bounding box center [285, 193] width 105 height 15
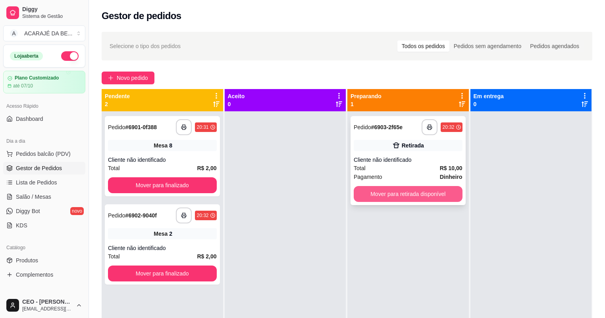
click at [354, 195] on button "Mover para retirada disponível" at bounding box center [408, 194] width 109 height 16
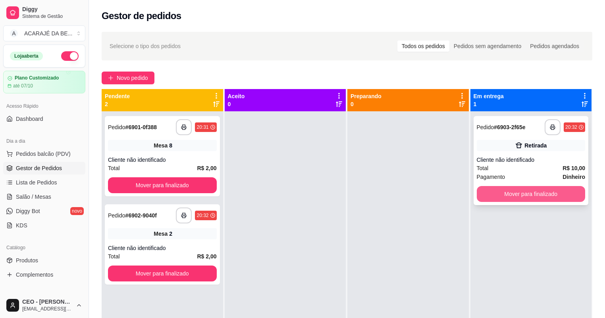
click at [479, 197] on button "Mover para finalizado" at bounding box center [531, 194] width 109 height 16
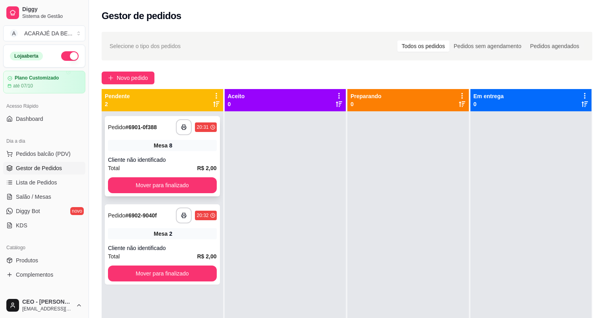
click at [196, 152] on div "**********" at bounding box center [162, 156] width 115 height 80
click at [170, 187] on button "Mover para finalizado" at bounding box center [162, 185] width 109 height 16
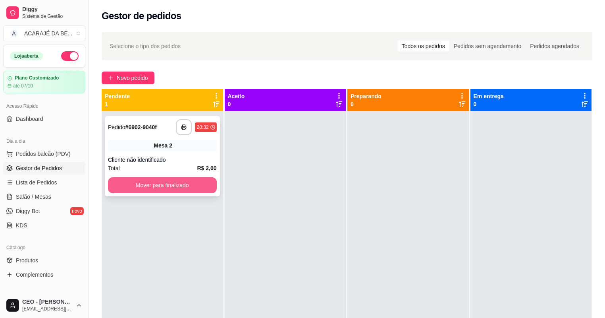
click at [214, 185] on button "Mover para finalizado" at bounding box center [162, 185] width 109 height 16
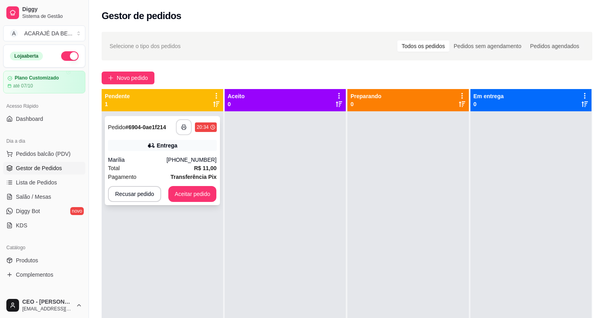
click at [185, 126] on icon "button" at bounding box center [184, 127] width 5 height 2
click at [210, 188] on button "Aceitar pedido" at bounding box center [192, 194] width 48 height 16
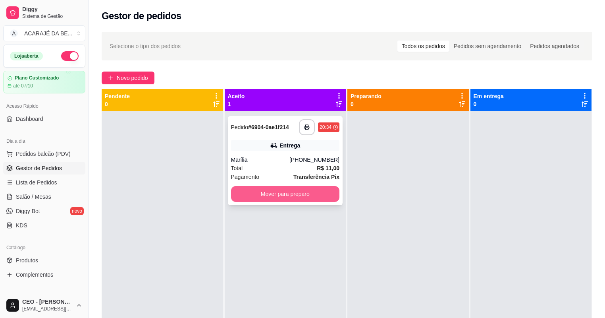
click at [280, 189] on button "Mover para preparo" at bounding box center [285, 194] width 109 height 16
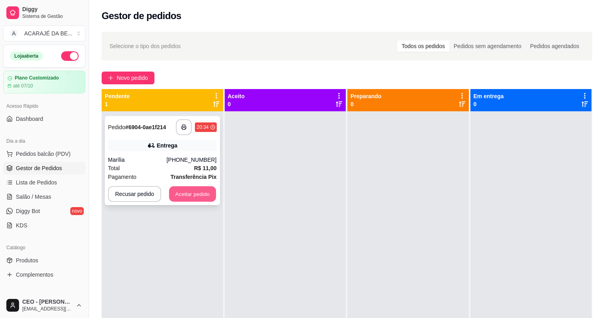
click at [205, 188] on button "Aceitar pedido" at bounding box center [192, 193] width 47 height 15
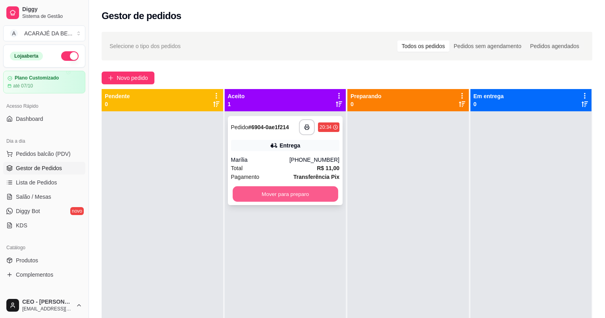
click at [326, 194] on button "Mover para preparo" at bounding box center [285, 193] width 105 height 15
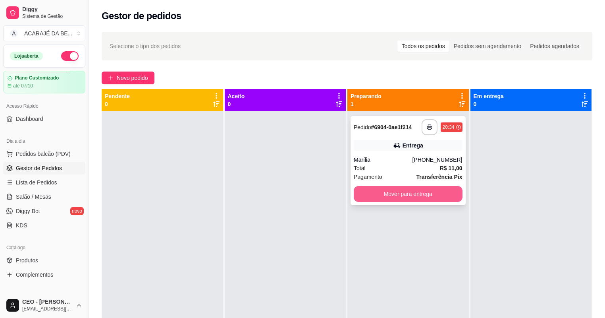
click at [409, 194] on button "Mover para entrega" at bounding box center [408, 194] width 109 height 16
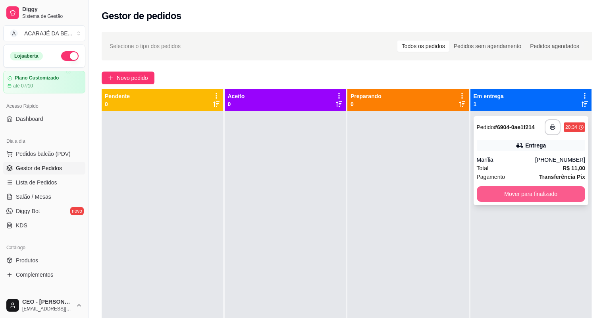
click at [531, 193] on button "Mover para finalizado" at bounding box center [531, 194] width 109 height 16
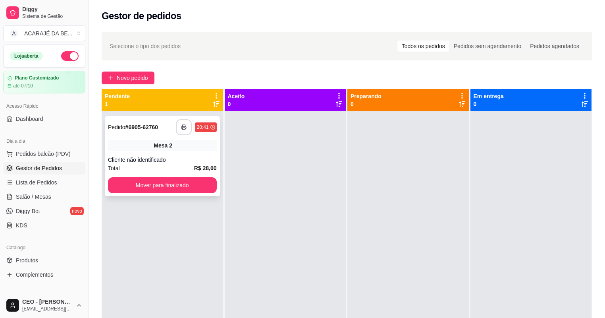
click at [187, 126] on button "button" at bounding box center [184, 127] width 16 height 16
click at [191, 183] on button "Mover para finalizado" at bounding box center [162, 185] width 109 height 16
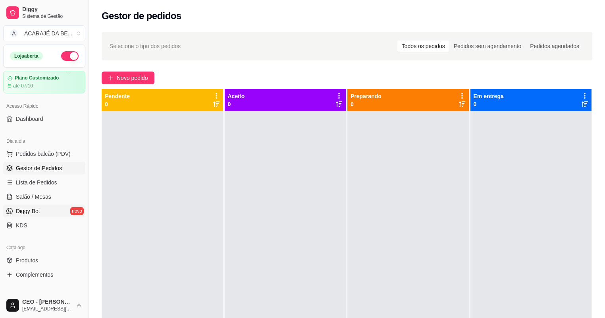
click at [74, 206] on link "Diggy Bot novo" at bounding box center [44, 211] width 82 height 13
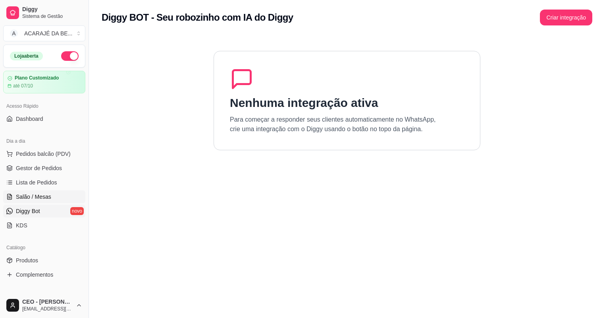
click at [77, 192] on link "Salão / Mesas" at bounding box center [44, 196] width 82 height 13
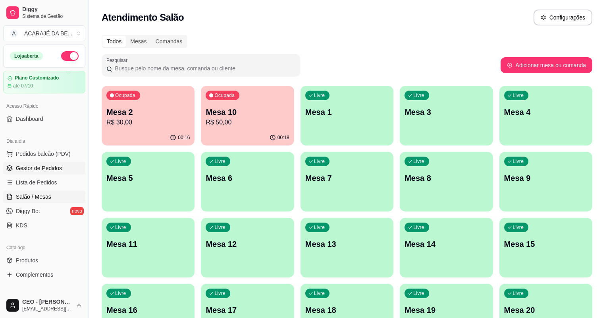
click at [47, 164] on span "Gestor de Pedidos" at bounding box center [39, 168] width 46 height 8
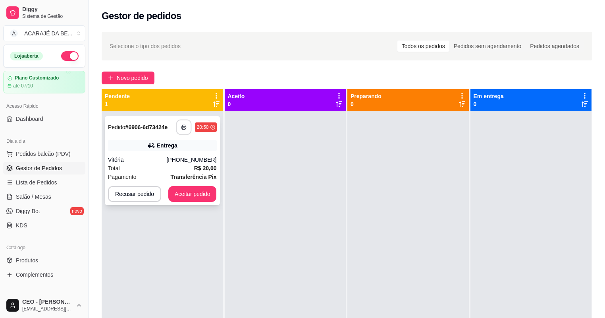
click at [183, 131] on button "button" at bounding box center [183, 127] width 15 height 15
click at [196, 196] on button "Aceitar pedido" at bounding box center [192, 194] width 48 height 16
click at [200, 197] on div "Recusar pedido Aceitar pedido" at bounding box center [162, 194] width 109 height 16
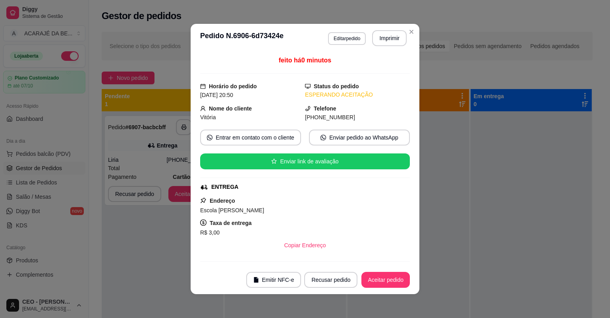
click at [395, 289] on footer "Emitir NFC-e Recusar pedido Aceitar pedido" at bounding box center [305, 279] width 229 height 29
click at [394, 284] on button "Aceitar pedido" at bounding box center [385, 280] width 48 height 16
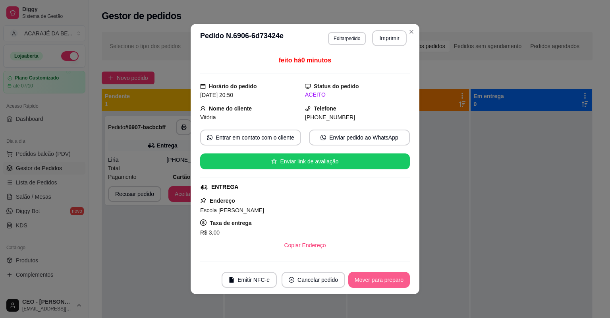
click at [391, 281] on button "Mover para preparo" at bounding box center [379, 280] width 62 height 16
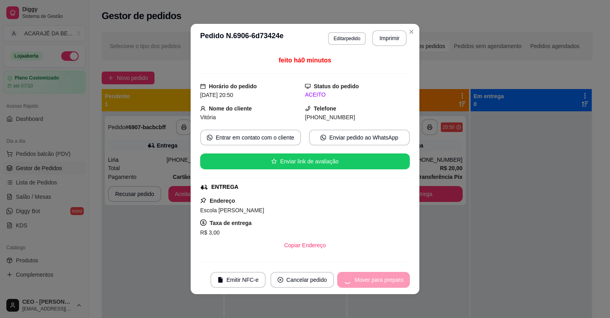
click at [391, 281] on div "Mover para preparo" at bounding box center [373, 280] width 73 height 16
click at [390, 281] on div "Mover para preparo" at bounding box center [373, 280] width 73 height 16
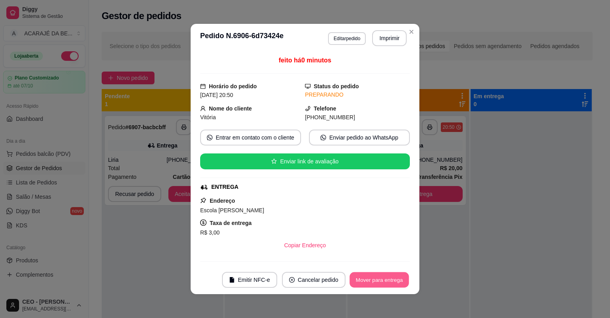
click at [390, 281] on button "Mover para entrega" at bounding box center [380, 279] width 60 height 15
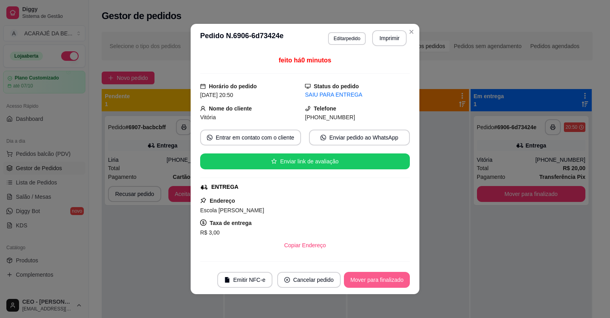
click at [395, 282] on button "Mover para finalizado" at bounding box center [377, 280] width 66 height 16
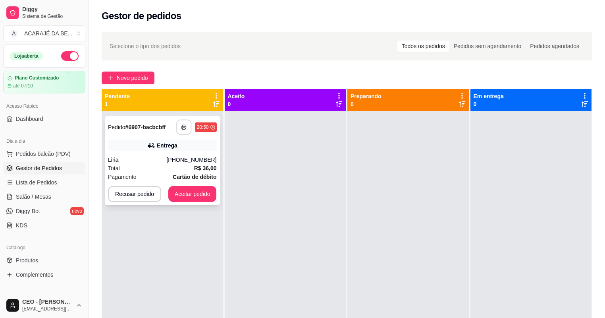
click at [185, 131] on button "button" at bounding box center [183, 127] width 15 height 15
click at [197, 194] on button "Aceitar pedido" at bounding box center [192, 194] width 48 height 16
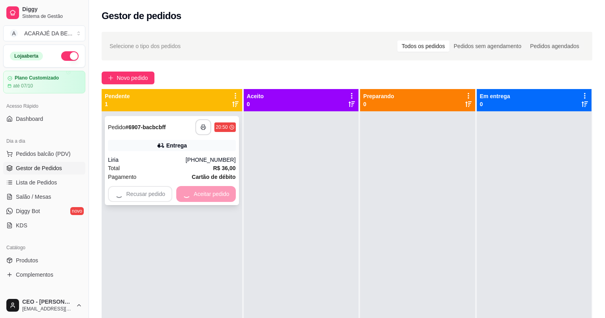
click at [197, 194] on div "Recusar pedido Aceitar pedido" at bounding box center [172, 194] width 128 height 16
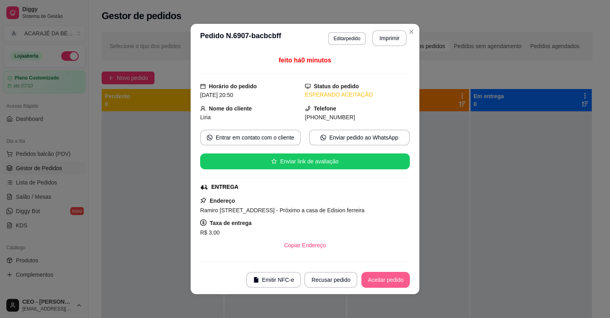
click at [392, 286] on button "Aceitar pedido" at bounding box center [385, 280] width 48 height 16
click at [392, 286] on button "Mover para preparo" at bounding box center [379, 280] width 62 height 16
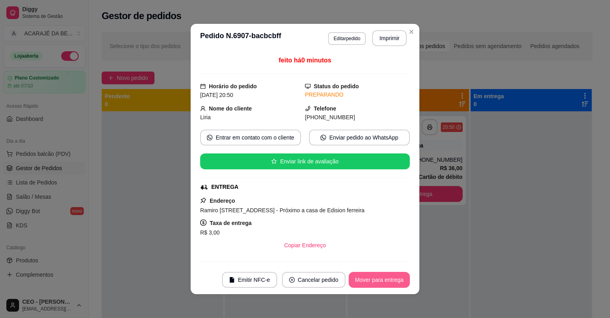
click at [392, 282] on button "Mover para entrega" at bounding box center [379, 280] width 61 height 16
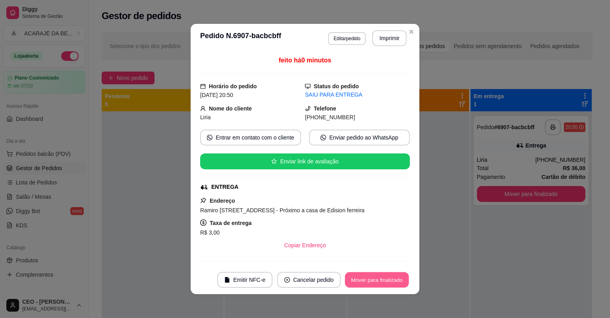
click at [390, 280] on button "Mover para finalizado" at bounding box center [377, 279] width 64 height 15
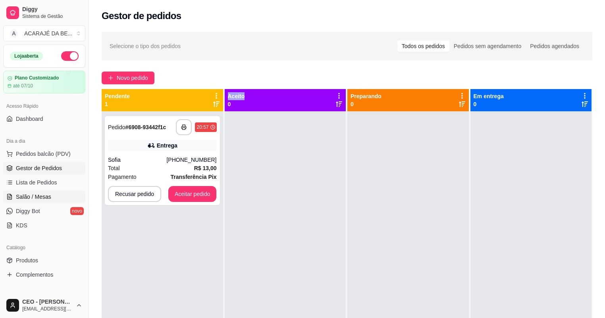
click at [65, 200] on link "Salão / Mesas" at bounding box center [44, 196] width 82 height 13
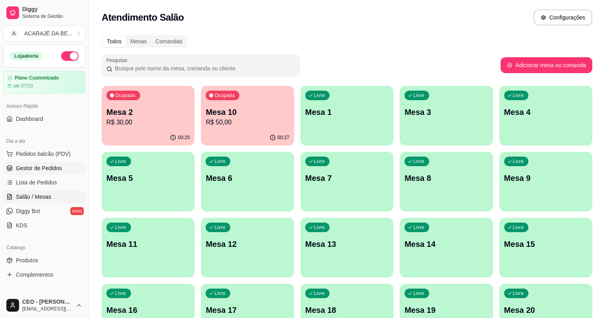
click at [51, 166] on span "Gestor de Pedidos" at bounding box center [39, 168] width 46 height 8
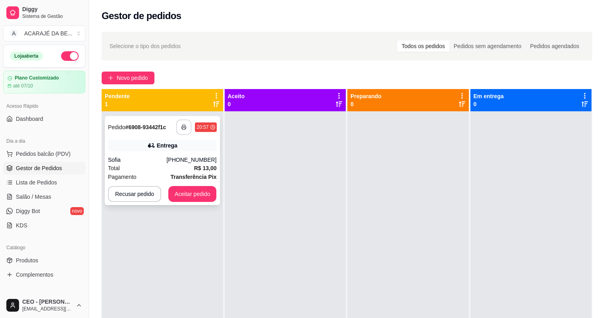
click at [182, 125] on icon "button" at bounding box center [185, 127] width 6 height 6
click at [204, 192] on button "Aceitar pedido" at bounding box center [192, 194] width 48 height 16
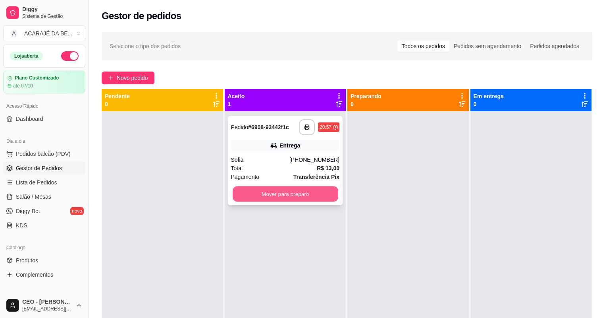
click at [260, 192] on button "Mover para preparo" at bounding box center [285, 193] width 105 height 15
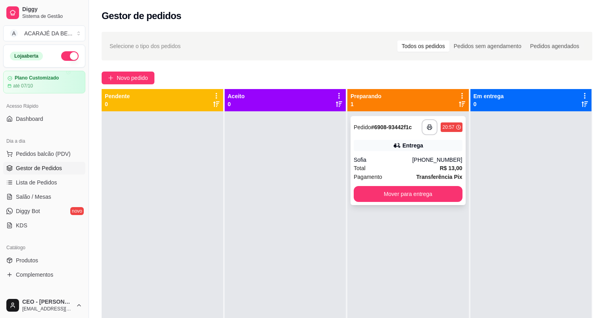
click at [426, 203] on div "**********" at bounding box center [409, 270] width 122 height 318
click at [441, 195] on button "Mover para entrega" at bounding box center [407, 193] width 105 height 15
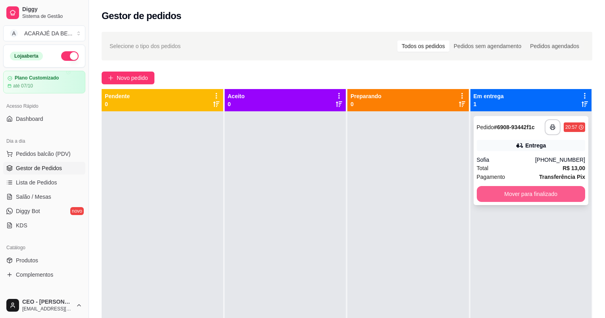
click at [518, 188] on button "Mover para finalizado" at bounding box center [531, 194] width 109 height 16
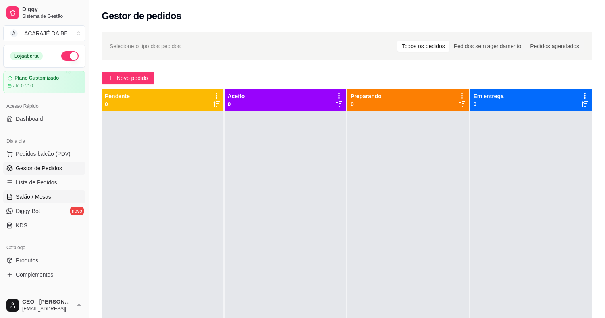
click at [27, 193] on span "Salão / Mesas" at bounding box center [33, 197] width 35 height 8
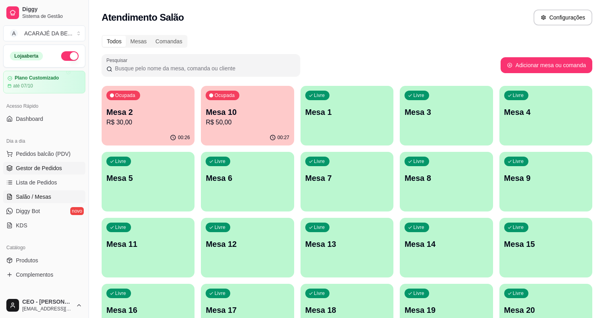
click at [46, 164] on span "Gestor de Pedidos" at bounding box center [39, 168] width 46 height 8
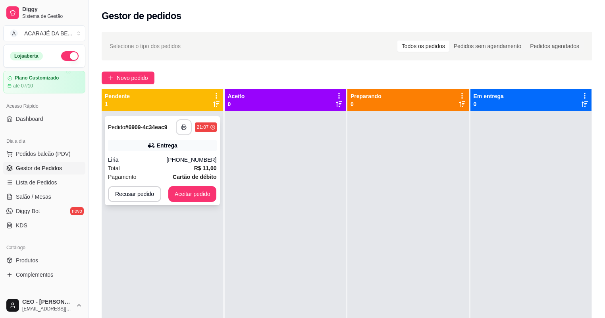
click at [183, 123] on button "button" at bounding box center [184, 127] width 16 height 16
click at [205, 199] on button "Aceitar pedido" at bounding box center [192, 194] width 48 height 16
click at [203, 195] on button "Aceitar pedido" at bounding box center [192, 193] width 47 height 15
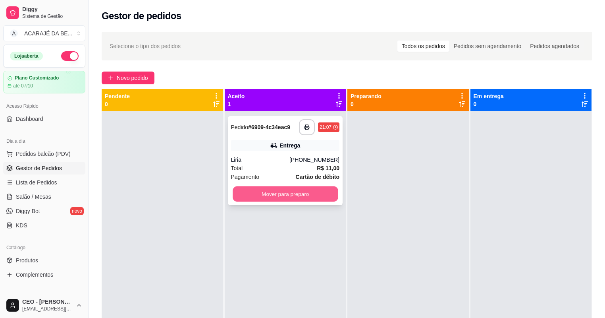
click at [335, 194] on button "Mover para preparo" at bounding box center [285, 193] width 105 height 15
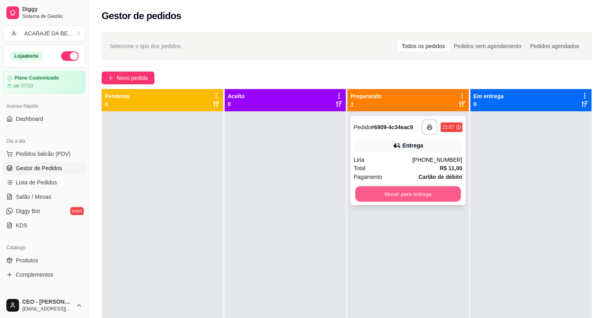
click at [399, 189] on button "Mover para entrega" at bounding box center [407, 193] width 105 height 15
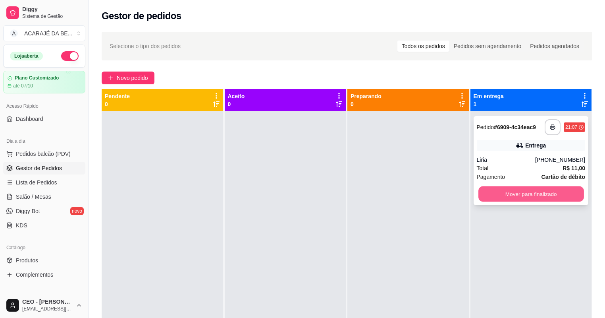
click at [480, 197] on button "Mover para finalizado" at bounding box center [531, 193] width 105 height 15
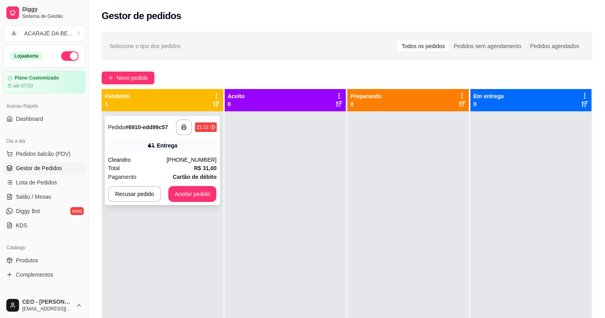
click at [186, 135] on div "**********" at bounding box center [162, 160] width 115 height 89
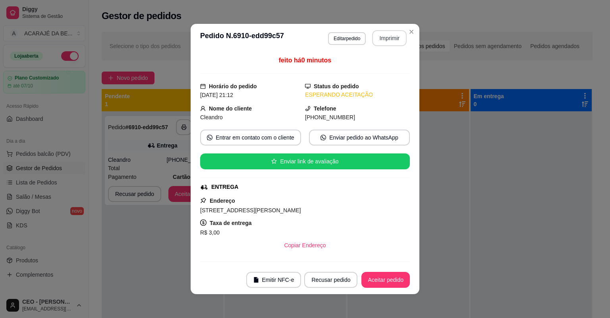
click at [383, 35] on button "Imprimir" at bounding box center [389, 38] width 35 height 16
click at [397, 277] on button "Aceitar pedido" at bounding box center [385, 280] width 48 height 16
click at [397, 277] on div "Recusar pedido Aceitar pedido" at bounding box center [346, 280] width 128 height 16
drag, startPoint x: 384, startPoint y: 43, endPoint x: 397, endPoint y: 277, distance: 235.1
click at [397, 277] on div "Recusar pedido Aceitar pedido" at bounding box center [346, 280] width 128 height 16
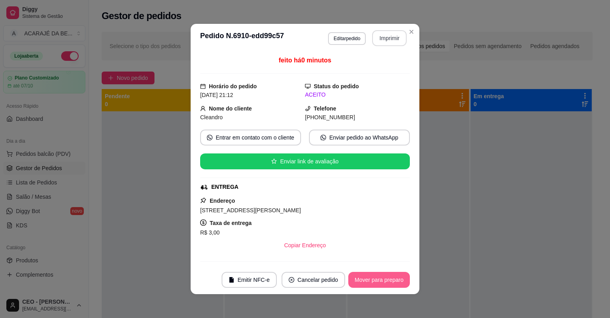
click at [386, 277] on button "Mover para preparo" at bounding box center [379, 280] width 62 height 16
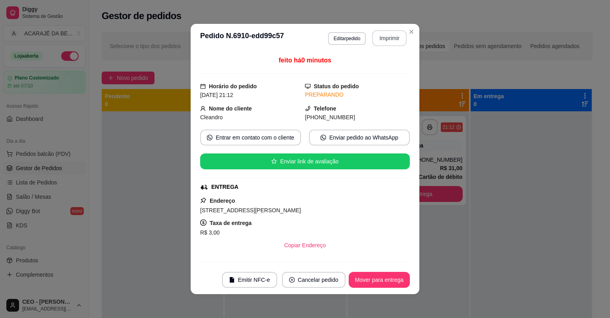
click at [388, 276] on button "Mover para entrega" at bounding box center [379, 280] width 61 height 16
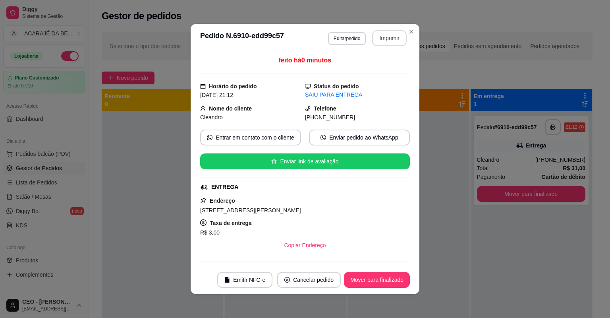
click at [386, 277] on button "Mover para finalizado" at bounding box center [377, 280] width 66 height 16
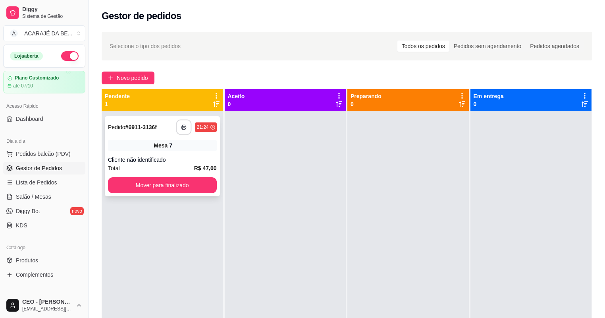
click at [187, 126] on button "button" at bounding box center [183, 127] width 15 height 15
click at [186, 126] on button "button" at bounding box center [183, 127] width 15 height 15
click at [140, 183] on button "Mover para finalizado" at bounding box center [162, 185] width 105 height 15
click at [140, 183] on div "Mover para finalizado" at bounding box center [162, 185] width 109 height 16
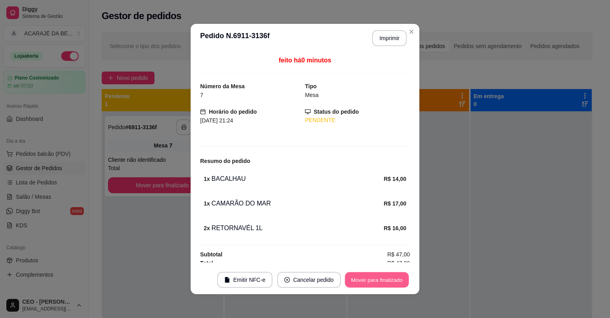
click at [350, 280] on button "Mover para finalizado" at bounding box center [377, 279] width 64 height 15
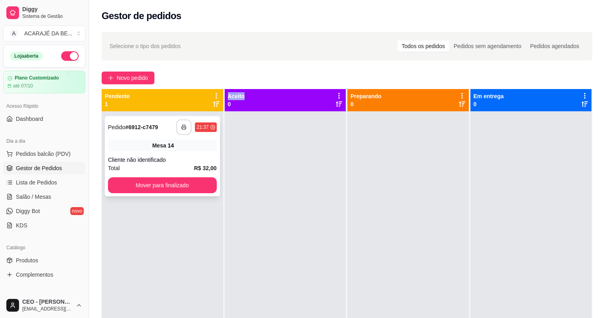
click at [183, 122] on button "button" at bounding box center [183, 127] width 15 height 15
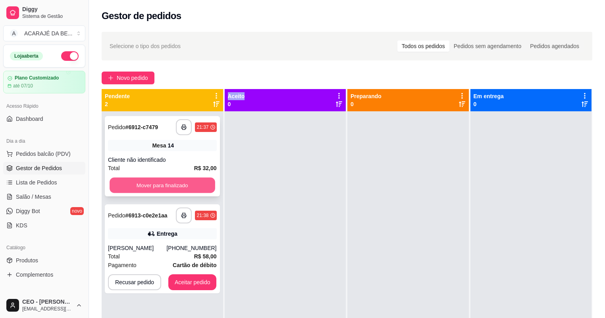
click at [146, 187] on button "Mover para finalizado" at bounding box center [162, 185] width 105 height 15
click at [146, 190] on div "Mover para finalizado" at bounding box center [162, 185] width 109 height 16
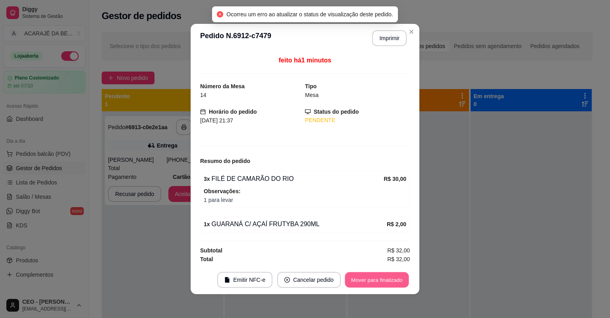
click at [359, 276] on button "Mover para finalizado" at bounding box center [377, 279] width 64 height 15
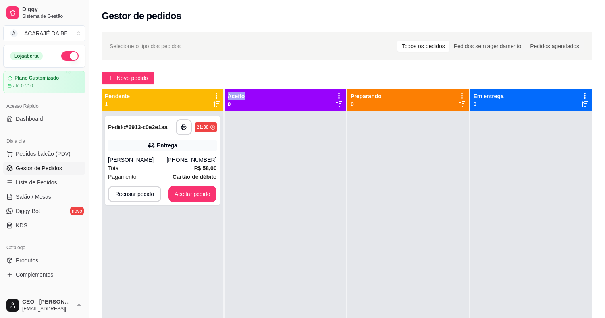
click at [195, 287] on div "**********" at bounding box center [163, 270] width 122 height 318
click at [180, 126] on button "button" at bounding box center [183, 127] width 15 height 15
click at [190, 189] on button "Aceitar pedido" at bounding box center [192, 193] width 47 height 15
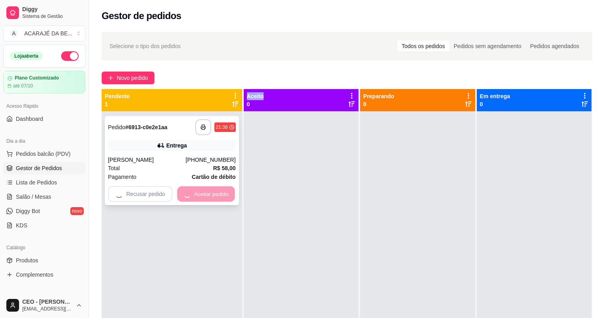
click at [190, 189] on div "Recusar pedido Aceitar pedido" at bounding box center [172, 194] width 128 height 16
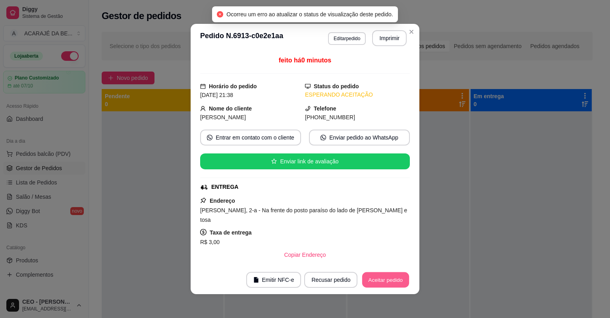
click at [384, 276] on button "Aceitar pedido" at bounding box center [385, 279] width 47 height 15
click at [384, 276] on div "Recusar pedido Aceitar pedido" at bounding box center [346, 280] width 128 height 16
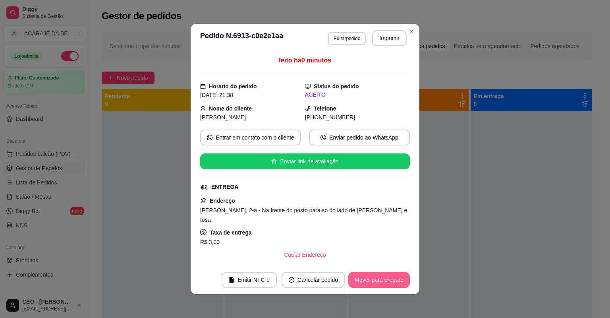
click at [384, 276] on button "Mover para preparo" at bounding box center [379, 280] width 62 height 16
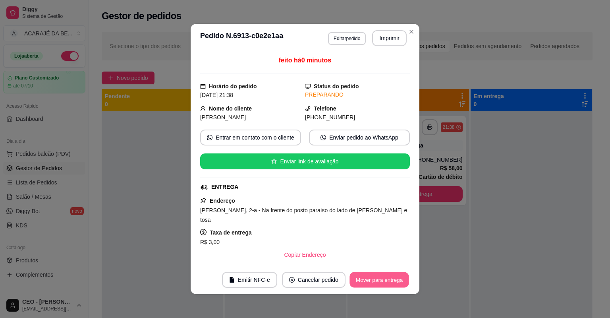
click at [384, 276] on button "Mover para entrega" at bounding box center [380, 279] width 60 height 15
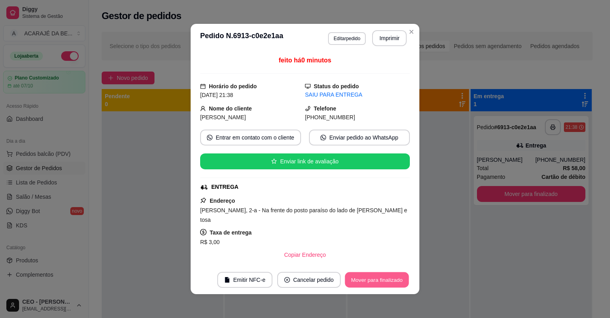
click at [384, 276] on button "Mover para finalizado" at bounding box center [377, 279] width 64 height 15
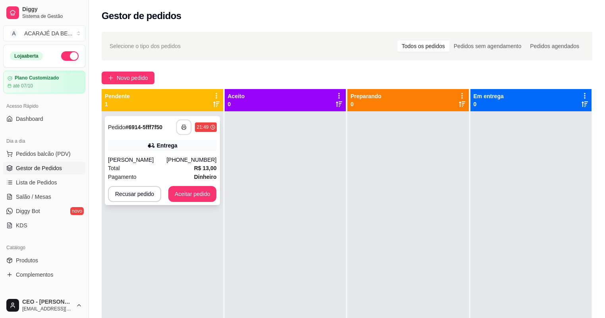
click at [180, 125] on button "button" at bounding box center [183, 127] width 15 height 15
click at [195, 189] on button "Aceitar pedido" at bounding box center [192, 194] width 48 height 16
click at [195, 189] on div "Recusar pedido Aceitar pedido" at bounding box center [162, 194] width 109 height 16
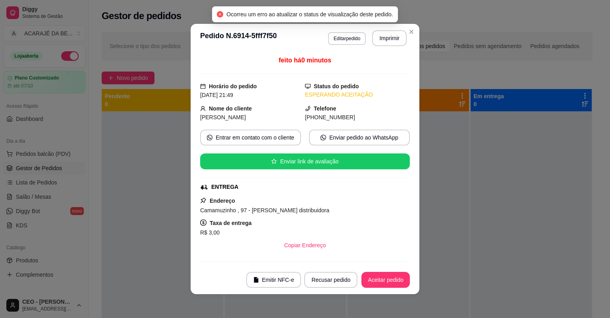
click at [375, 269] on footer "Emitir NFC-e Recusar pedido Aceitar pedido" at bounding box center [305, 279] width 229 height 29
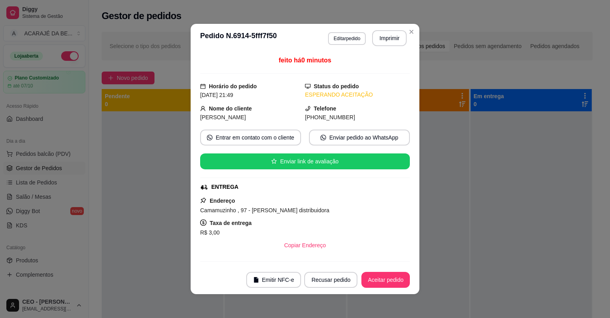
click at [375, 276] on button "Aceitar pedido" at bounding box center [385, 280] width 48 height 16
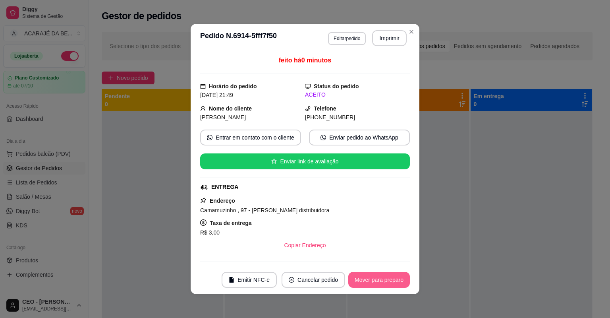
click at [375, 276] on button "Mover para preparo" at bounding box center [379, 280] width 62 height 16
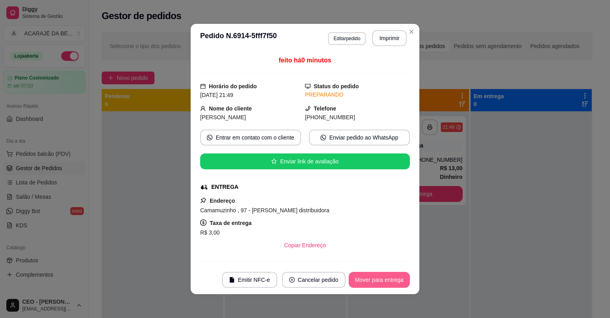
click at [375, 276] on button "Mover para entrega" at bounding box center [379, 280] width 61 height 16
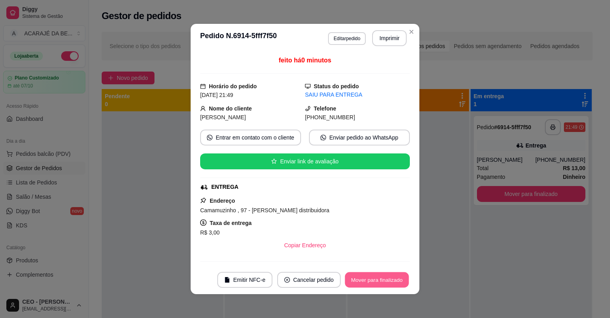
click at [375, 276] on button "Mover para finalizado" at bounding box center [377, 279] width 64 height 15
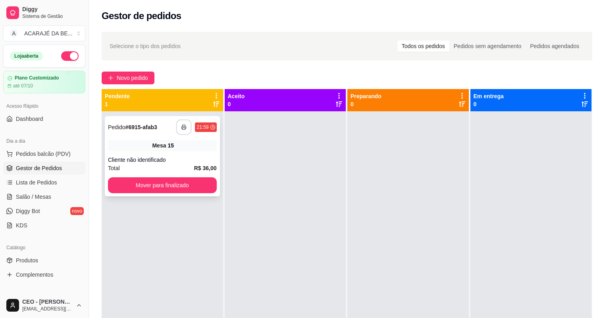
click at [185, 127] on icon "button" at bounding box center [185, 127] width 6 height 6
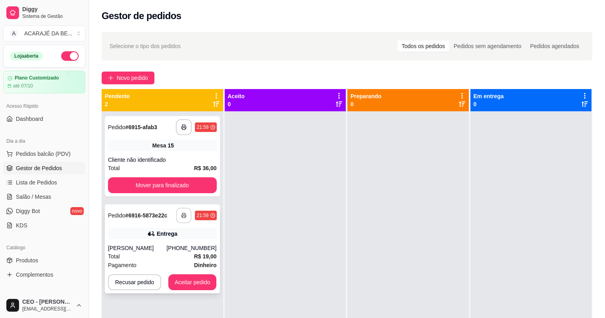
click at [184, 215] on icon "button" at bounding box center [185, 216] width 6 height 6
click at [180, 280] on button "Aceitar pedido" at bounding box center [192, 282] width 48 height 16
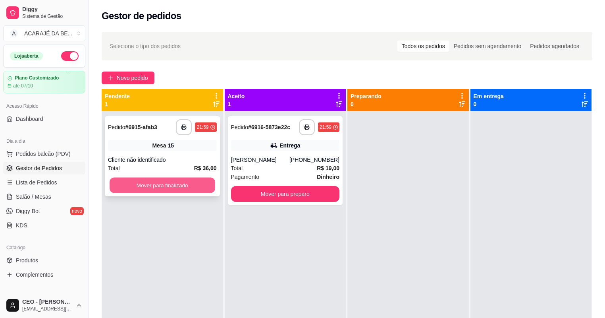
click at [167, 184] on button "Mover para finalizado" at bounding box center [162, 185] width 105 height 15
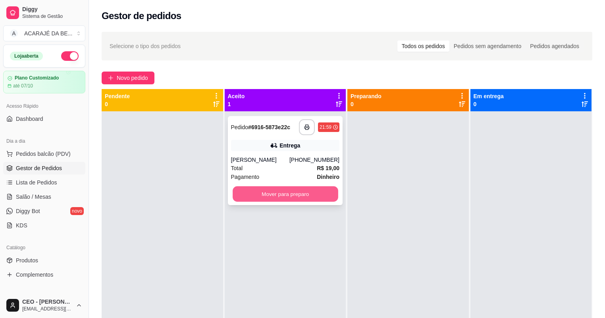
click at [276, 189] on button "Mover para preparo" at bounding box center [285, 193] width 105 height 15
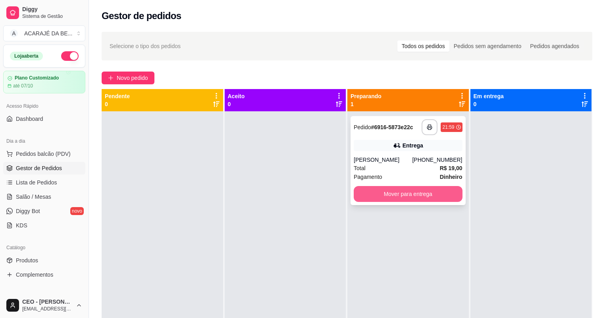
click at [421, 189] on button "Mover para entrega" at bounding box center [408, 194] width 109 height 16
click at [421, 189] on div "Mover para entrega" at bounding box center [408, 194] width 109 height 16
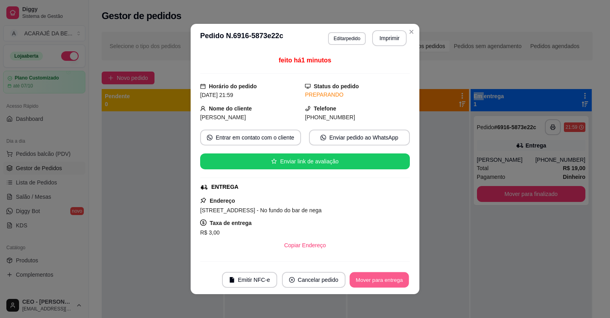
click at [400, 277] on button "Mover para entrega" at bounding box center [380, 279] width 60 height 15
click at [394, 276] on button "Mover para finalizado" at bounding box center [377, 279] width 64 height 15
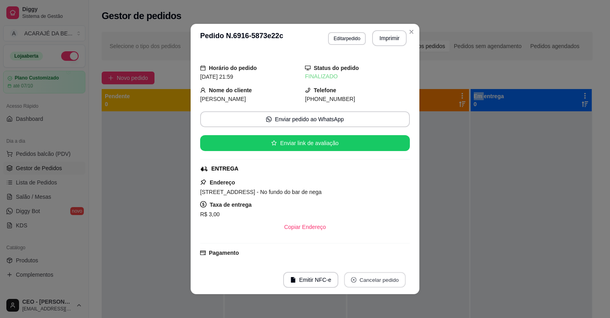
click at [394, 276] on button "Cancelar pedido" at bounding box center [375, 279] width 62 height 15
click at [462, 230] on div at bounding box center [409, 270] width 122 height 318
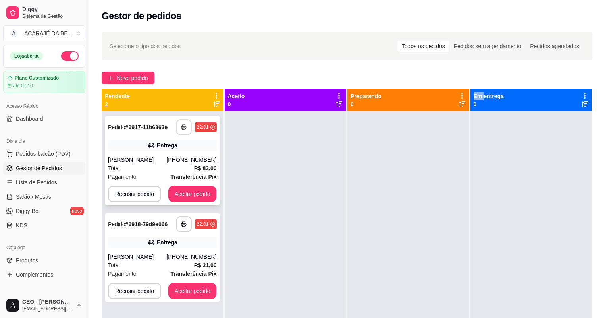
click at [183, 124] on icon "button" at bounding box center [184, 127] width 6 height 6
click at [184, 222] on icon "button" at bounding box center [185, 224] width 6 height 6
click at [179, 189] on button "Aceitar pedido" at bounding box center [192, 194] width 48 height 16
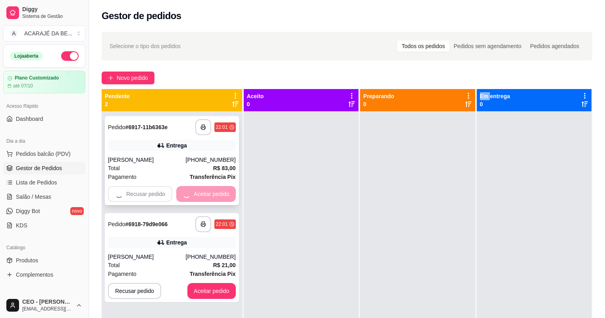
click at [179, 189] on div "Recusar pedido Aceitar pedido" at bounding box center [172, 194] width 128 height 16
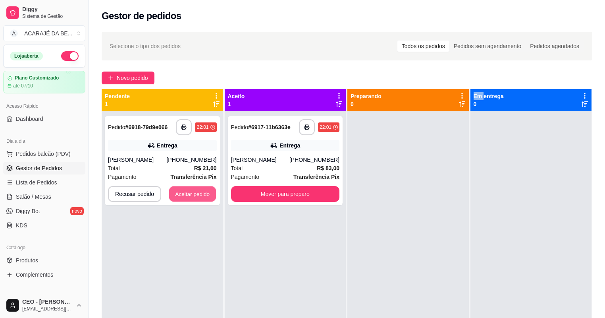
click at [181, 189] on button "Aceitar pedido" at bounding box center [192, 193] width 47 height 15
click at [181, 189] on div "Recusar pedido Aceitar pedido" at bounding box center [162, 194] width 109 height 16
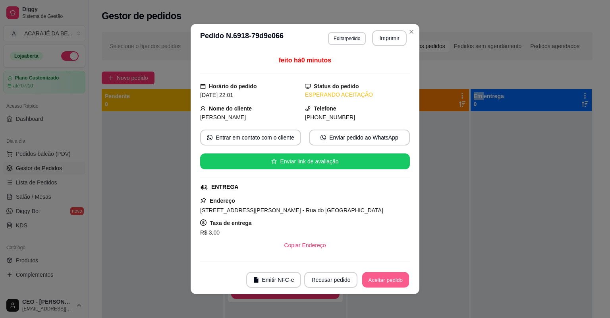
click at [365, 279] on button "Aceitar pedido" at bounding box center [385, 279] width 47 height 15
click at [365, 279] on button "Mover para preparo" at bounding box center [379, 279] width 60 height 15
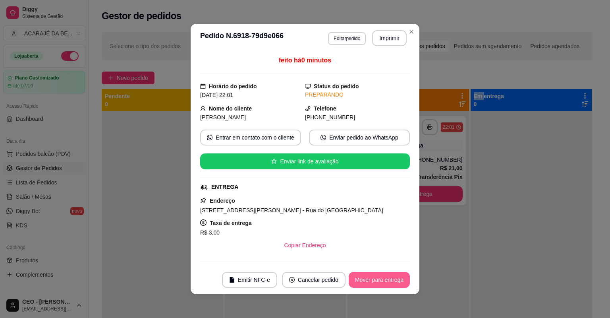
click at [364, 279] on button "Mover para entrega" at bounding box center [379, 280] width 61 height 16
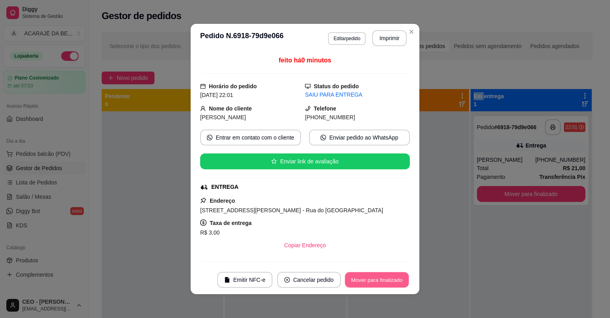
click at [364, 280] on button "Mover para finalizado" at bounding box center [377, 279] width 64 height 15
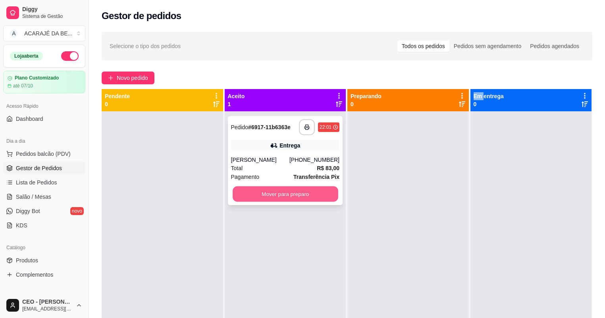
click at [289, 191] on button "Mover para preparo" at bounding box center [285, 193] width 105 height 15
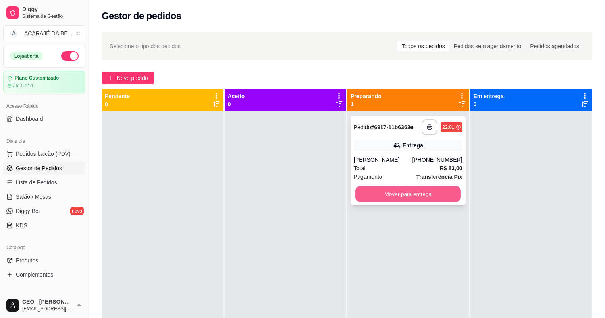
click at [415, 192] on button "Mover para entrega" at bounding box center [407, 193] width 105 height 15
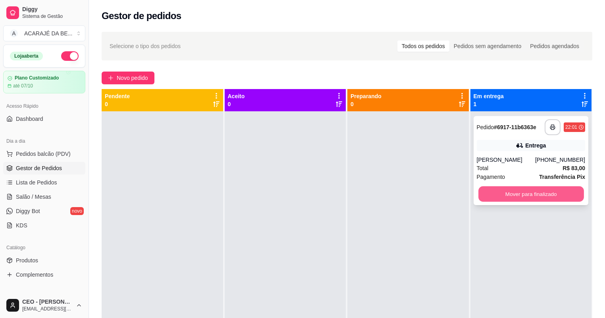
click at [499, 189] on button "Mover para finalizado" at bounding box center [531, 193] width 105 height 15
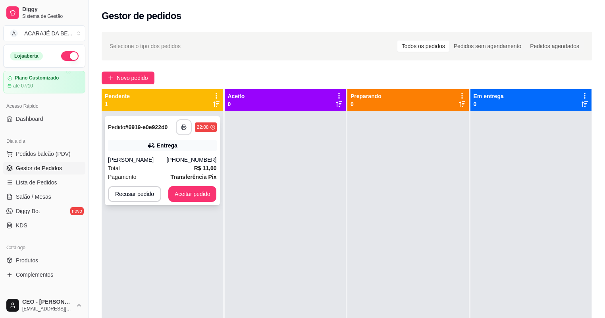
click at [180, 120] on button "button" at bounding box center [184, 127] width 16 height 16
click at [187, 189] on button "Aceitar pedido" at bounding box center [192, 193] width 47 height 15
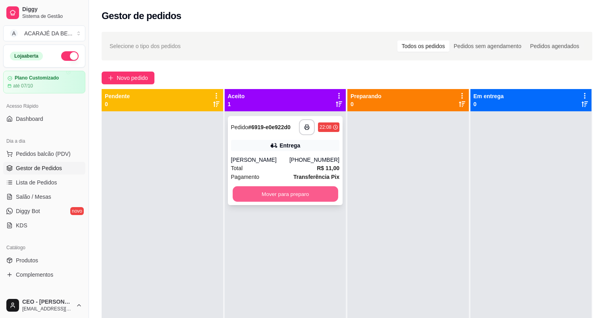
click at [236, 195] on button "Mover para preparo" at bounding box center [285, 193] width 105 height 15
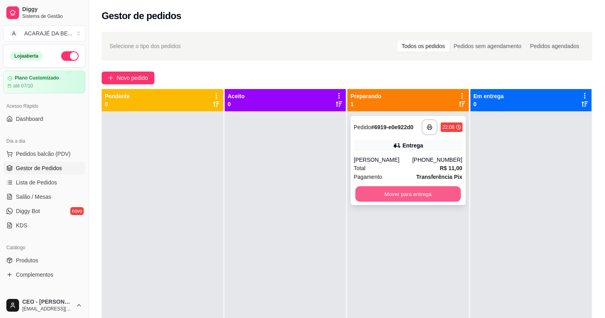
click at [393, 193] on button "Mover para entrega" at bounding box center [407, 193] width 105 height 15
click at [393, 193] on div "Mover para entrega" at bounding box center [408, 194] width 109 height 16
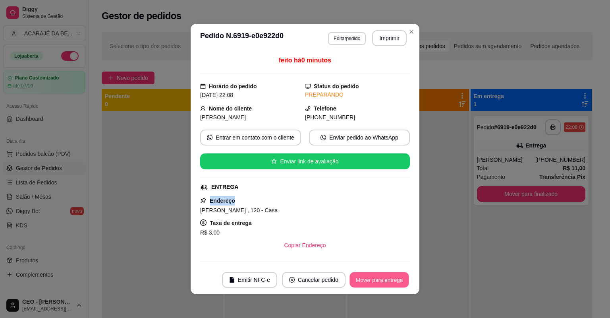
click at [369, 273] on button "Mover para entrega" at bounding box center [380, 279] width 60 height 15
click at [369, 273] on button "Mover para finalizado" at bounding box center [377, 279] width 64 height 15
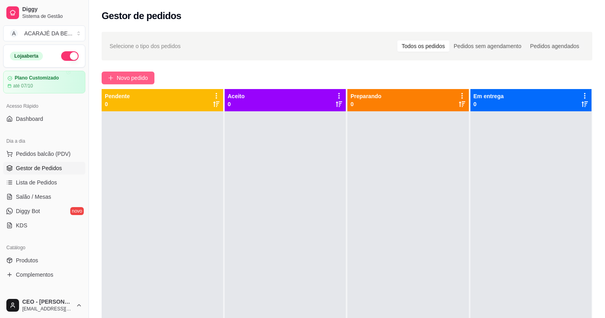
click at [124, 83] on button "Novo pedido" at bounding box center [128, 77] width 53 height 13
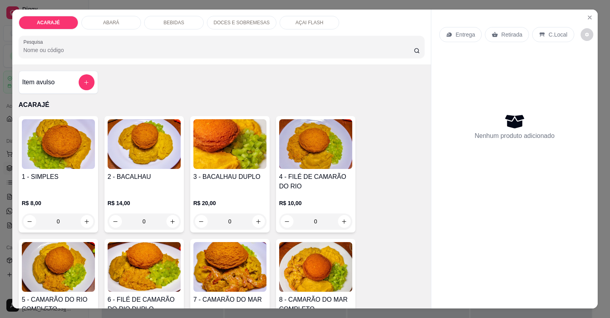
click at [119, 17] on div "ACARAJÉ ABARÁ BEBIDAS DOCES E SOBREMESAS AÇAI FLASH Pesquisa" at bounding box center [221, 37] width 419 height 55
click at [118, 21] on div "ABARÁ" at bounding box center [111, 23] width 60 height 14
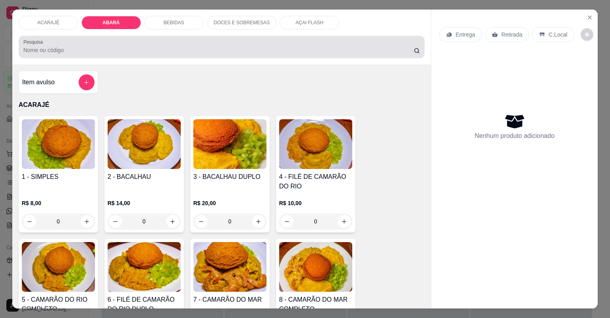
scroll to position [16, 0]
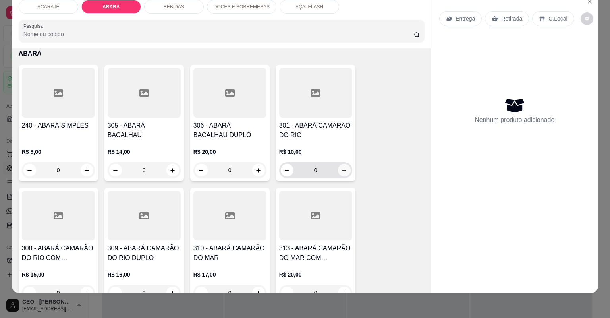
click at [342, 168] on icon "increase-product-quantity" at bounding box center [344, 170] width 6 height 6
type input "1"
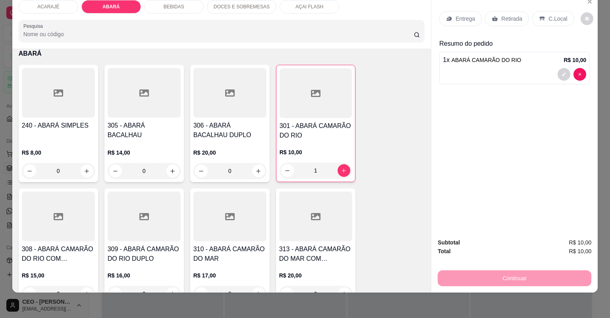
click at [462, 17] on p "Entrega" at bounding box center [465, 19] width 19 height 8
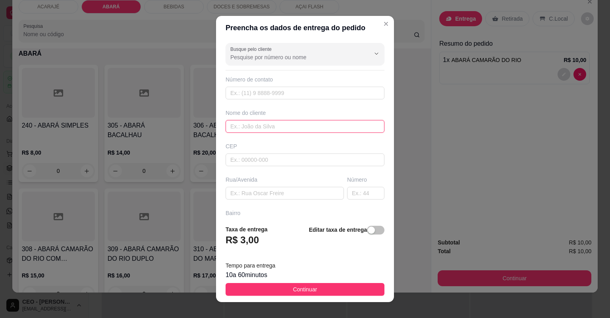
click at [305, 126] on input "text" at bounding box center [305, 126] width 159 height 13
type input "[GEOGRAPHIC_DATA]"
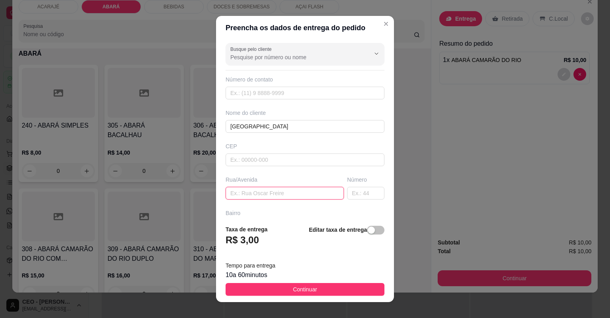
click at [310, 191] on input "text" at bounding box center [285, 193] width 118 height 13
paste input "Rua [PERSON_NAME] camamuzinho"
paste input "Depois do posto médico"
type input "Rua [PERSON_NAME] Depois do posto médico"
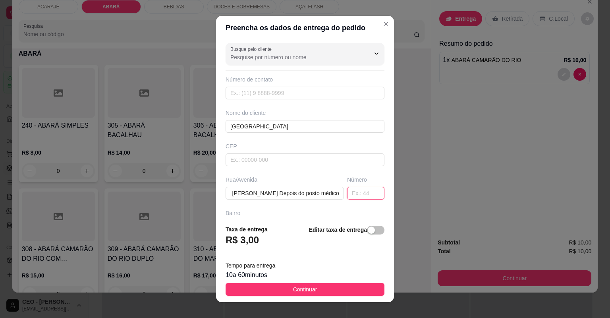
click at [354, 193] on input "text" at bounding box center [365, 193] width 37 height 13
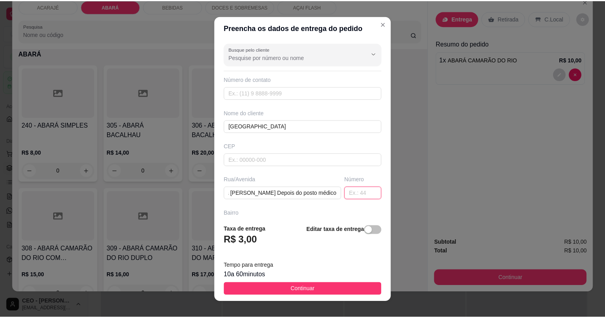
scroll to position [0, 0]
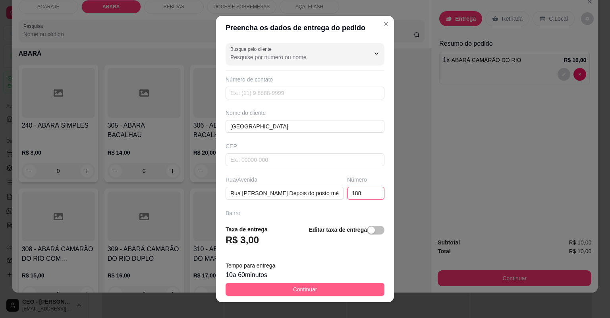
type input "188"
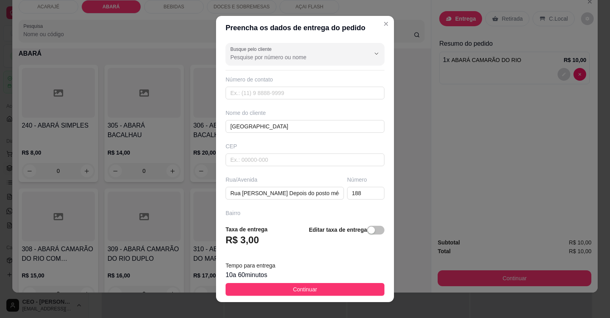
drag, startPoint x: 320, startPoint y: 284, endPoint x: 319, endPoint y: 278, distance: 5.6
click at [319, 284] on button "Continuar" at bounding box center [305, 289] width 159 height 13
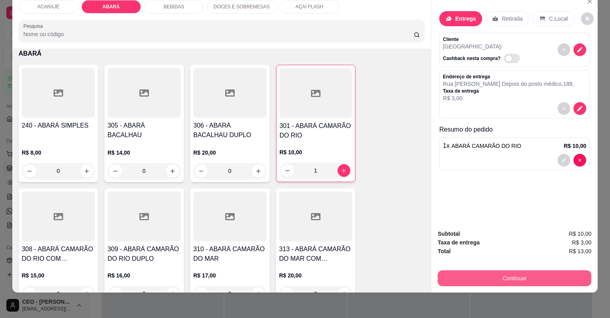
click at [506, 276] on button "Continuar" at bounding box center [515, 278] width 154 height 16
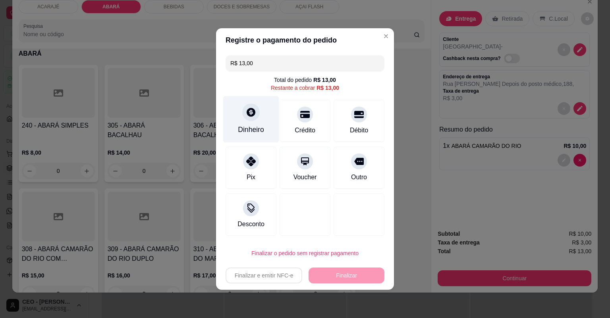
click at [264, 120] on div "Dinheiro" at bounding box center [251, 119] width 56 height 46
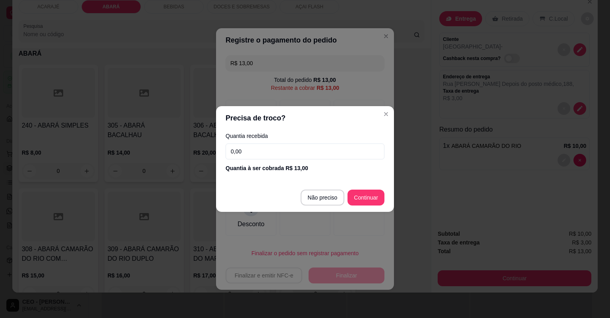
click at [267, 154] on input "0,00" at bounding box center [305, 151] width 159 height 16
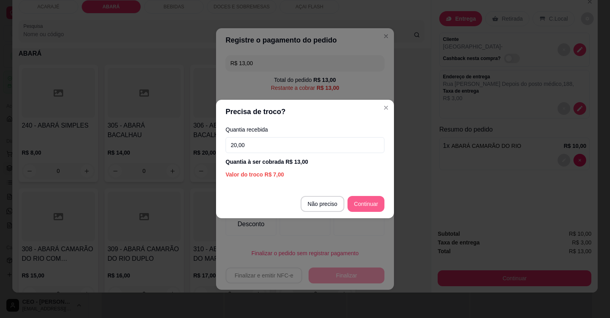
type input "20,00"
type input "R$ 0,00"
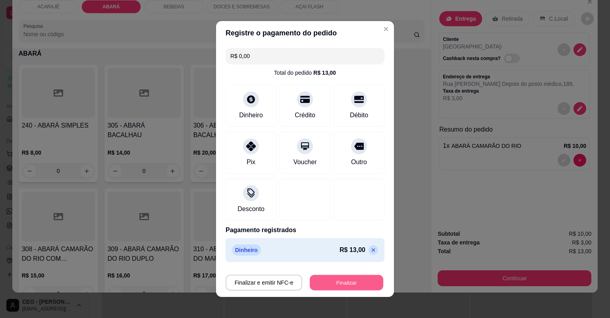
click at [355, 276] on button "Finalizar" at bounding box center [346, 282] width 73 height 15
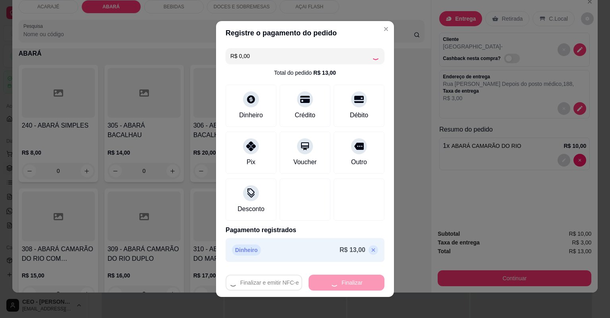
type input "0"
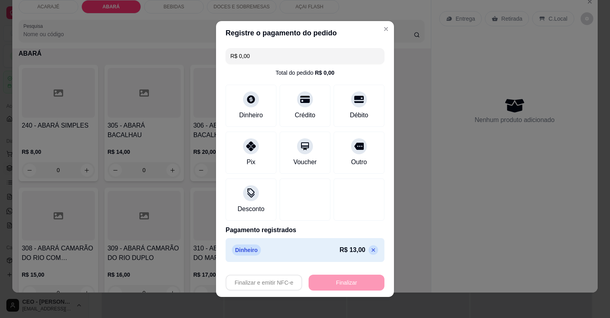
type input "-R$ 13,00"
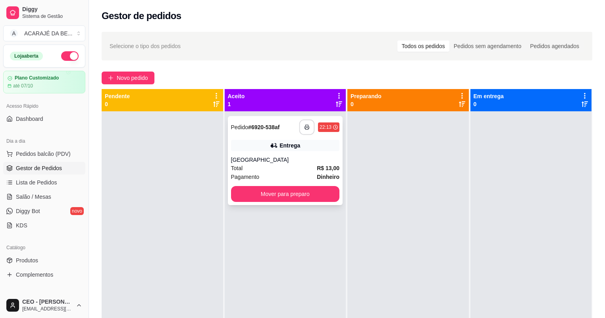
click at [308, 129] on button "button" at bounding box center [306, 127] width 15 height 15
click at [304, 191] on button "Mover para preparo" at bounding box center [285, 194] width 109 height 16
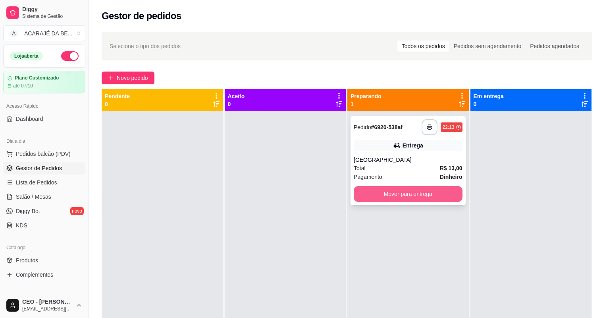
click at [397, 192] on button "Mover para entrega" at bounding box center [408, 194] width 109 height 16
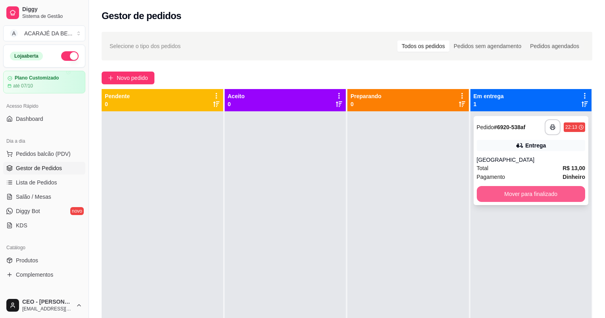
click at [510, 192] on button "Mover para finalizado" at bounding box center [531, 194] width 109 height 16
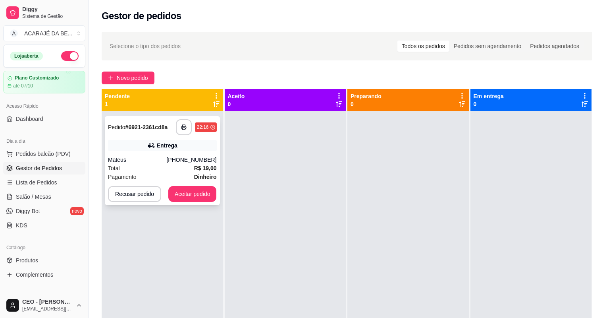
click at [190, 158] on div "[PHONE_NUMBER]" at bounding box center [191, 160] width 50 height 8
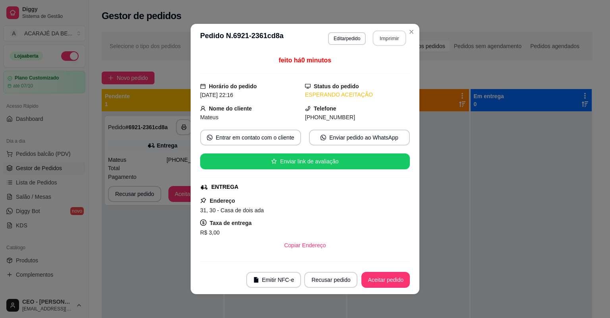
click at [386, 35] on button "Imprimir" at bounding box center [389, 38] width 33 height 15
click at [375, 277] on button "Aceitar pedido" at bounding box center [385, 280] width 48 height 16
click at [378, 272] on button "Aceitar pedido" at bounding box center [385, 279] width 47 height 15
click at [390, 284] on button "Aceitar pedido" at bounding box center [385, 280] width 48 height 16
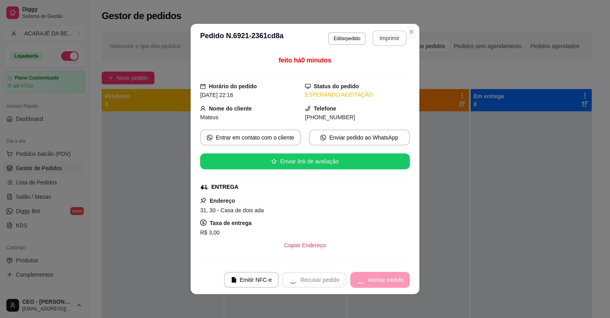
click at [390, 284] on div "Recusar pedido Aceitar pedido" at bounding box center [346, 280] width 128 height 16
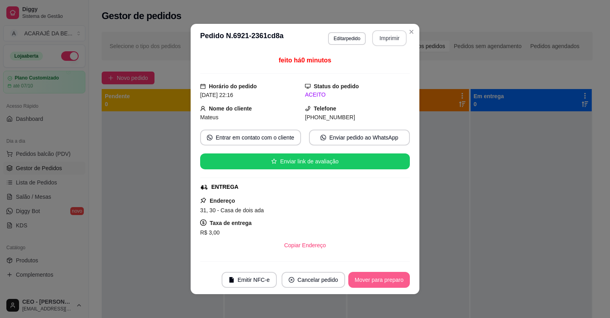
click at [390, 283] on button "Mover para preparo" at bounding box center [379, 280] width 62 height 16
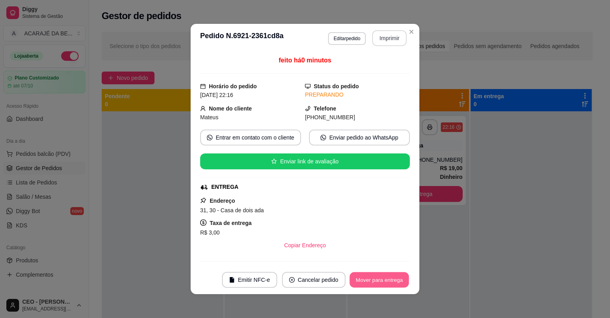
click at [354, 219] on section "**********" at bounding box center [305, 159] width 229 height 270
drag, startPoint x: 351, startPoint y: 213, endPoint x: 348, endPoint y: 199, distance: 13.7
click at [349, 203] on div "Endereço 31, 30 - Casa de dois ada Taxa de entrega R$ 3,00 Copiar Endereço" at bounding box center [305, 224] width 210 height 57
click at [377, 280] on button "Mover para entrega" at bounding box center [380, 279] width 60 height 15
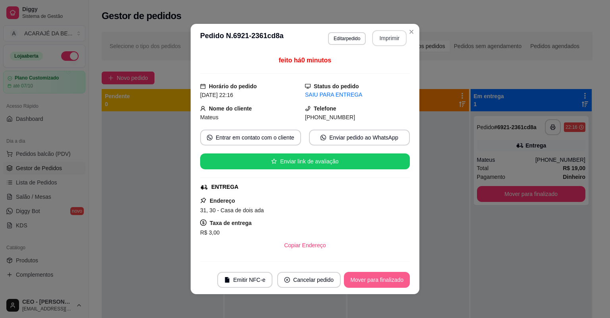
click at [369, 285] on button "Mover para finalizado" at bounding box center [377, 280] width 66 height 16
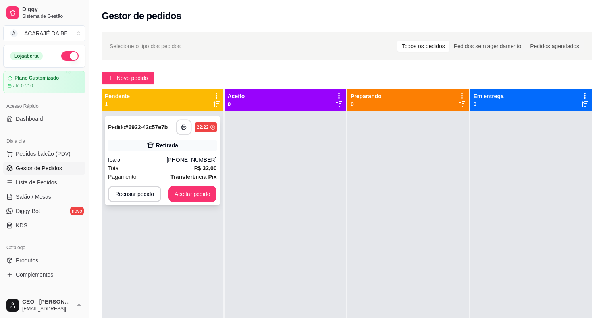
click at [184, 125] on polyline "button" at bounding box center [184, 126] width 3 height 2
click at [185, 190] on button "Aceitar pedido" at bounding box center [192, 193] width 47 height 15
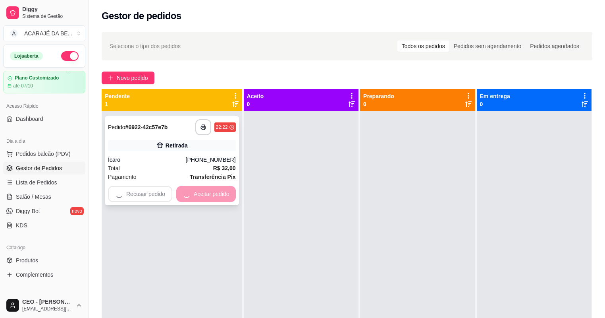
click at [186, 189] on div "Recusar pedido Aceitar pedido" at bounding box center [172, 194] width 128 height 16
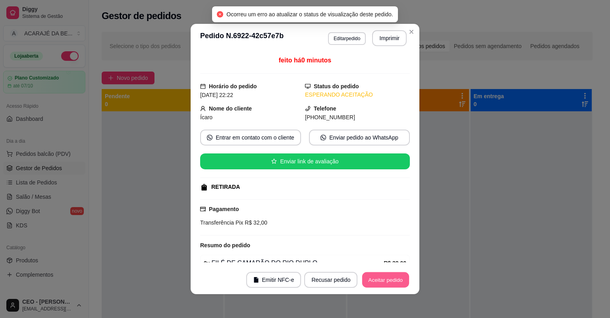
click at [380, 275] on button "Aceitar pedido" at bounding box center [385, 279] width 47 height 15
click at [385, 272] on button "Mover para preparo" at bounding box center [379, 280] width 62 height 16
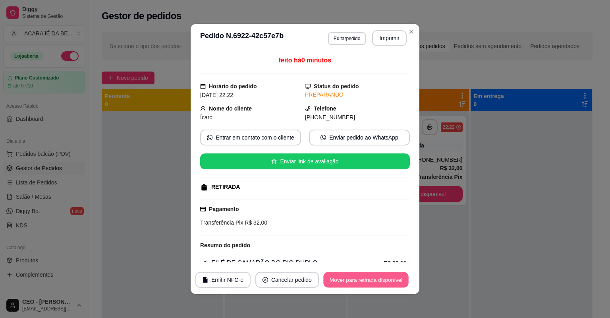
click at [389, 272] on button "Mover para retirada disponível" at bounding box center [365, 279] width 85 height 15
click at [392, 274] on button "Mover para retirada disponível" at bounding box center [365, 279] width 85 height 15
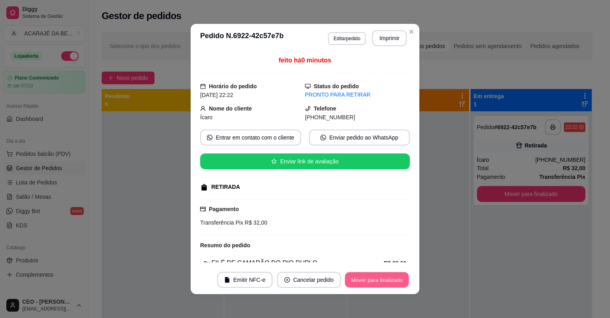
click at [378, 274] on button "Mover para finalizado" at bounding box center [377, 279] width 64 height 15
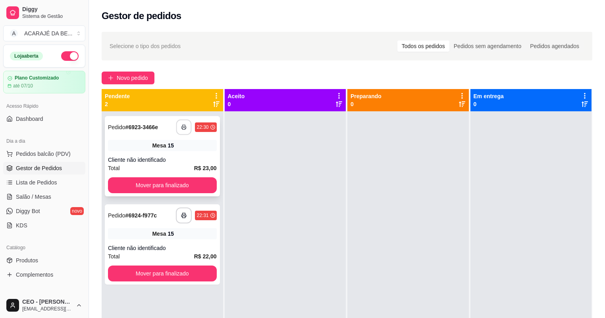
click at [182, 127] on icon "button" at bounding box center [185, 127] width 6 height 6
click at [186, 214] on button "button" at bounding box center [183, 215] width 15 height 15
click at [202, 178] on button "Mover para finalizado" at bounding box center [162, 185] width 109 height 16
click at [202, 178] on div "Mover para finalizado" at bounding box center [162, 185] width 109 height 16
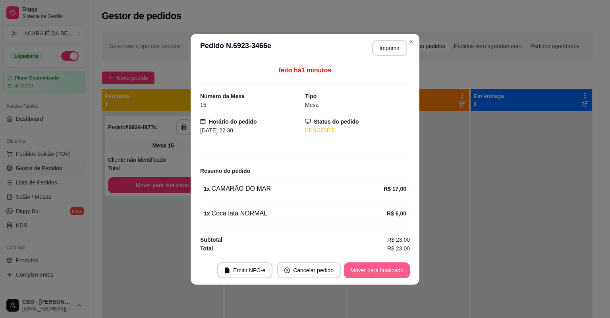
click at [381, 265] on button "Mover para finalizado" at bounding box center [377, 270] width 66 height 16
click at [381, 265] on div "Mover para finalizado" at bounding box center [371, 270] width 77 height 16
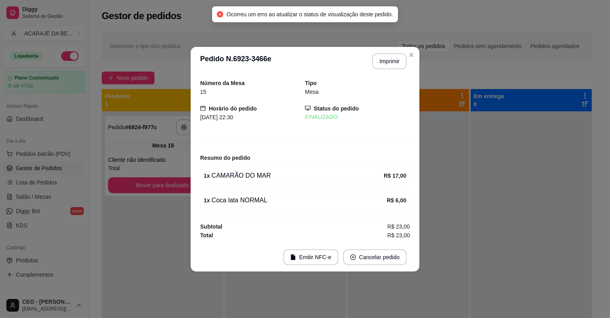
click at [412, 299] on div at bounding box center [409, 270] width 122 height 318
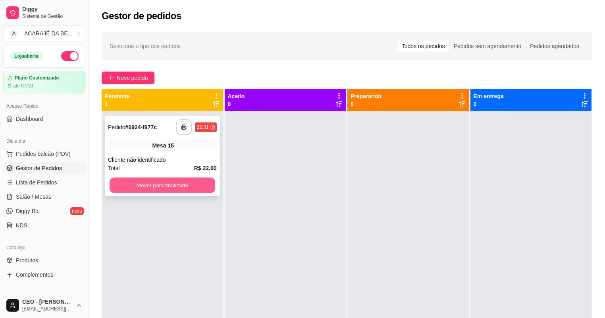
click at [170, 180] on button "Mover para finalizado" at bounding box center [162, 185] width 105 height 15
click at [170, 180] on div "Mover para finalizado" at bounding box center [162, 185] width 109 height 16
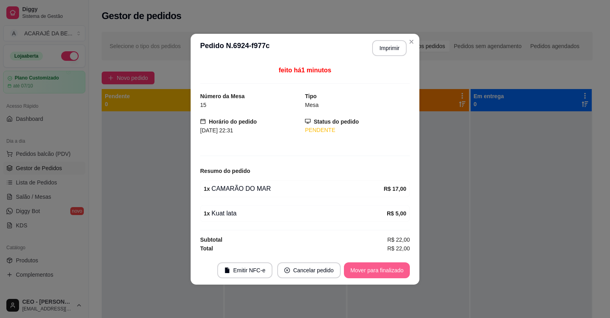
click at [379, 267] on button "Mover para finalizado" at bounding box center [377, 270] width 66 height 16
click at [379, 267] on div "Mover para finalizado" at bounding box center [377, 270] width 66 height 16
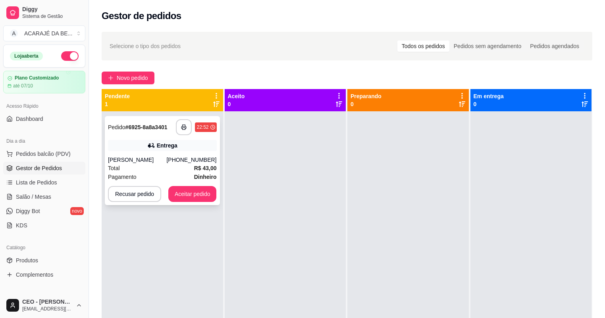
click at [207, 152] on div "**********" at bounding box center [162, 160] width 115 height 89
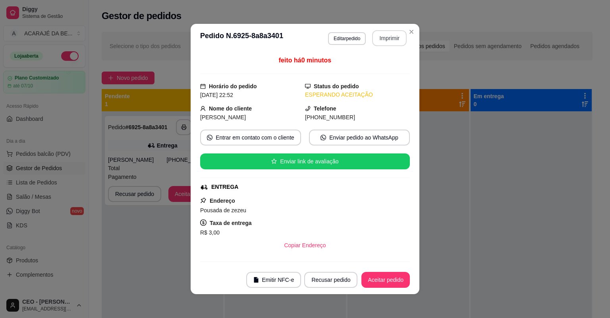
click at [379, 37] on button "Imprimir" at bounding box center [389, 38] width 35 height 16
click at [381, 269] on footer "Emitir NFC-e Recusar pedido Aceitar pedido" at bounding box center [305, 279] width 229 height 29
click at [381, 284] on button "Aceitar pedido" at bounding box center [385, 279] width 47 height 15
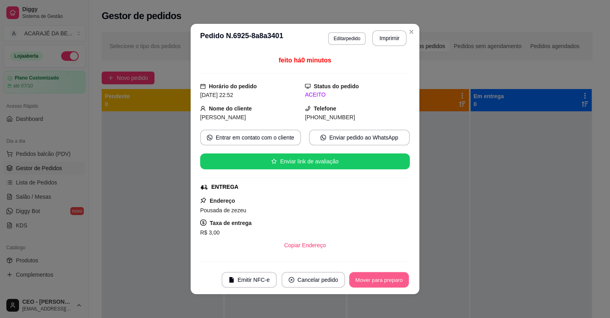
click at [381, 284] on button "Mover para preparo" at bounding box center [379, 279] width 60 height 15
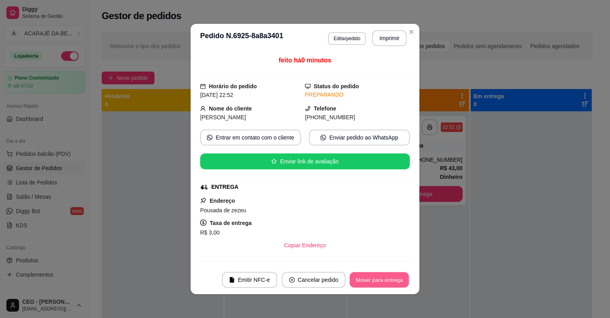
click at [381, 284] on button "Mover para entrega" at bounding box center [380, 279] width 60 height 15
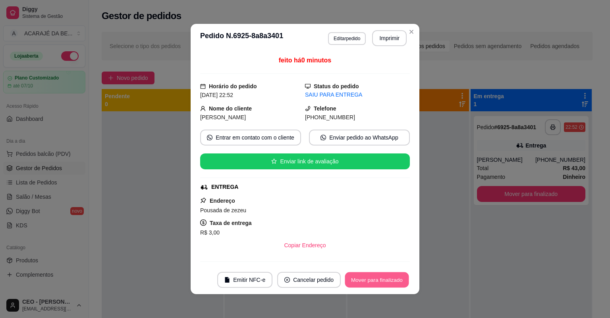
click at [381, 284] on button "Mover para finalizado" at bounding box center [377, 279] width 64 height 15
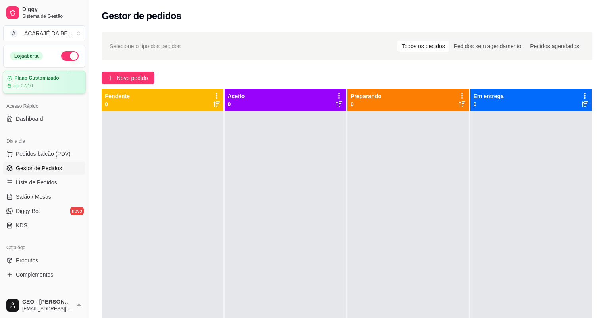
drag, startPoint x: 67, startPoint y: 57, endPoint x: 52, endPoint y: 85, distance: 31.4
click at [67, 57] on button "button" at bounding box center [69, 56] width 17 height 10
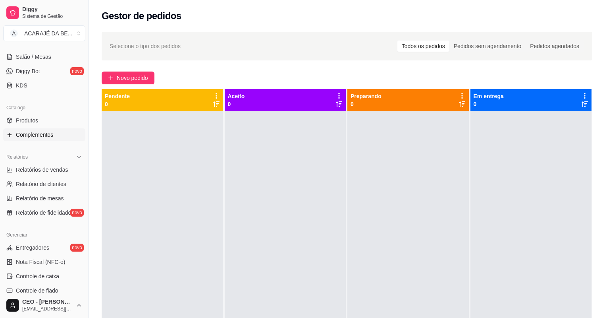
scroll to position [127, 0]
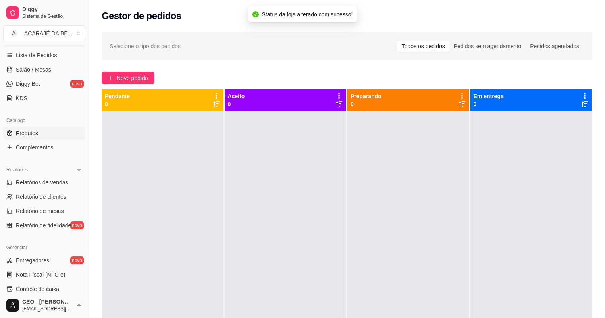
click at [32, 129] on span "Produtos" at bounding box center [27, 133] width 22 height 8
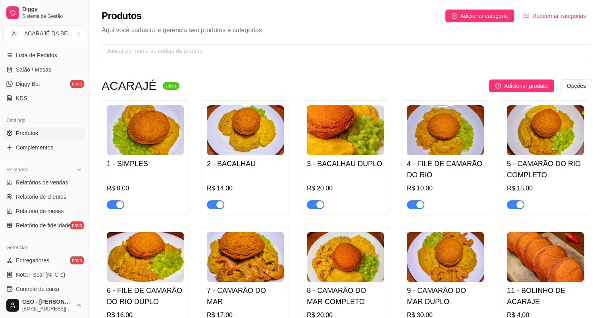
scroll to position [64, 0]
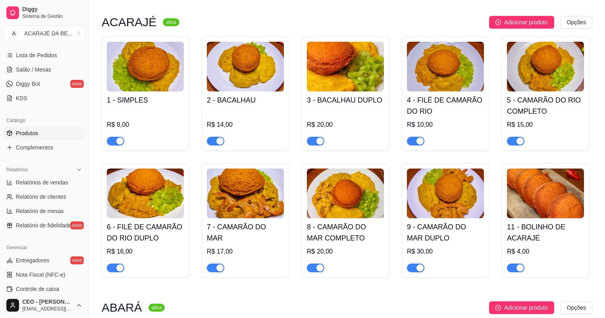
click at [111, 143] on span "button" at bounding box center [115, 141] width 17 height 9
drag, startPoint x: 121, startPoint y: 267, endPoint x: 137, endPoint y: 263, distance: 16.3
click at [120, 267] on div "button" at bounding box center [119, 267] width 7 height 7
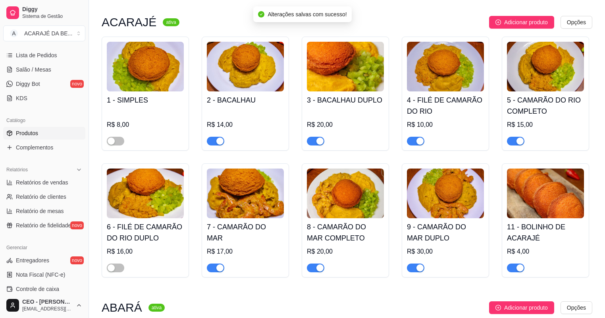
click at [212, 270] on span "button" at bounding box center [215, 267] width 17 height 9
drag, startPoint x: 211, startPoint y: 140, endPoint x: 220, endPoint y: 138, distance: 8.6
click at [213, 140] on span "button" at bounding box center [215, 141] width 17 height 9
click at [315, 143] on button "button" at bounding box center [315, 141] width 17 height 9
drag, startPoint x: 316, startPoint y: 268, endPoint x: 322, endPoint y: 263, distance: 7.9
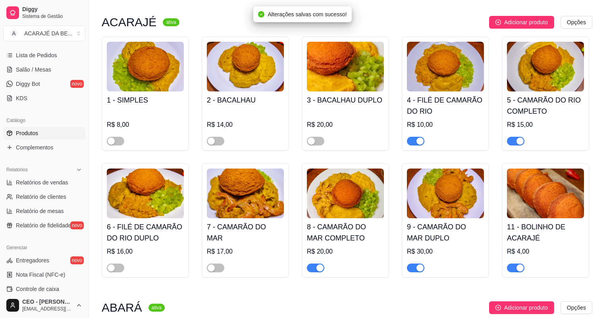
click at [322, 263] on div at bounding box center [315, 268] width 17 height 10
drag, startPoint x: 513, startPoint y: 270, endPoint x: 513, endPoint y: 260, distance: 9.9
click at [513, 260] on div at bounding box center [545, 264] width 77 height 16
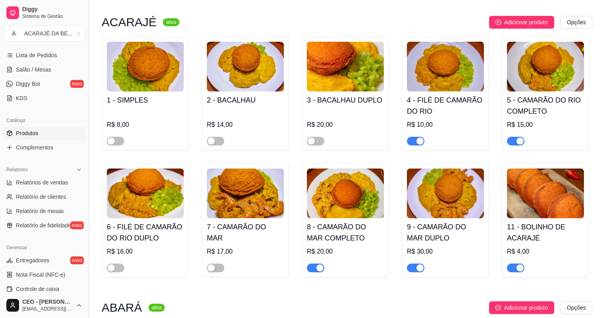
drag, startPoint x: 518, startPoint y: 138, endPoint x: 516, endPoint y: 163, distance: 24.7
click at [518, 139] on div "button" at bounding box center [520, 140] width 7 height 7
drag, startPoint x: 520, startPoint y: 269, endPoint x: 508, endPoint y: 262, distance: 13.5
click at [517, 267] on div "button" at bounding box center [520, 267] width 7 height 7
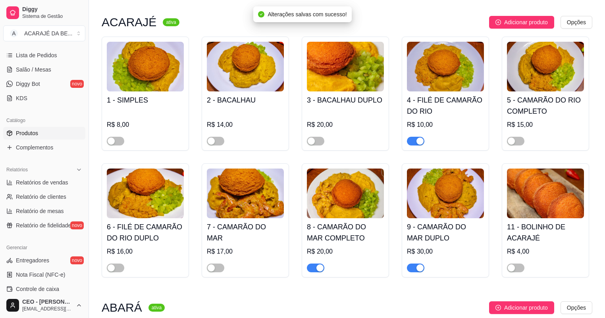
click at [419, 140] on div "button" at bounding box center [420, 140] width 7 height 7
drag, startPoint x: 419, startPoint y: 268, endPoint x: 391, endPoint y: 265, distance: 28.4
click at [417, 269] on div "button" at bounding box center [420, 267] width 7 height 7
click at [318, 269] on div "button" at bounding box center [320, 267] width 7 height 7
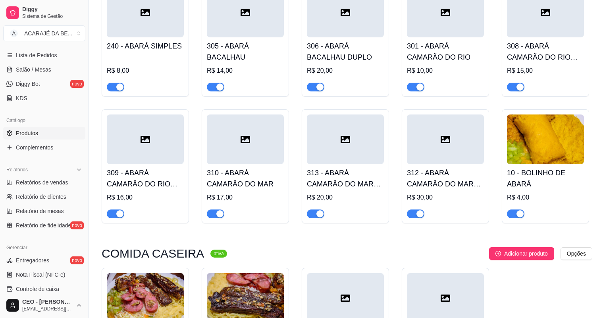
scroll to position [445, 0]
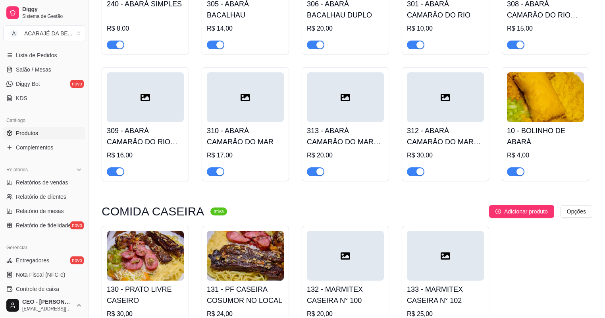
click at [514, 46] on span "button" at bounding box center [515, 45] width 17 height 9
drag, startPoint x: 519, startPoint y: 175, endPoint x: 456, endPoint y: 175, distance: 62.8
click at [518, 175] on div "button" at bounding box center [520, 171] width 7 height 7
drag, startPoint x: 411, startPoint y: 173, endPoint x: 413, endPoint y: 135, distance: 37.4
click at [411, 172] on span "button" at bounding box center [415, 171] width 17 height 9
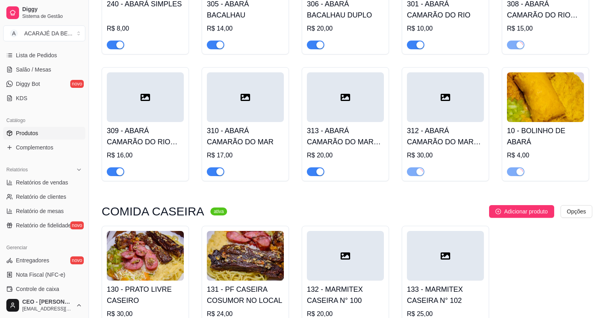
click at [415, 43] on span "button" at bounding box center [415, 45] width 17 height 9
click at [314, 48] on span "button" at bounding box center [315, 45] width 17 height 9
drag, startPoint x: 315, startPoint y: 170, endPoint x: 309, endPoint y: 165, distance: 6.8
click at [315, 170] on span "button" at bounding box center [315, 171] width 17 height 9
drag, startPoint x: 219, startPoint y: 171, endPoint x: 220, endPoint y: 160, distance: 10.8
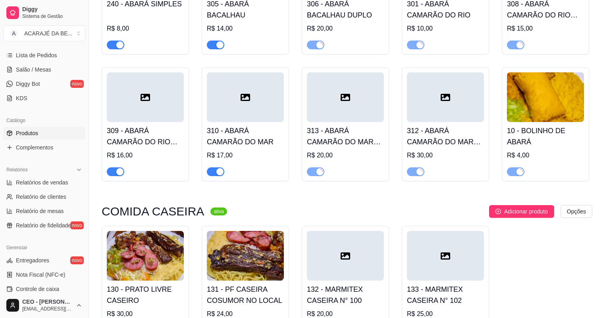
click at [219, 169] on div "button" at bounding box center [219, 171] width 7 height 7
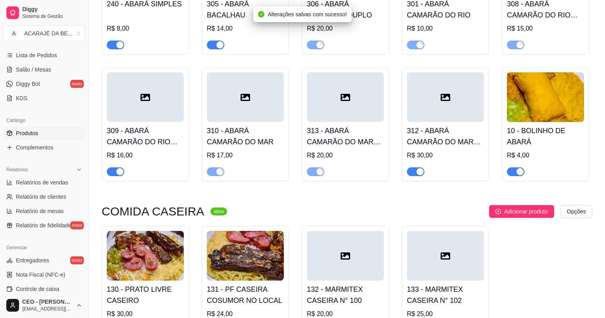
click at [220, 48] on div "button" at bounding box center [219, 44] width 7 height 7
drag, startPoint x: 116, startPoint y: 48, endPoint x: 118, endPoint y: 100, distance: 52.5
click at [116, 48] on button "button" at bounding box center [115, 45] width 17 height 9
click at [112, 175] on span "button" at bounding box center [115, 171] width 17 height 9
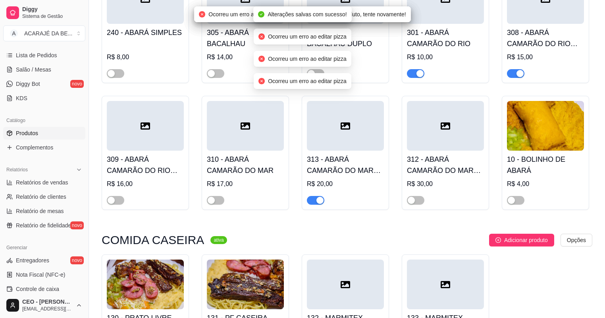
scroll to position [381, 0]
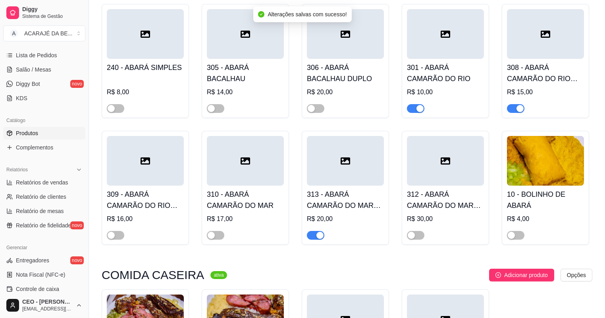
drag, startPoint x: 311, startPoint y: 238, endPoint x: 369, endPoint y: 190, distance: 74.8
click at [311, 237] on span "button" at bounding box center [315, 235] width 17 height 9
click at [415, 108] on span "button" at bounding box center [415, 108] width 17 height 9
click at [516, 107] on button "button" at bounding box center [515, 108] width 17 height 9
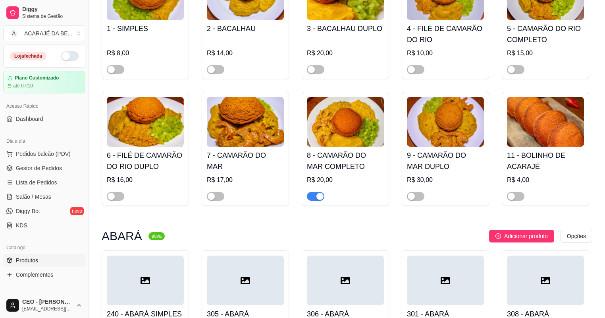
scroll to position [191, 0]
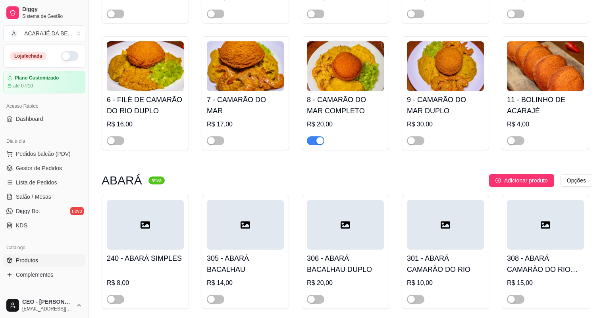
click at [319, 141] on div "button" at bounding box center [320, 140] width 7 height 7
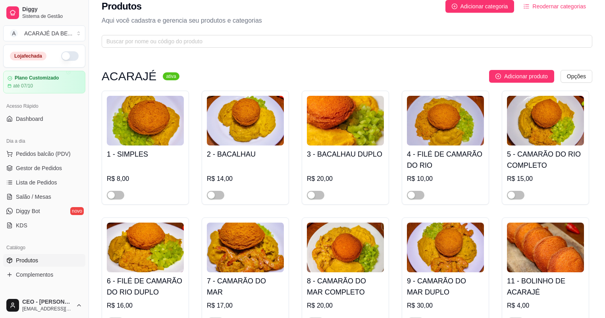
scroll to position [0, 0]
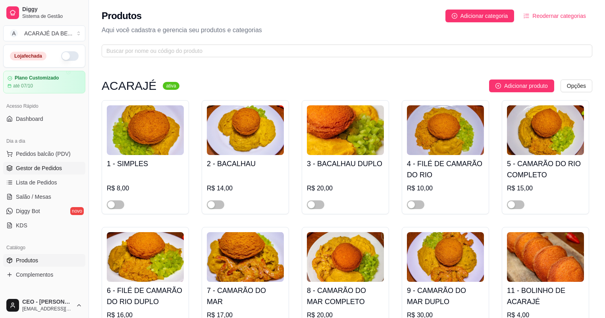
click at [56, 168] on span "Gestor de Pedidos" at bounding box center [39, 168] width 46 height 8
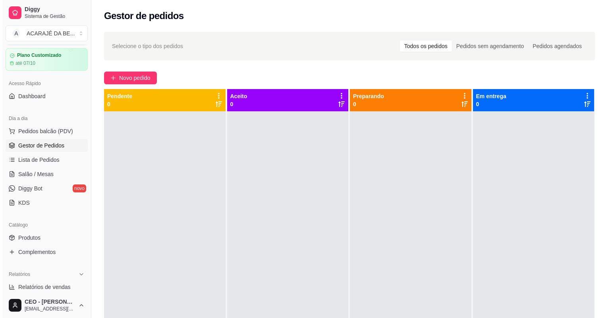
scroll to position [64, 0]
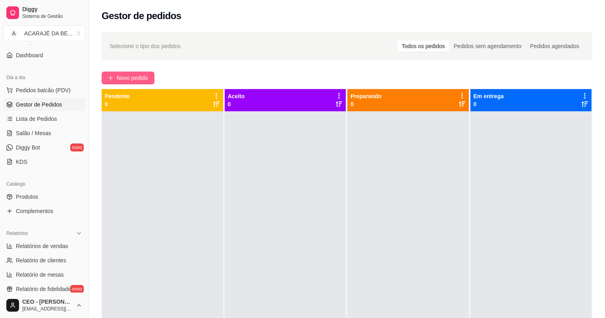
click at [124, 76] on span "Novo pedido" at bounding box center [132, 77] width 31 height 9
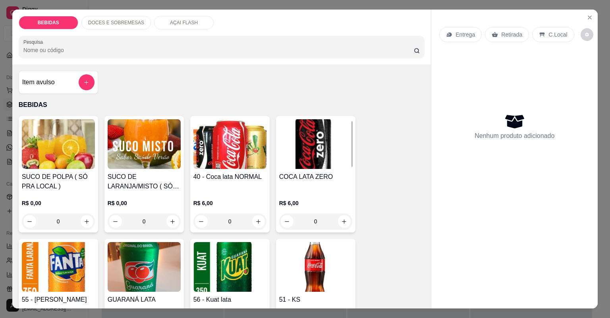
click at [142, 19] on div "BEBIDAS DOCES E SOBREMESAS AÇAI FLASH" at bounding box center [222, 23] width 406 height 14
click at [186, 16] on div "AÇAI FLASH" at bounding box center [184, 23] width 60 height 14
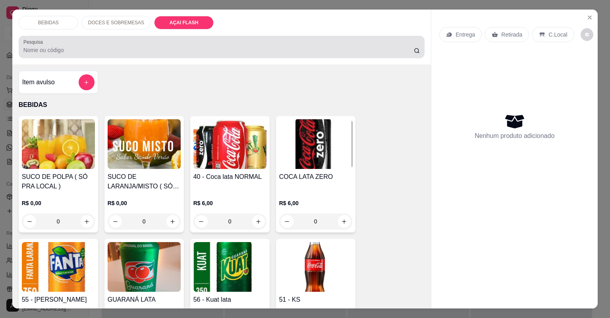
click at [186, 39] on div at bounding box center [221, 47] width 397 height 16
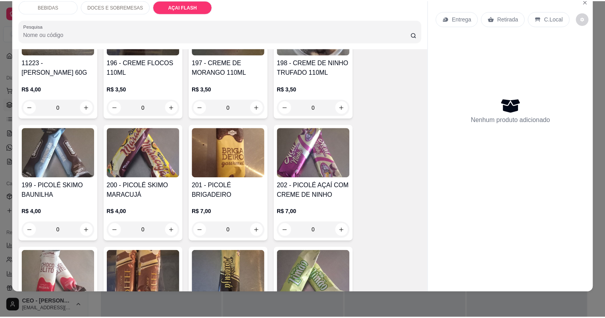
scroll to position [1360, 0]
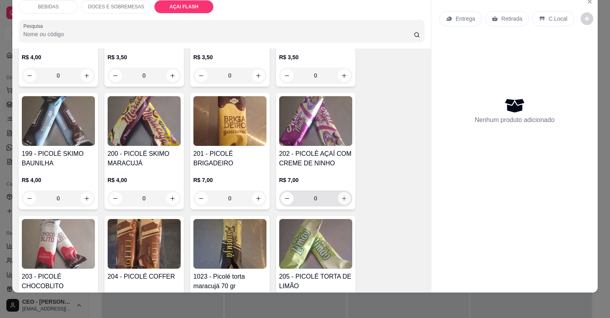
click at [342, 192] on button "increase-product-quantity" at bounding box center [344, 198] width 13 height 13
type input "1"
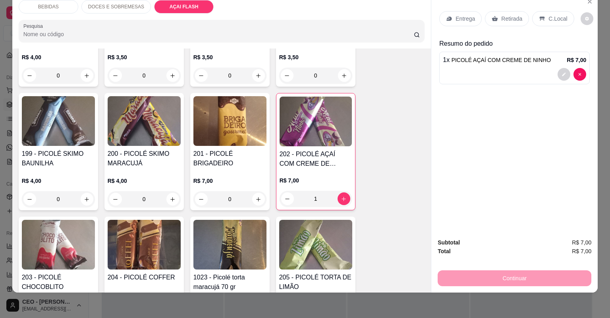
drag, startPoint x: 496, startPoint y: 18, endPoint x: 483, endPoint y: 77, distance: 60.3
click at [497, 19] on div "Retirada" at bounding box center [507, 18] width 44 height 15
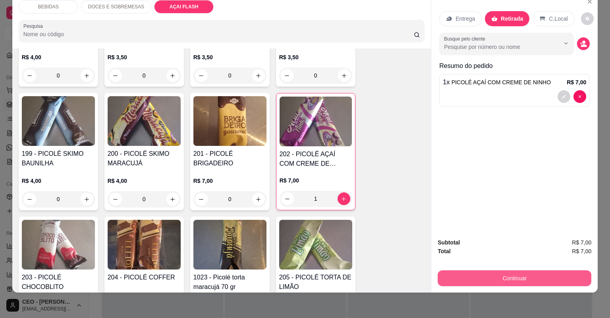
click at [518, 279] on button "Continuar" at bounding box center [515, 278] width 154 height 16
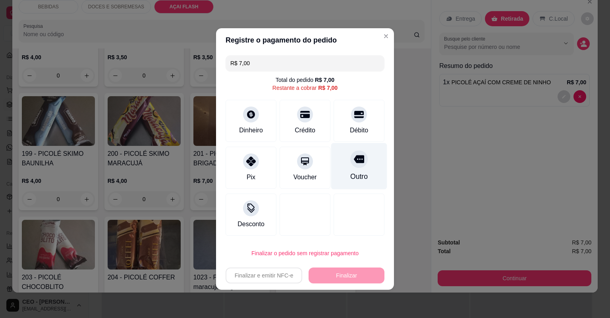
click at [349, 171] on div "Outro" at bounding box center [359, 166] width 56 height 46
type input "R$ 0,00"
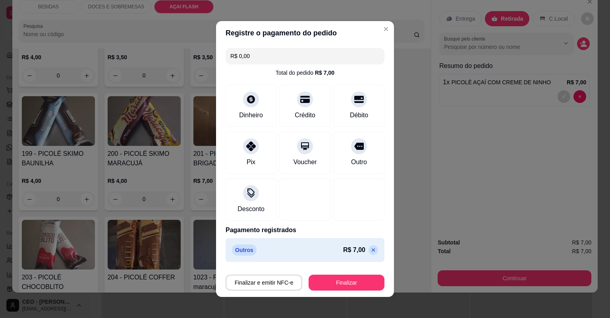
click at [342, 290] on footer "Finalizar e emitir NFC-e Finalizar" at bounding box center [305, 281] width 178 height 32
click at [350, 274] on div "Finalizar e emitir NFC-e Finalizar" at bounding box center [305, 280] width 159 height 19
click at [351, 277] on button "Finalizar" at bounding box center [347, 282] width 76 height 16
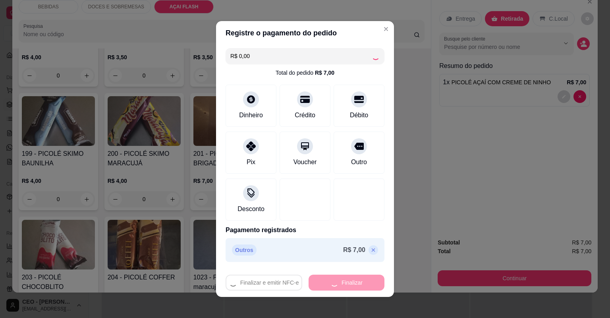
type input "0"
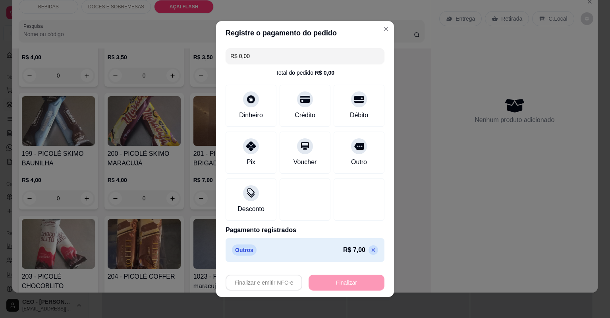
type input "-R$ 7,00"
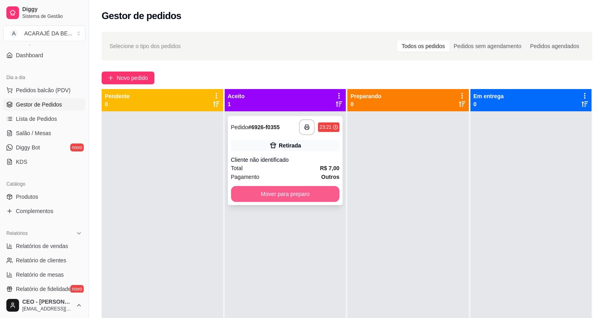
click at [286, 192] on button "Mover para preparo" at bounding box center [285, 194] width 109 height 16
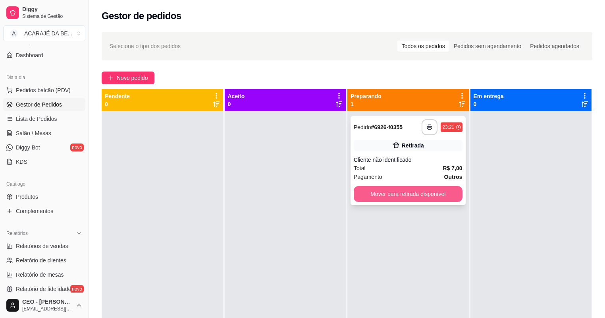
click at [417, 189] on button "Mover para retirada disponível" at bounding box center [408, 194] width 109 height 16
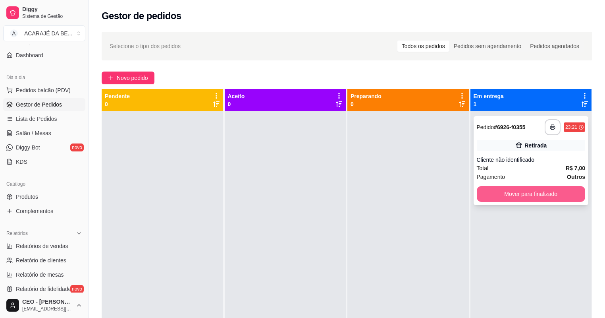
click at [496, 195] on button "Mover para finalizado" at bounding box center [531, 194] width 109 height 16
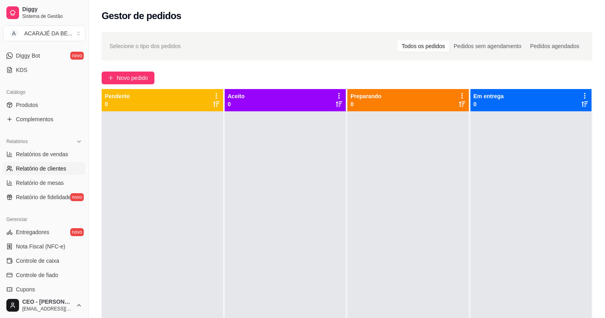
scroll to position [191, 0]
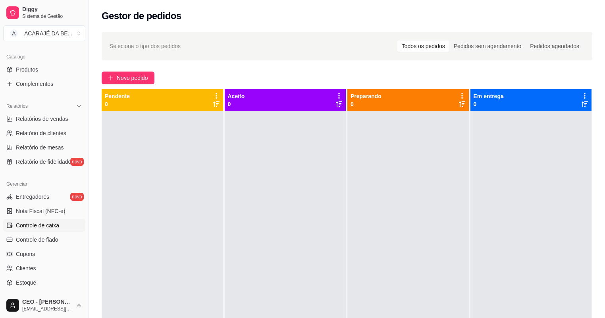
click at [57, 224] on span "Controle de caixa" at bounding box center [37, 225] width 43 height 8
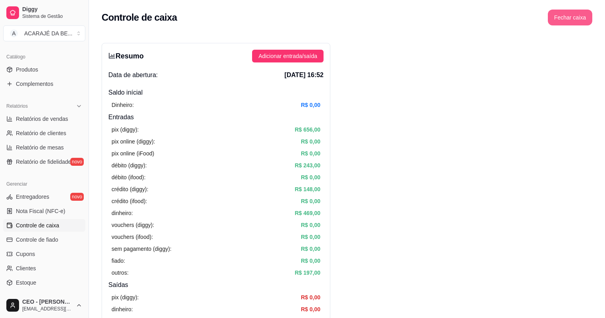
click at [570, 21] on button "Fechar caixa" at bounding box center [570, 18] width 44 height 16
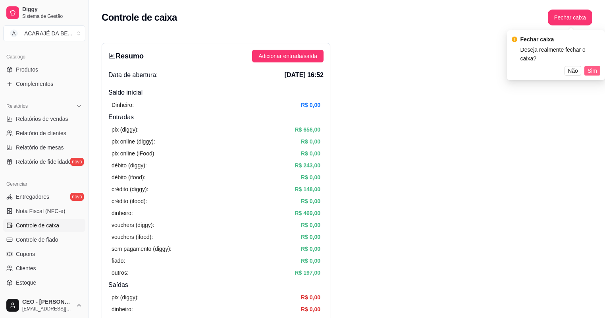
click at [595, 66] on span "Sim" at bounding box center [593, 70] width 10 height 9
